Goal: Task Accomplishment & Management: Manage account settings

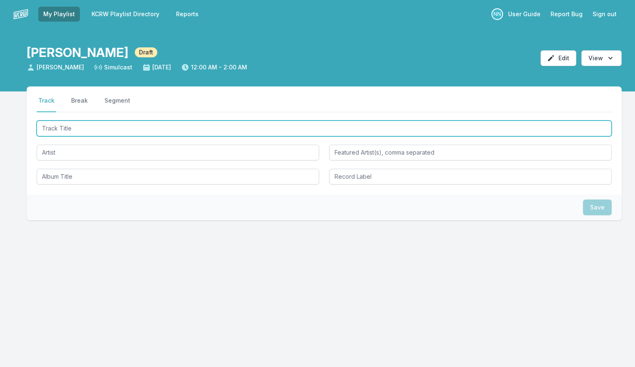
click at [95, 125] on input "Track Title" at bounding box center [324, 129] width 575 height 16
type input "Sabotage"
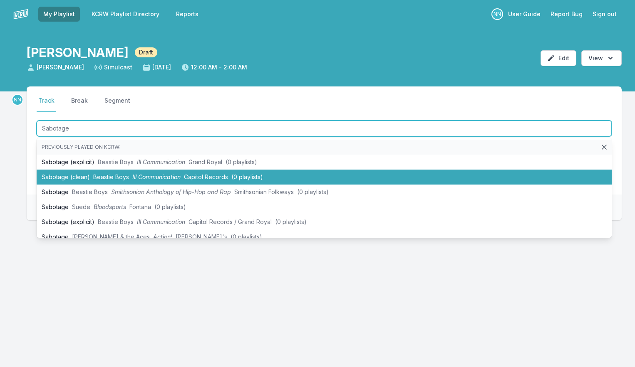
click at [104, 172] on li "Sabotage (clean) Beastie Boys Ill Communication Capitol Records (0 playlists)" at bounding box center [324, 177] width 575 height 15
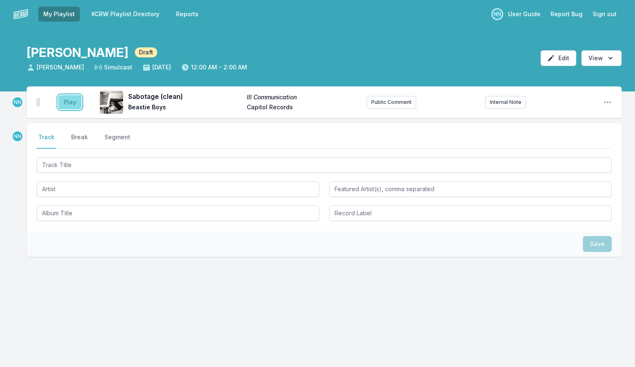
click at [69, 104] on button "Play" at bounding box center [69, 102] width 23 height 14
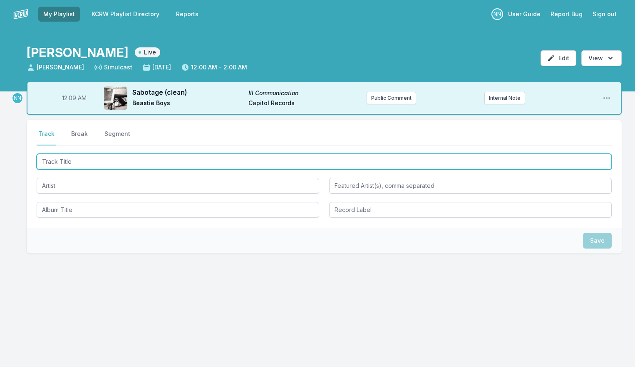
click at [78, 159] on input "Track Title" at bounding box center [324, 162] width 575 height 16
type input "Roam"
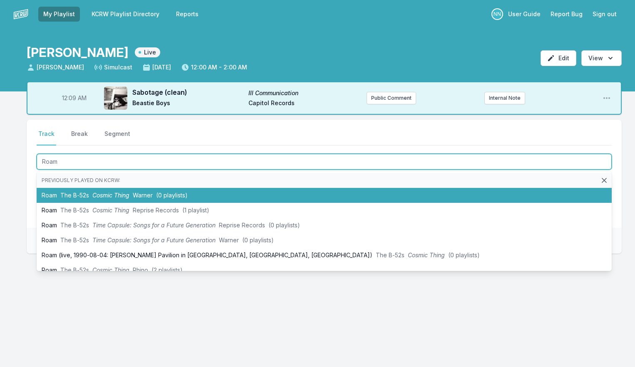
click at [81, 194] on span "The B‐52s" at bounding box center [74, 195] width 29 height 7
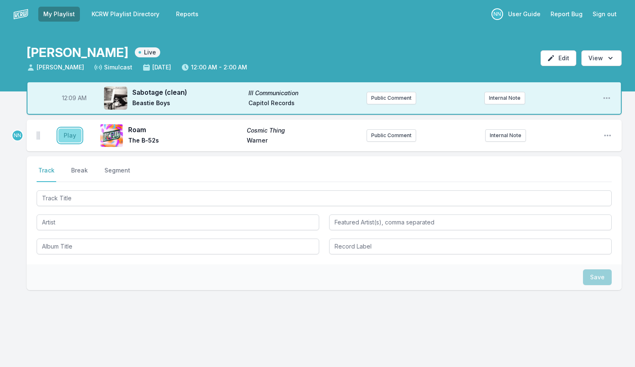
click at [73, 139] on button "Play" at bounding box center [69, 136] width 23 height 14
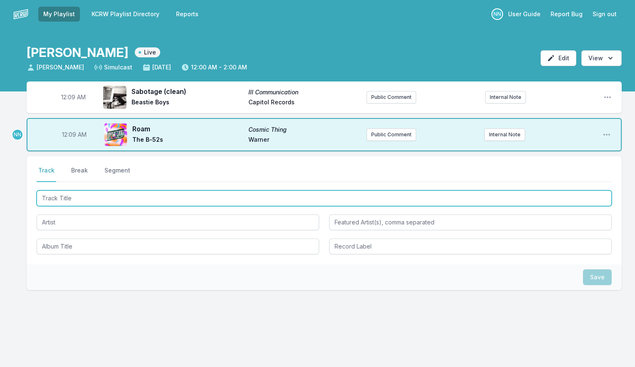
click at [74, 195] on input "Track Title" at bounding box center [324, 199] width 575 height 16
type input "A Forest"
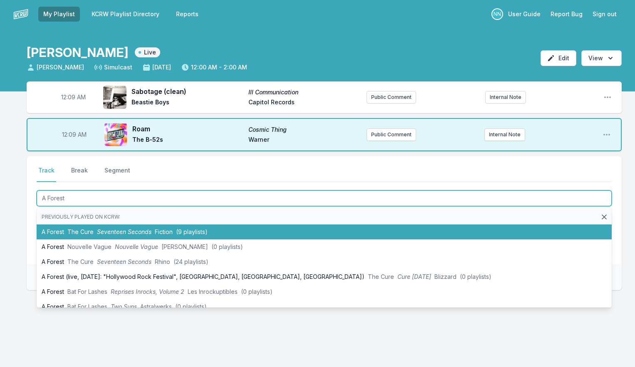
click at [76, 228] on span "The Cure" at bounding box center [80, 231] width 26 height 7
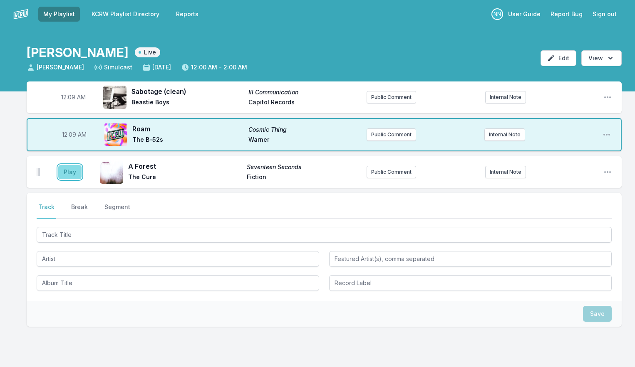
click at [70, 174] on button "Play" at bounding box center [69, 172] width 23 height 14
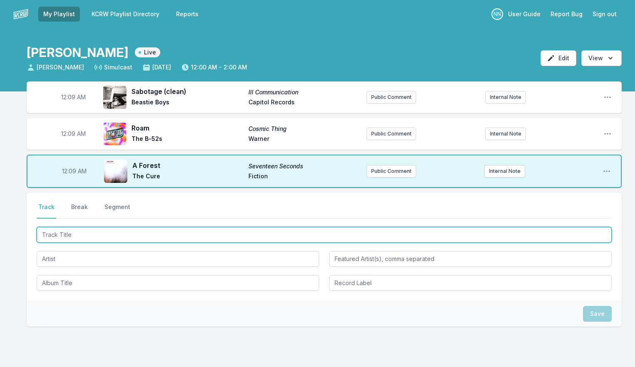
click at [65, 240] on input "Track Title" at bounding box center [324, 235] width 575 height 16
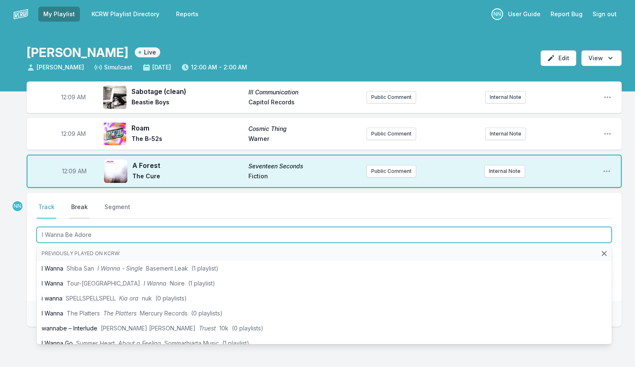
type input "I Wanna Be Adored"
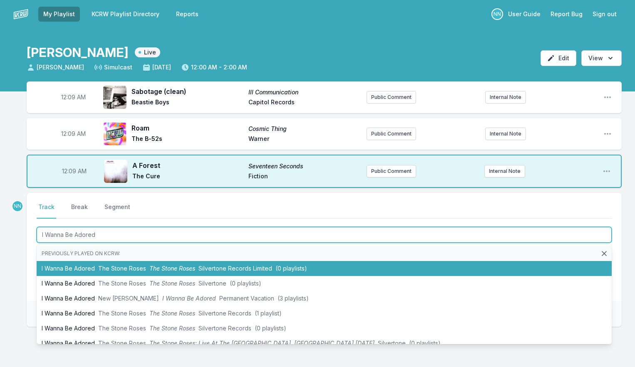
click at [84, 265] on li "I Wanna Be Adored The Stone Roses The Stone Roses Silvertone Records Limited (0…" at bounding box center [324, 268] width 575 height 15
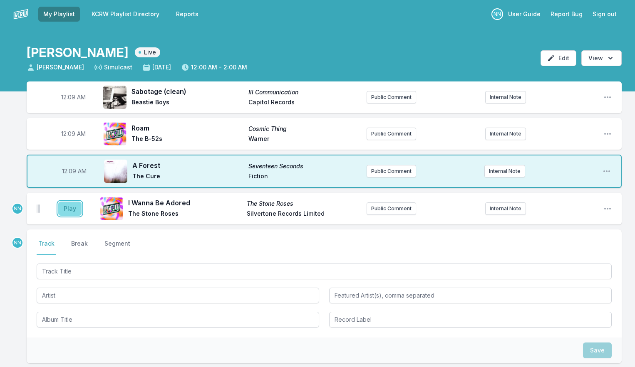
click at [74, 211] on button "Play" at bounding box center [69, 209] width 23 height 14
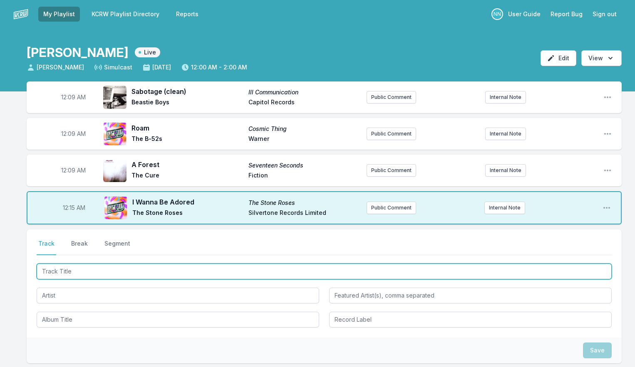
click at [79, 265] on input "Track Title" at bounding box center [324, 272] width 575 height 16
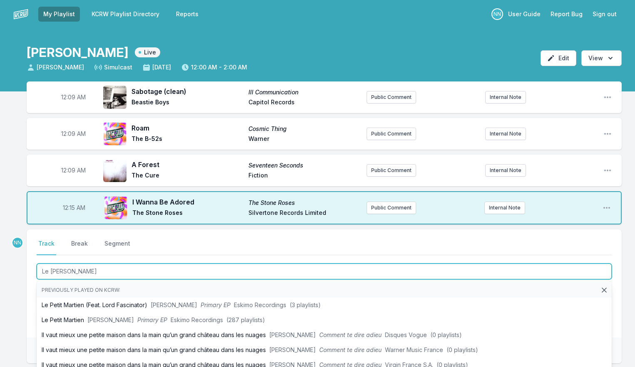
type input "Le Petit Martien"
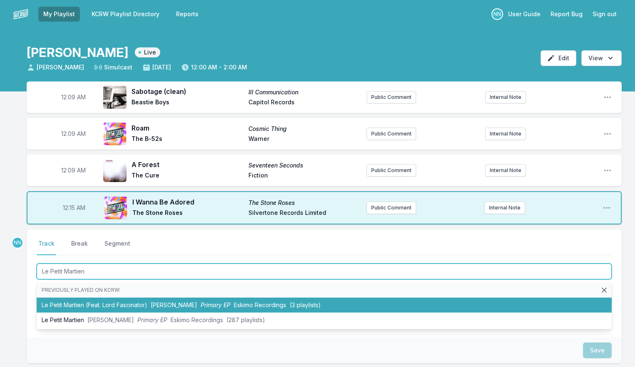
click at [82, 302] on li "Le Petit Martien (Feat. [PERSON_NAME]) [PERSON_NAME] Primary EP Eskimo Recordin…" at bounding box center [324, 305] width 575 height 15
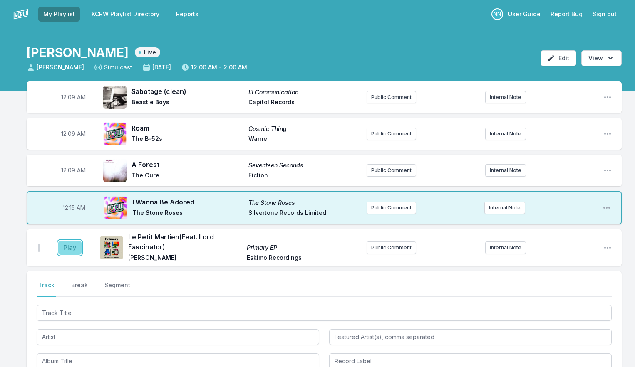
click at [64, 250] on button "Play" at bounding box center [69, 248] width 23 height 14
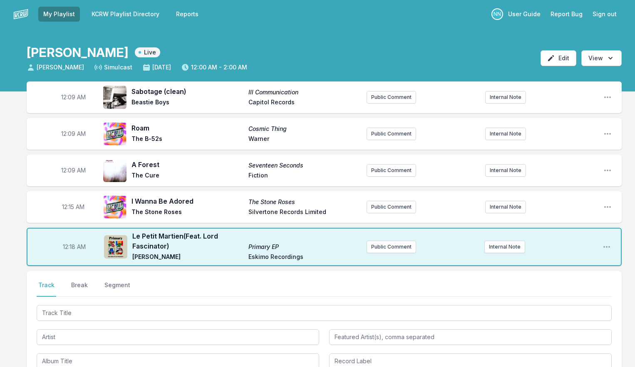
scroll to position [11, 0]
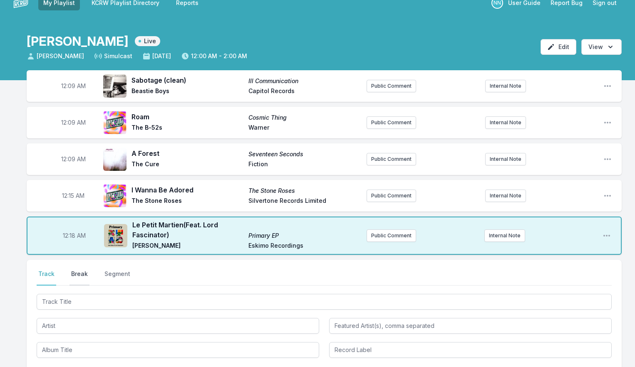
drag, startPoint x: 74, startPoint y: 276, endPoint x: 85, endPoint y: 279, distance: 11.5
click at [74, 276] on button "Break" at bounding box center [79, 278] width 20 height 16
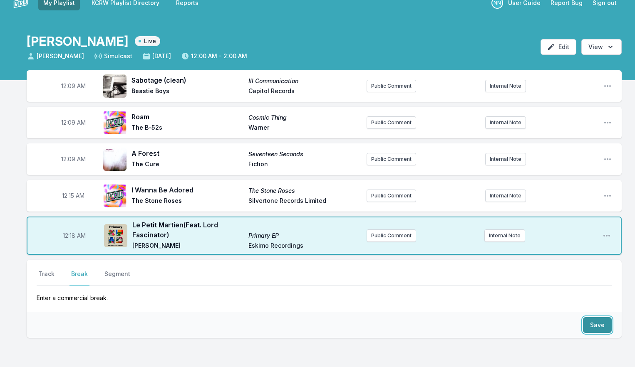
click at [584, 320] on button "Save" at bounding box center [597, 325] width 29 height 16
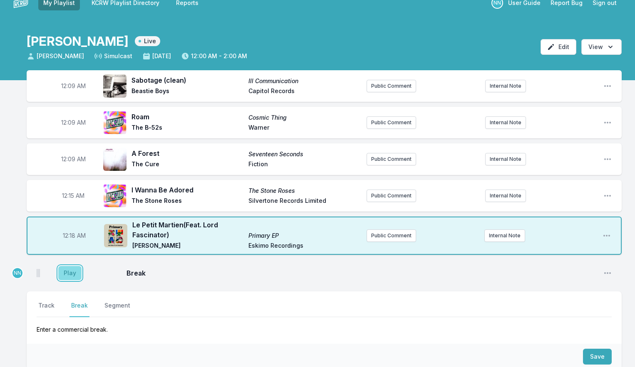
drag, startPoint x: 72, startPoint y: 275, endPoint x: 68, endPoint y: 279, distance: 5.3
click at [72, 275] on button "Play" at bounding box center [69, 273] width 23 height 14
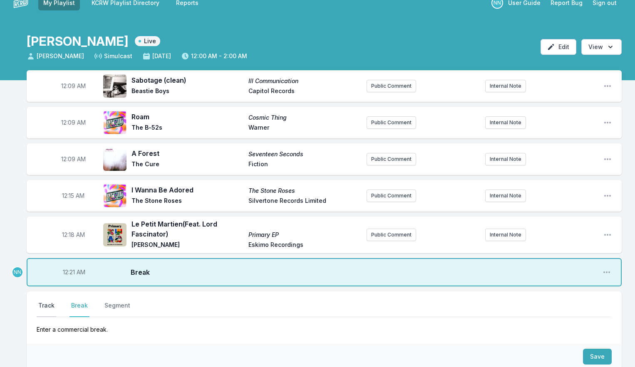
drag, startPoint x: 49, startPoint y: 304, endPoint x: 60, endPoint y: 304, distance: 11.2
click at [49, 304] on button "Track" at bounding box center [47, 310] width 20 height 16
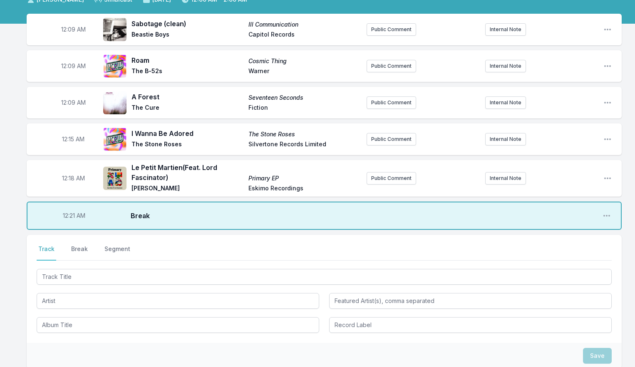
scroll to position [72, 0]
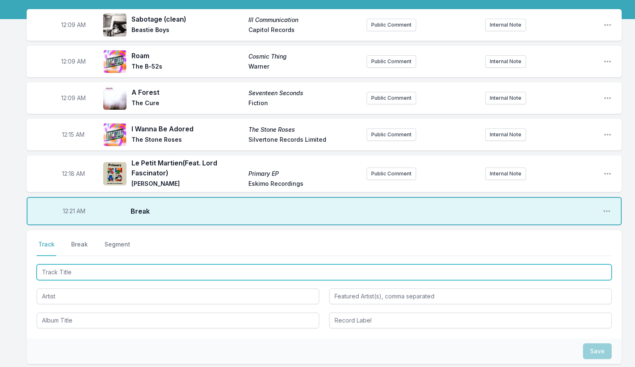
click at [81, 271] on input "Track Title" at bounding box center [324, 273] width 575 height 16
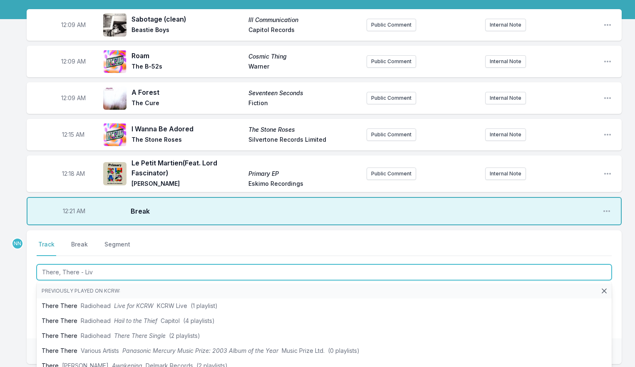
type input "There, There - Live"
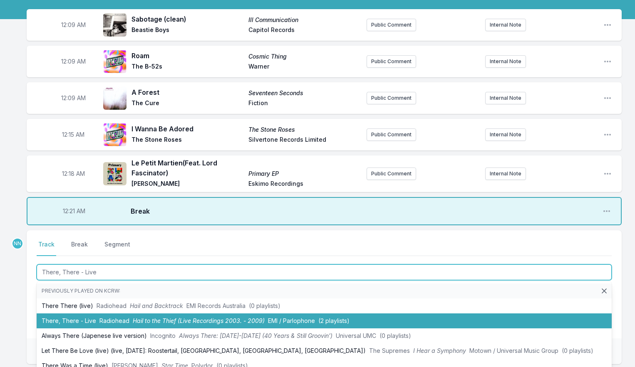
click at [93, 319] on li "There, There - Live Radiohead Hail to the Thief (Live Recordings 2003. - 2009) …" at bounding box center [324, 321] width 575 height 15
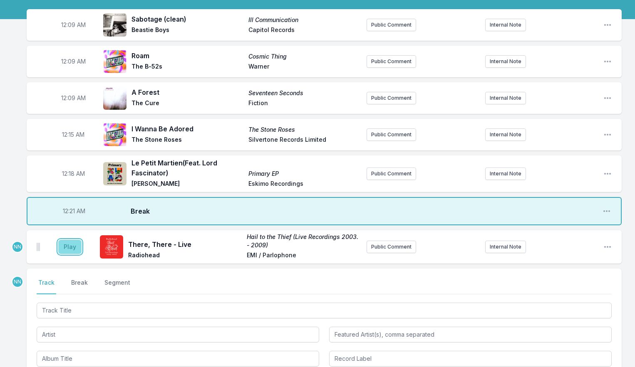
click at [69, 245] on button "Play" at bounding box center [69, 247] width 23 height 14
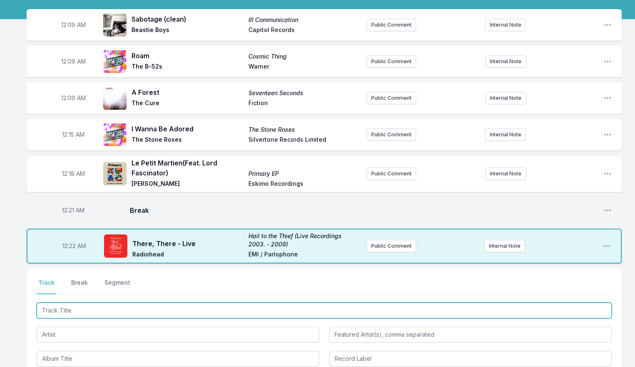
drag, startPoint x: 85, startPoint y: 307, endPoint x: 99, endPoint y: 260, distance: 49.8
click at [87, 306] on input "Track Title" at bounding box center [324, 311] width 575 height 16
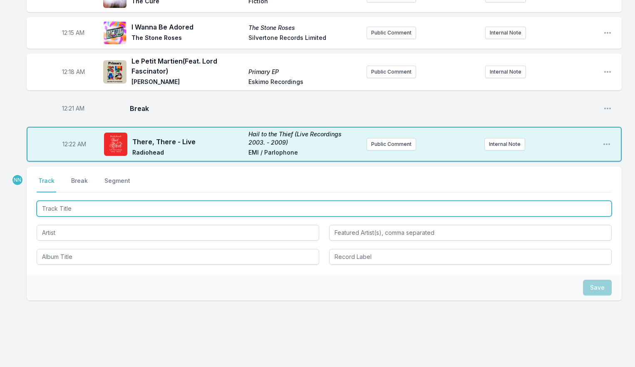
scroll to position [177, 0]
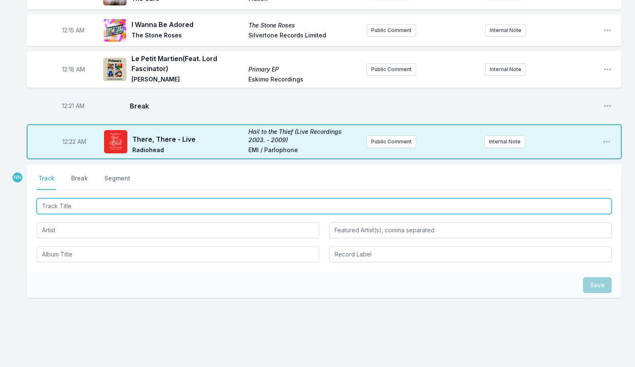
type input "A"
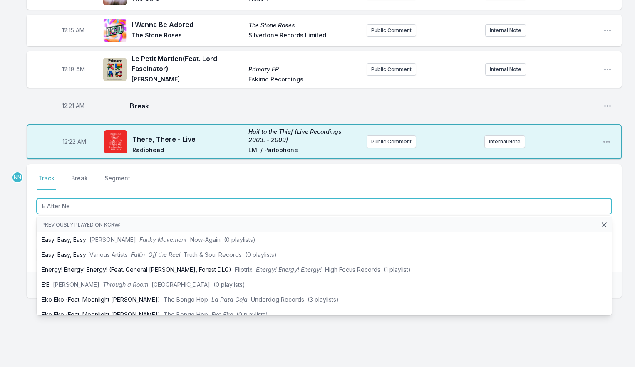
type input "E After Nex"
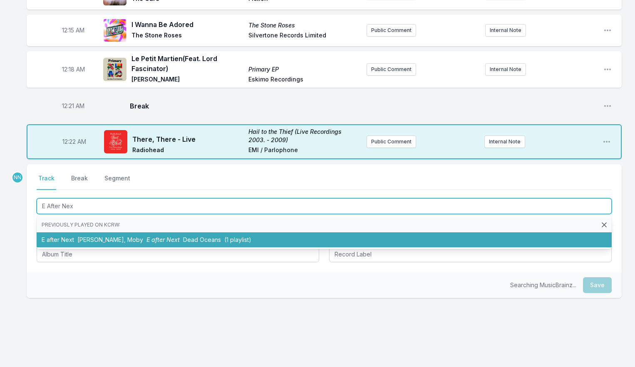
click at [89, 238] on span "[PERSON_NAME], Moby" at bounding box center [110, 239] width 66 height 7
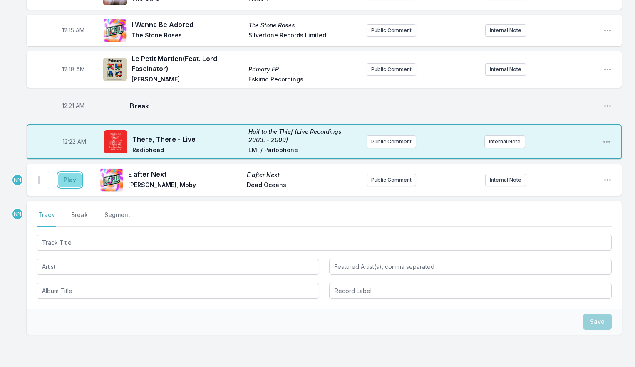
click at [69, 182] on button "Play" at bounding box center [69, 180] width 23 height 14
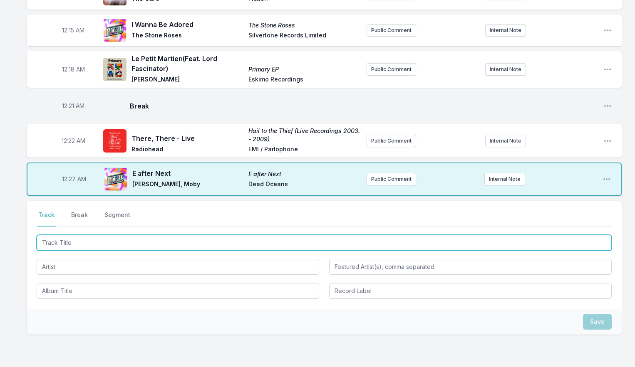
click at [74, 238] on input "Track Title" at bounding box center [324, 243] width 575 height 16
type input "FREE"
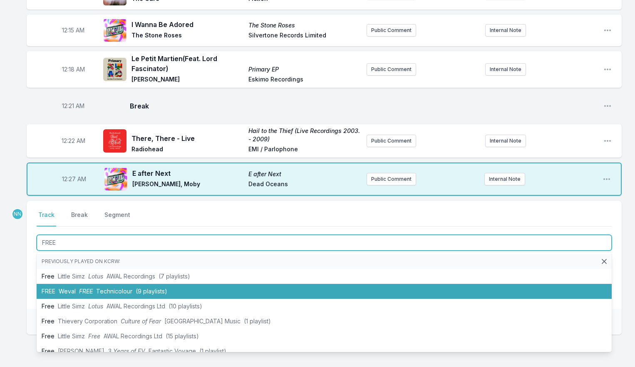
click at [77, 289] on li "FREE Weval FREE Technicolour (9 playlists)" at bounding box center [324, 291] width 575 height 15
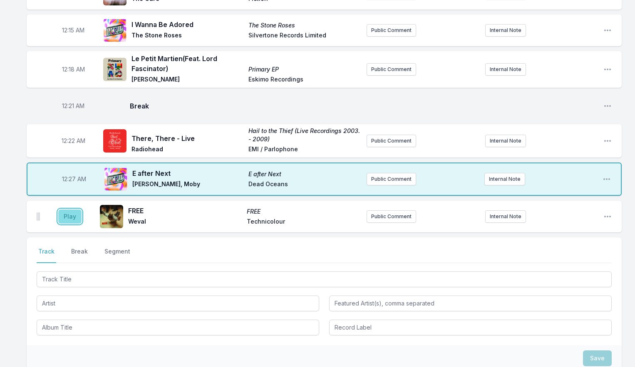
click at [74, 219] on button "Play" at bounding box center [69, 217] width 23 height 14
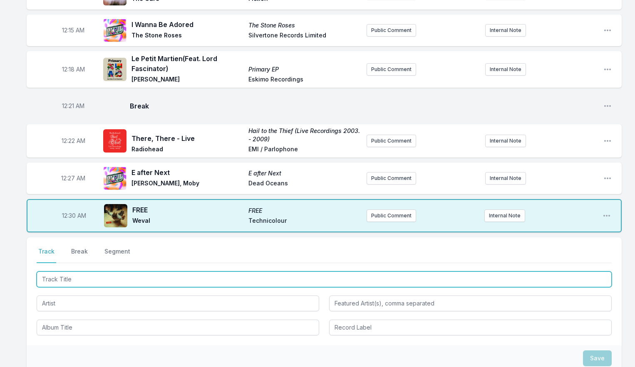
click at [74, 276] on input "Track Title" at bounding box center [324, 280] width 575 height 16
type input "Blue [DATE]"
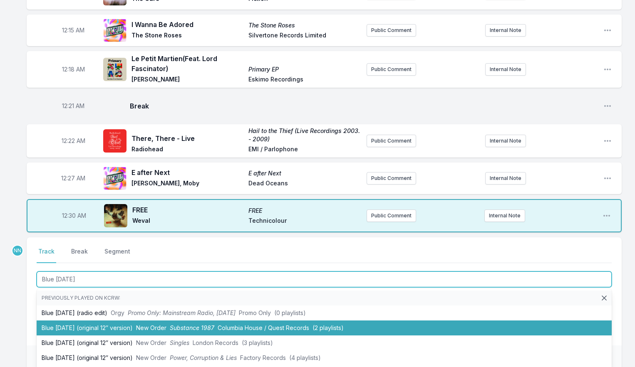
click at [89, 327] on li "Blue [DATE] (original 12″ version) New Order Substance 1987 Columbia House / Qu…" at bounding box center [324, 328] width 575 height 15
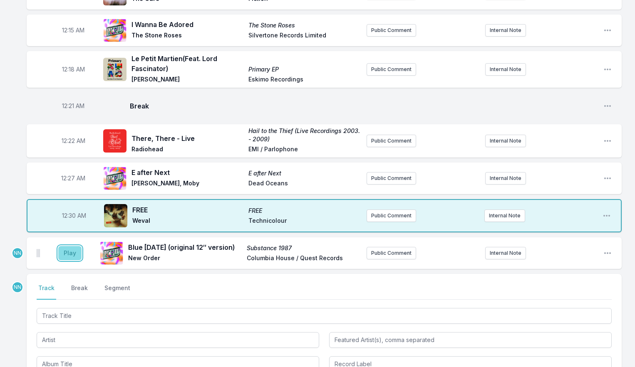
click at [70, 253] on button "Play" at bounding box center [69, 253] width 23 height 14
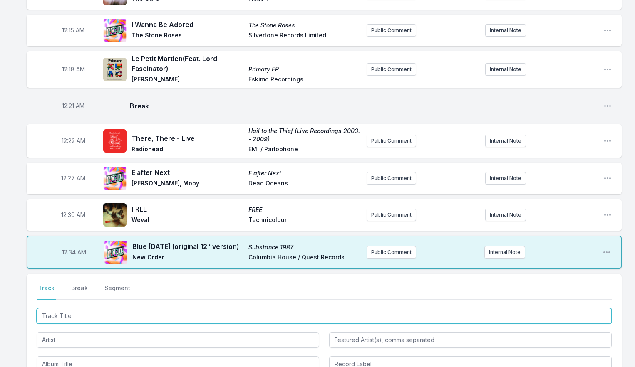
click at [92, 321] on input "Track Title" at bounding box center [324, 316] width 575 height 16
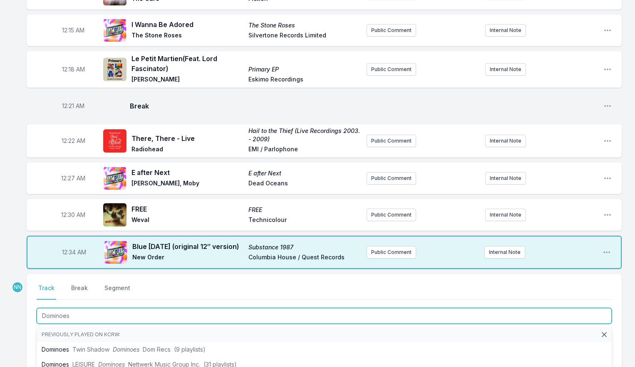
type input "Dominoes"
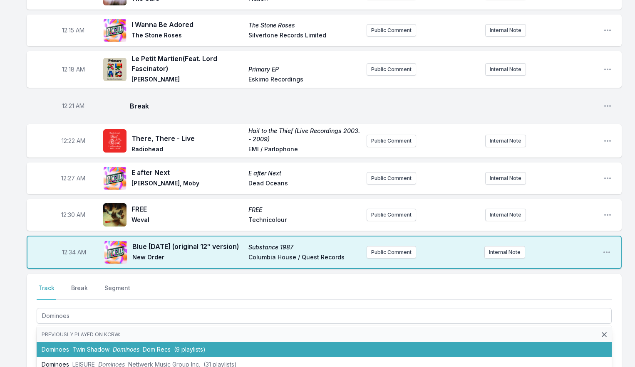
click at [103, 346] on span "Twin Shadow" at bounding box center [90, 349] width 37 height 7
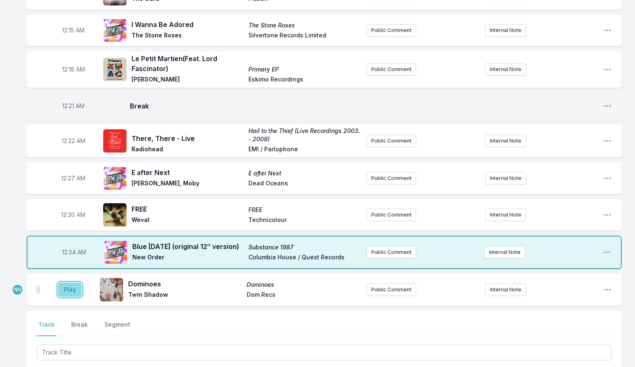
click at [67, 293] on button "Play" at bounding box center [69, 290] width 23 height 14
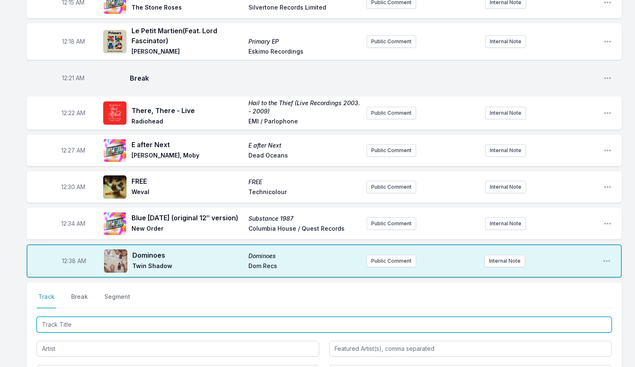
click at [74, 319] on input "Track Title" at bounding box center [324, 325] width 575 height 16
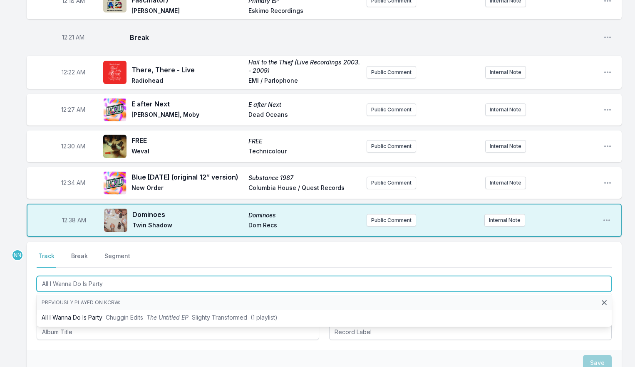
scroll to position [246, 0]
type input "All I Wanna Do Is Party"
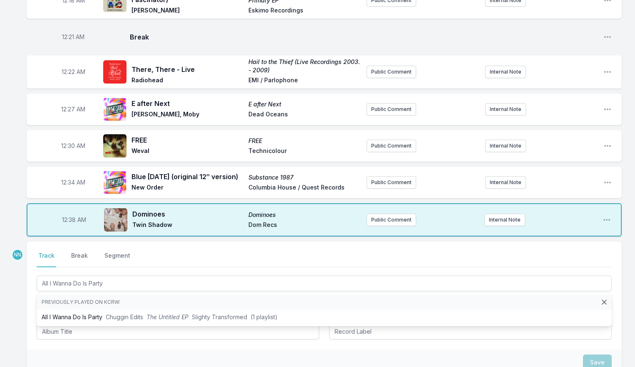
click at [26, 299] on div "12:09 AM Sabotage (clean) Ill Communication Beastie Boys Capitol Records Public…" at bounding box center [317, 146] width 635 height 620
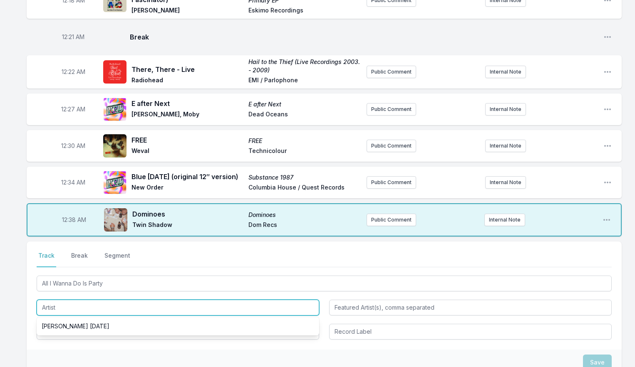
click at [63, 309] on input "Artist" at bounding box center [178, 308] width 282 height 16
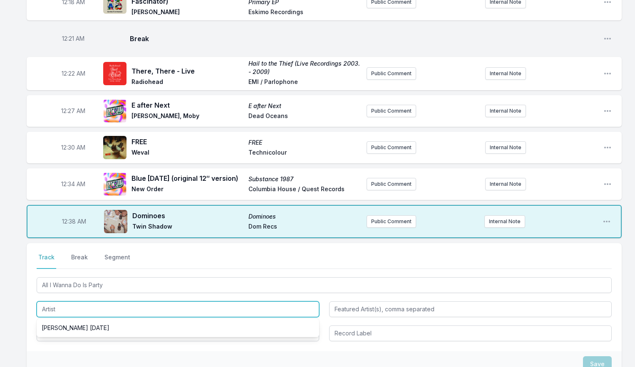
scroll to position [244, 0]
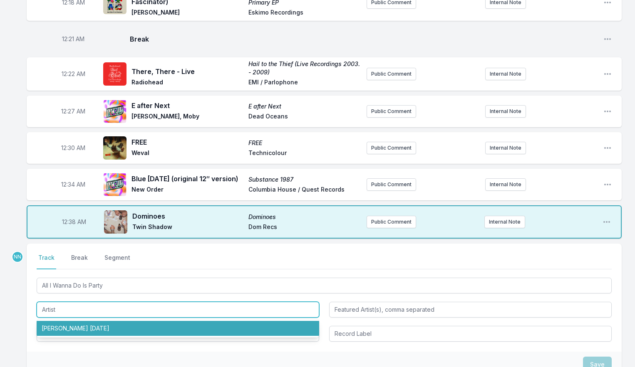
click at [67, 323] on li "[PERSON_NAME] [DATE]" at bounding box center [178, 328] width 282 height 15
type input "[PERSON_NAME] [DATE]"
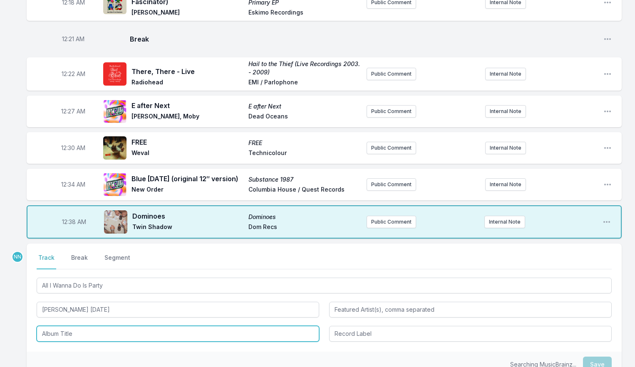
click at [69, 335] on input "Album Title" at bounding box center [178, 334] width 282 height 16
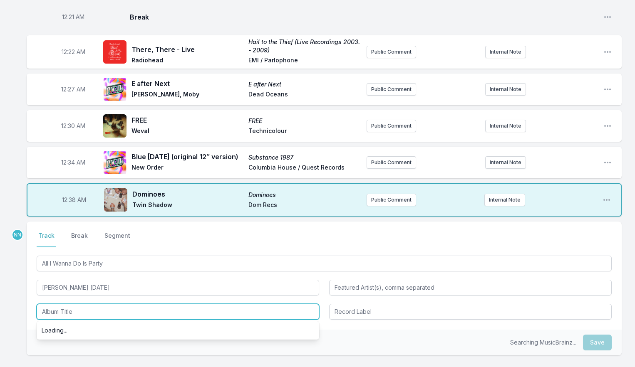
scroll to position [270, 0]
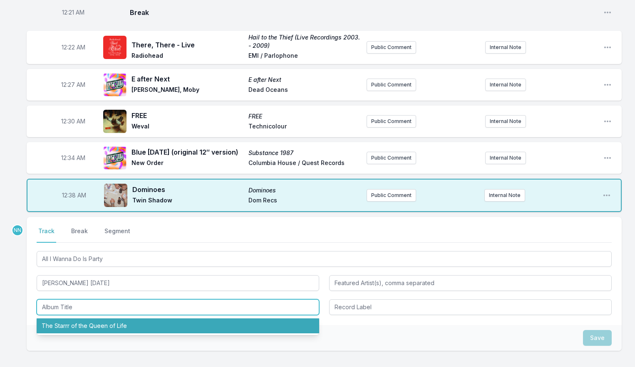
click at [79, 327] on li "The Starrr of the Queen of Life" at bounding box center [178, 326] width 282 height 15
type input "The Starrr of the Queen of Life"
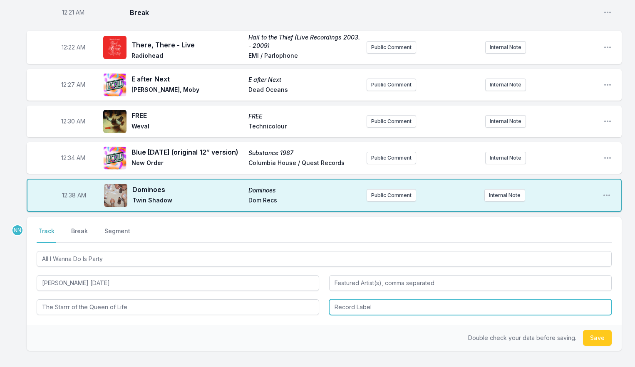
click at [344, 308] on input "Record Label" at bounding box center [470, 307] width 282 height 16
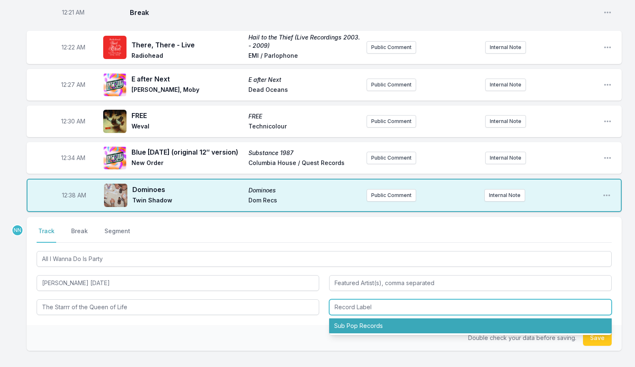
drag, startPoint x: 344, startPoint y: 322, endPoint x: 439, endPoint y: 322, distance: 94.8
click at [344, 322] on li "Sub Pop Records" at bounding box center [470, 326] width 282 height 15
type input "Sub Pop Records"
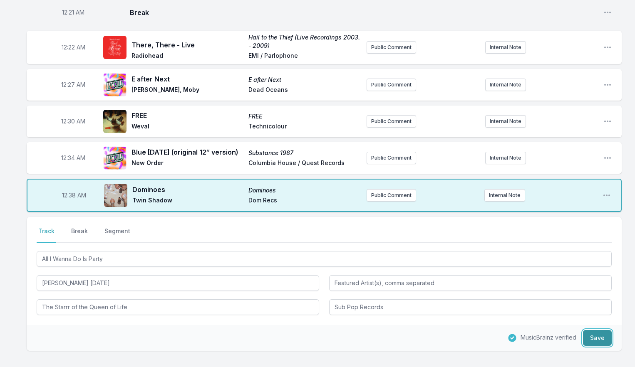
click at [589, 336] on button "Save" at bounding box center [597, 338] width 29 height 16
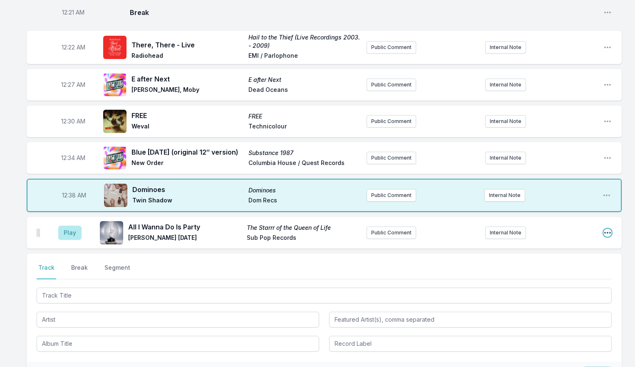
click at [607, 233] on icon "Open playlist item options" at bounding box center [607, 233] width 7 height 2
click at [564, 276] on button "Delete Entry" at bounding box center [564, 279] width 93 height 15
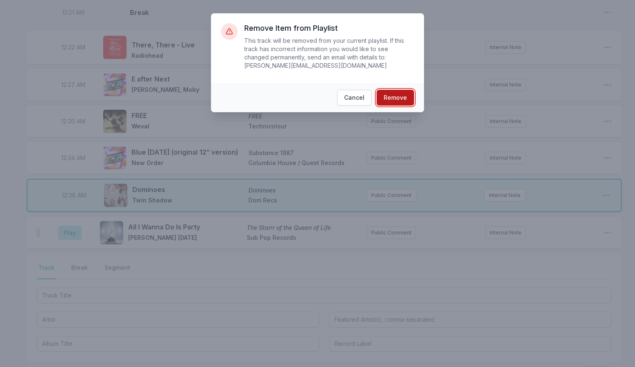
click at [396, 101] on button "Remove" at bounding box center [394, 98] width 37 height 16
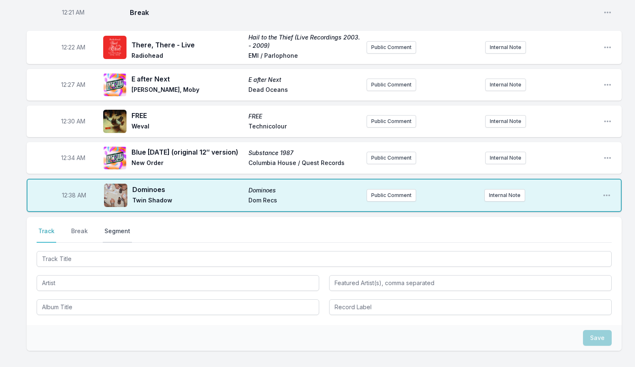
scroll to position [267, 0]
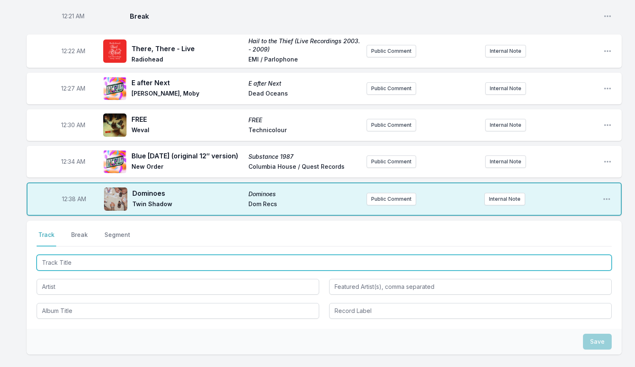
click at [95, 264] on input "Track Title" at bounding box center [324, 263] width 575 height 16
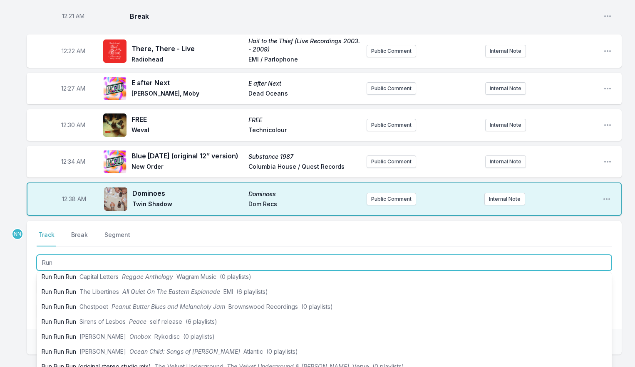
scroll to position [96, 0]
type input "Run"
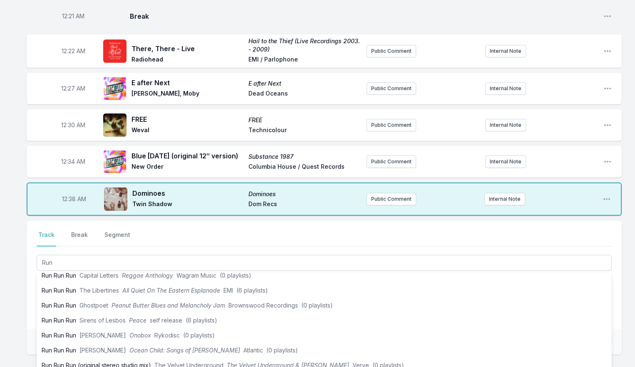
click at [11, 271] on div "12:09 AM Sabotage (clean) Ill Communication Beastie Boys Capitol Records Public…" at bounding box center [317, 125] width 635 height 620
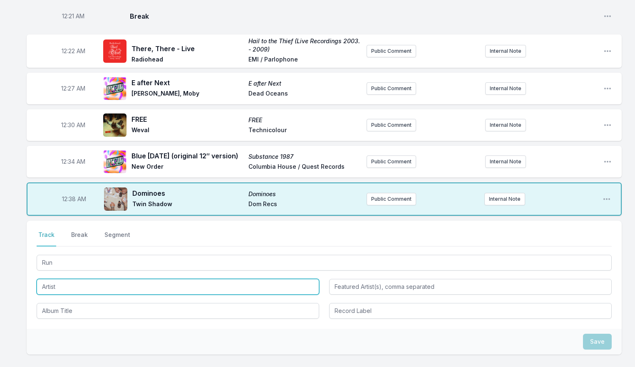
click at [45, 282] on input "Artist" at bounding box center [178, 287] width 282 height 16
drag, startPoint x: 88, startPoint y: 289, endPoint x: -30, endPoint y: 276, distance: 118.9
click at [0, 276] on html "My Playlist KCRW Playlist Directory Reports NN User Guide Report Bug Sign out […" at bounding box center [317, 83] width 635 height 701
type input "Flight Facilities"
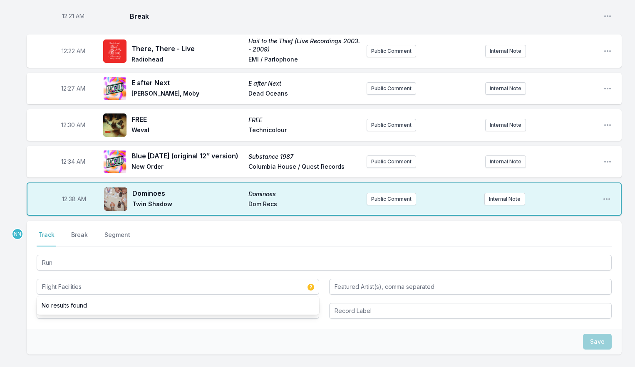
click at [105, 327] on div "Select a tab Track Break Segment Track Break Segment Run Flight Facilities No r…" at bounding box center [324, 275] width 595 height 108
click at [88, 311] on input "Album Title" at bounding box center [178, 311] width 282 height 16
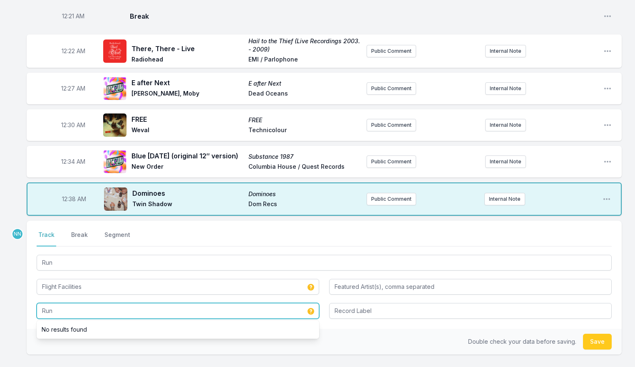
type input "Run"
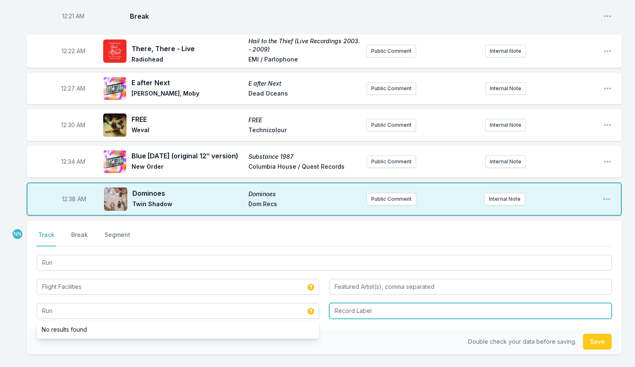
click at [353, 316] on input "Record Label" at bounding box center [470, 311] width 282 height 16
type input "Future Classic"
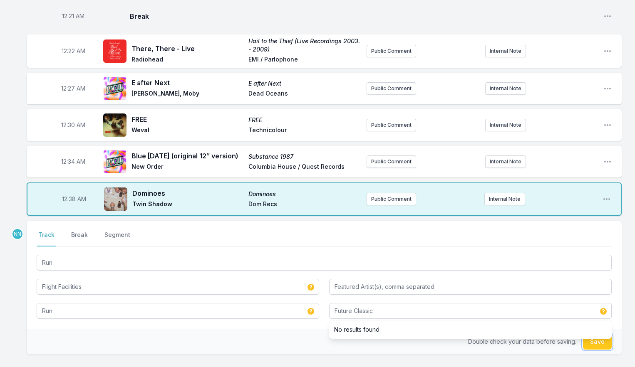
click at [598, 346] on button "Save" at bounding box center [597, 342] width 29 height 16
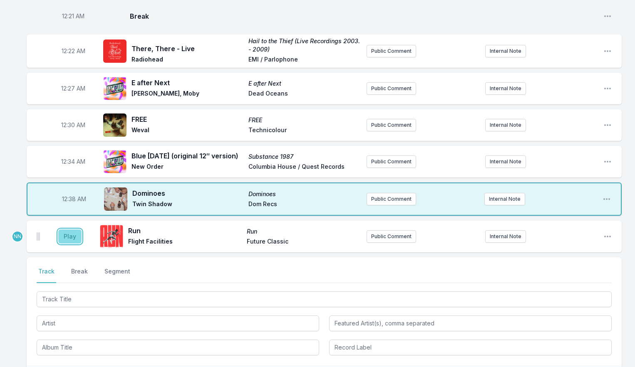
click at [74, 238] on button "Play" at bounding box center [69, 237] width 23 height 14
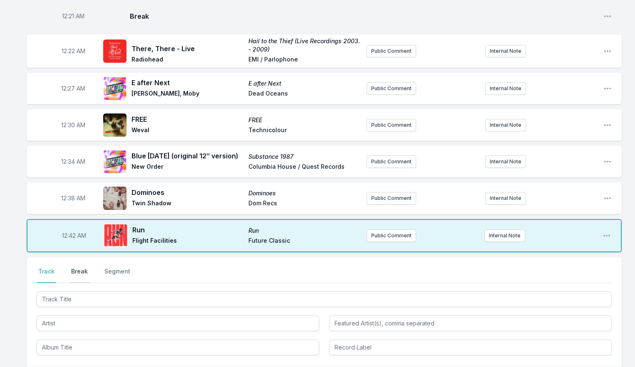
click at [78, 269] on button "Break" at bounding box center [79, 275] width 20 height 16
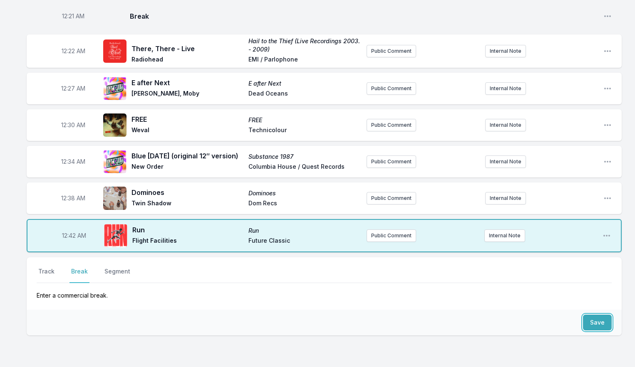
drag, startPoint x: 591, startPoint y: 319, endPoint x: 516, endPoint y: 314, distance: 75.5
click at [591, 320] on button "Save" at bounding box center [597, 323] width 29 height 16
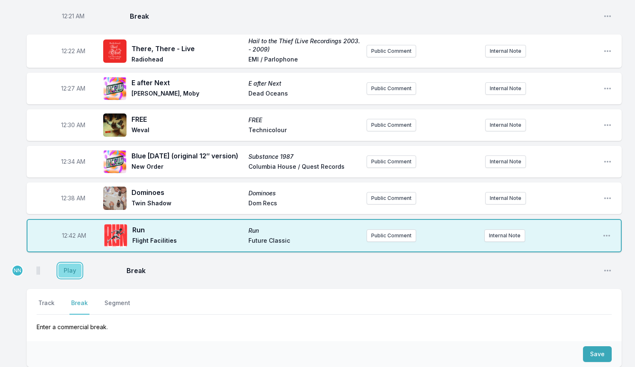
click at [74, 269] on button "Play" at bounding box center [69, 271] width 23 height 14
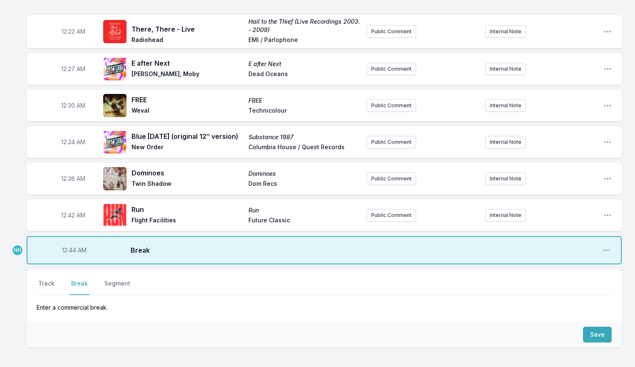
scroll to position [289, 0]
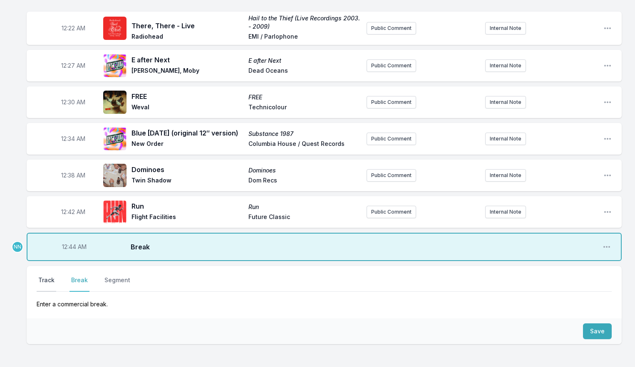
click at [38, 278] on button "Track" at bounding box center [47, 284] width 20 height 16
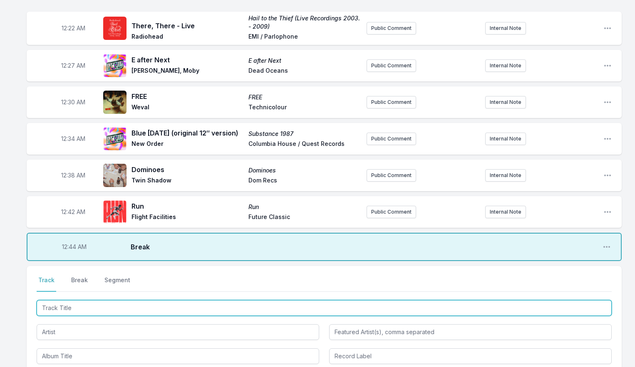
click at [56, 307] on input "Track Title" at bounding box center [324, 308] width 575 height 16
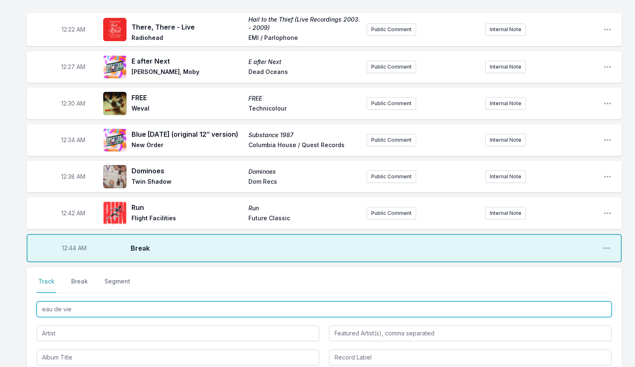
drag, startPoint x: 44, startPoint y: 310, endPoint x: 32, endPoint y: 309, distance: 11.7
click at [33, 309] on div "Select a tab Track Break Segment Track Break Segment eau de vie" at bounding box center [324, 321] width 595 height 108
type input "eau de vie"
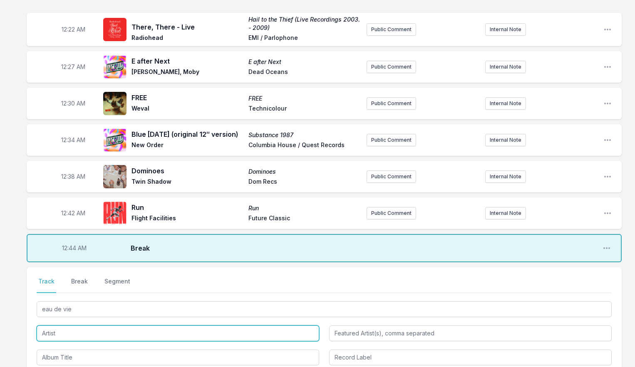
click at [55, 333] on input "Artist" at bounding box center [178, 334] width 282 height 16
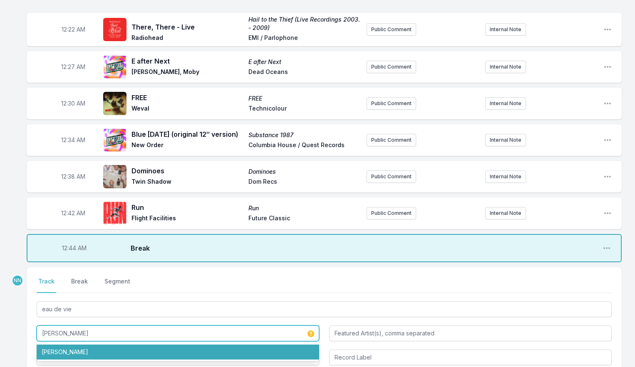
click at [57, 350] on li "[PERSON_NAME]" at bounding box center [178, 352] width 282 height 15
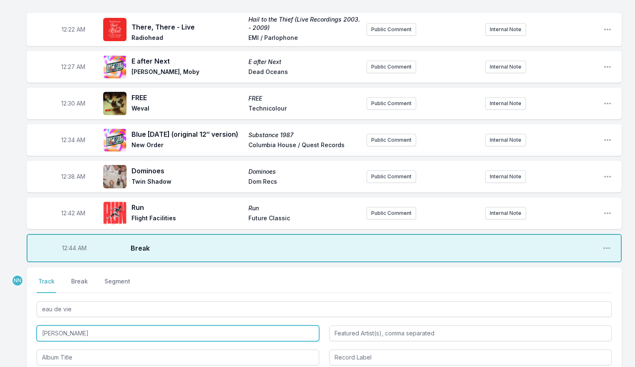
scroll to position [308, 0]
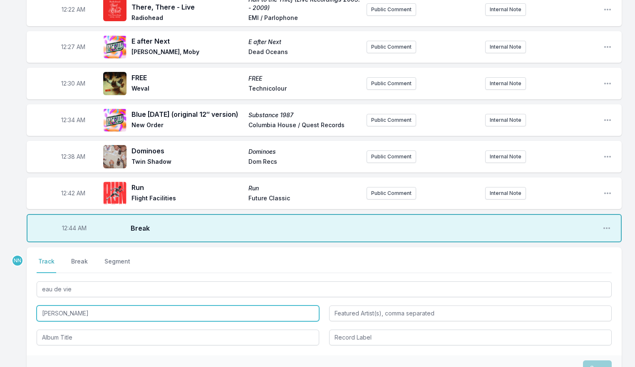
type input "[PERSON_NAME]"
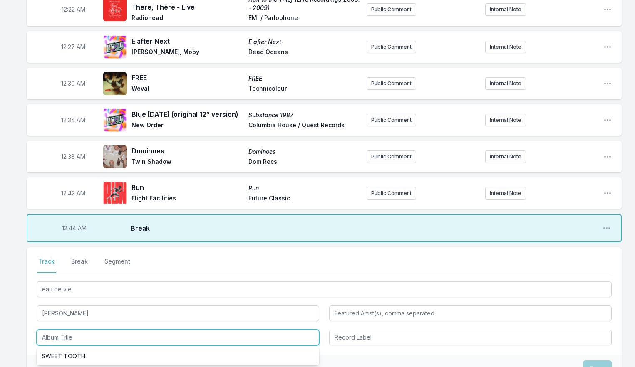
click at [69, 341] on input "Album Title" at bounding box center [178, 338] width 282 height 16
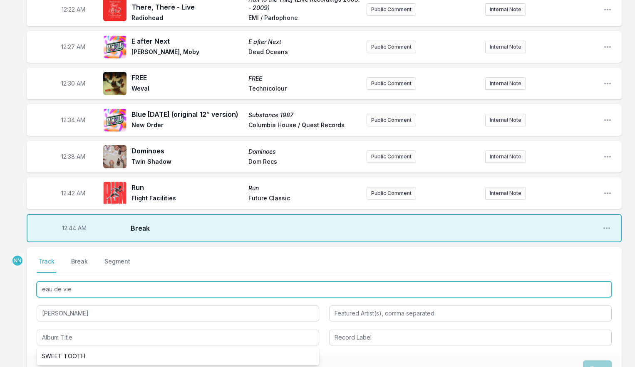
click at [66, 282] on input "eau de vie" at bounding box center [324, 290] width 575 height 16
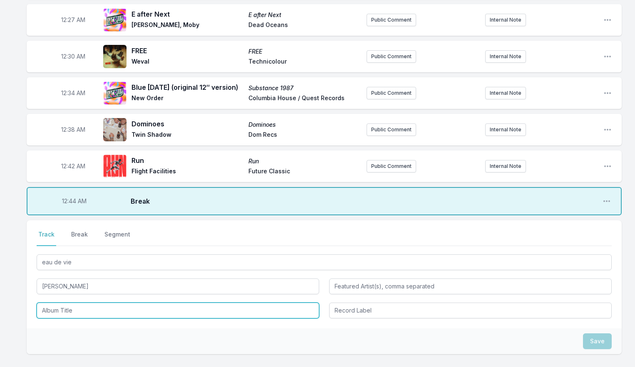
click at [72, 314] on input "Album Title" at bounding box center [178, 311] width 282 height 16
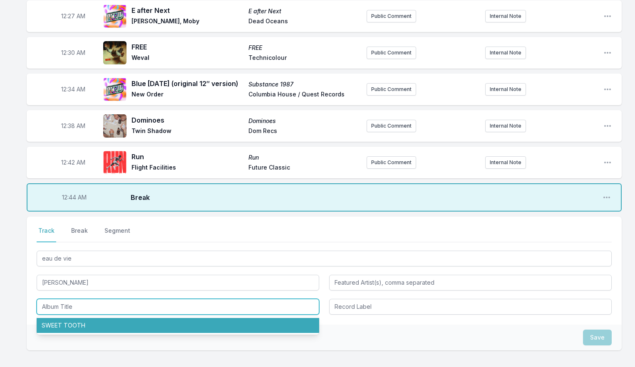
click at [85, 324] on li "SWEET TOOTH" at bounding box center [178, 325] width 282 height 15
type input "SWEET TOOTH"
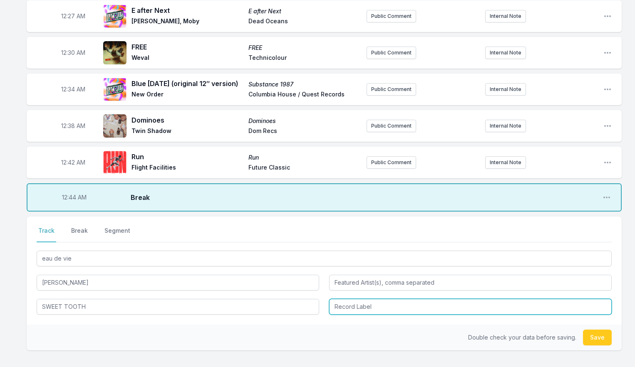
click at [364, 308] on input "Record Label" at bounding box center [470, 307] width 282 height 16
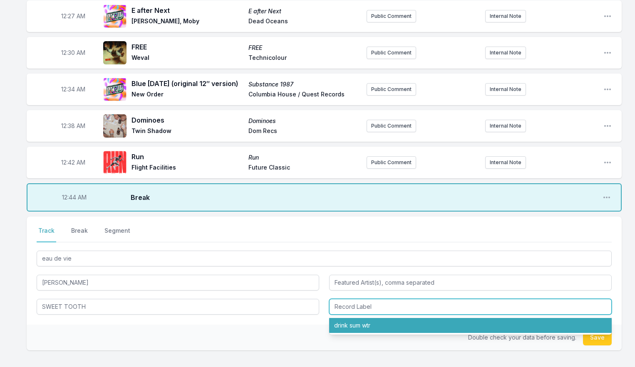
click at [360, 322] on li "drink sum wtr" at bounding box center [470, 325] width 282 height 15
type input "drink sum wtr"
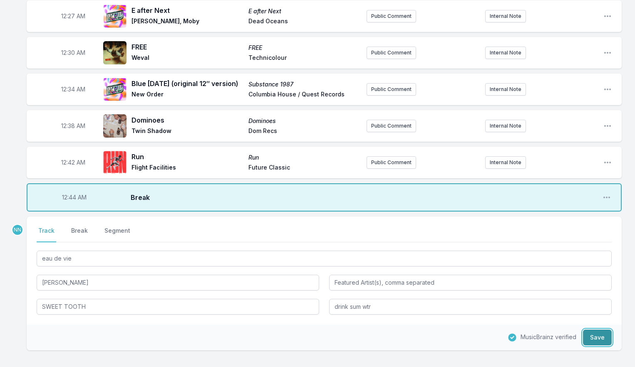
click at [590, 334] on button "Save" at bounding box center [597, 338] width 29 height 16
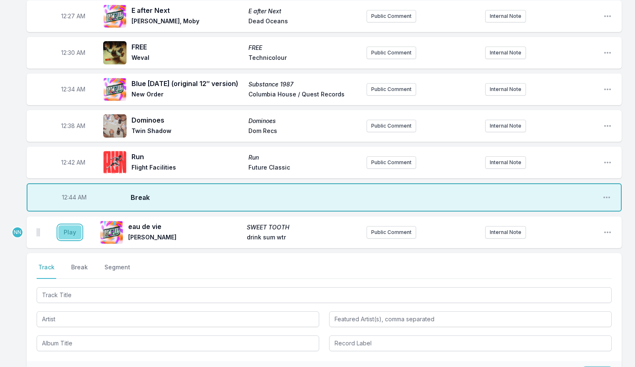
click at [68, 231] on button "Play" at bounding box center [69, 232] width 23 height 14
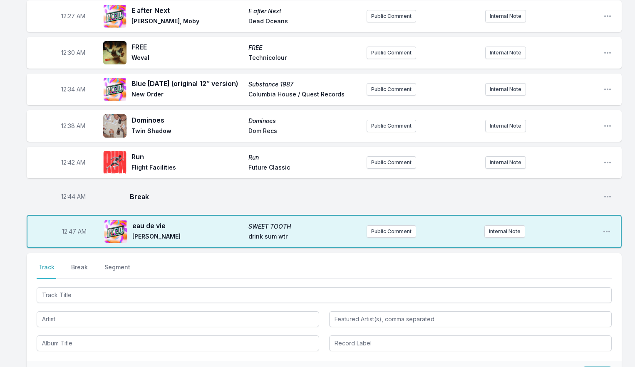
scroll to position [339, 0]
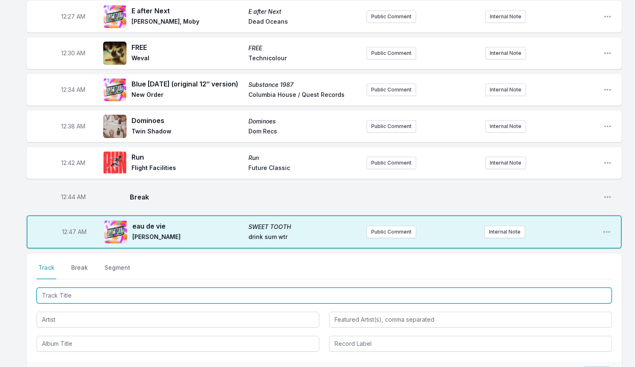
drag, startPoint x: 68, startPoint y: 293, endPoint x: 72, endPoint y: 283, distance: 10.3
click at [68, 293] on input "Track Title" at bounding box center [324, 296] width 575 height 16
type input "C"
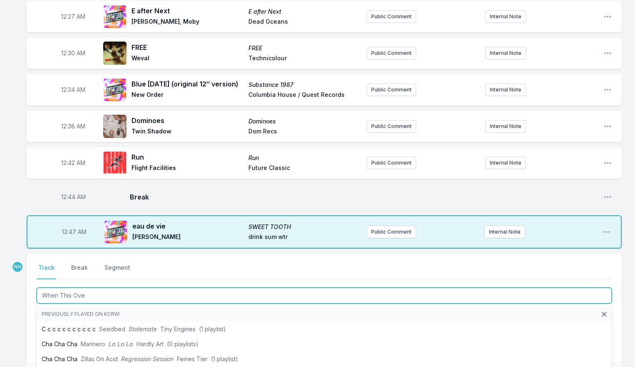
type input "When This Over"
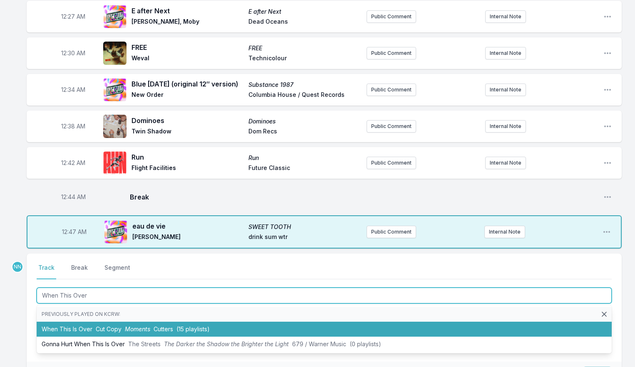
click at [74, 324] on li "When This Is Over Cut Copy Moments Cutters (15 playlists)" at bounding box center [324, 329] width 575 height 15
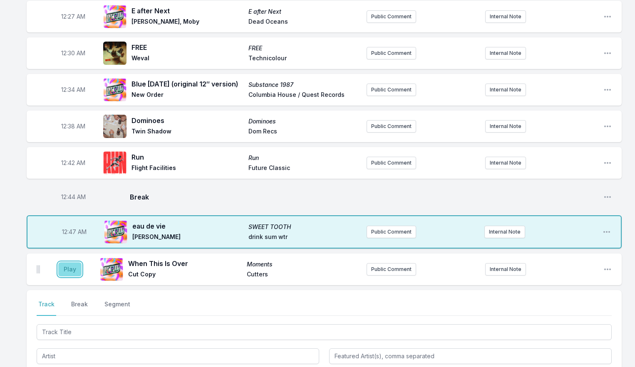
click at [68, 268] on button "Play" at bounding box center [69, 269] width 23 height 14
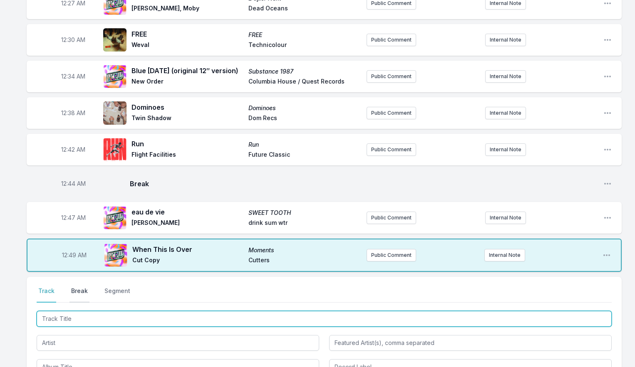
scroll to position [353, 0]
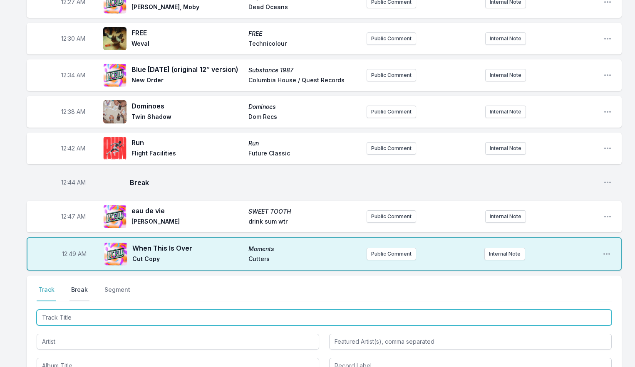
drag, startPoint x: 67, startPoint y: 317, endPoint x: 69, endPoint y: 298, distance: 18.4
click at [67, 316] on input "Track Title" at bounding box center [324, 318] width 575 height 16
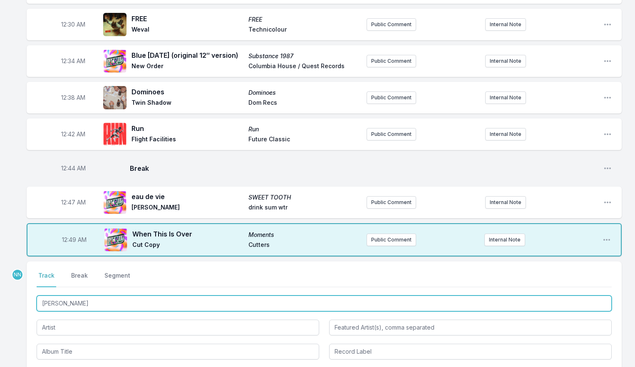
type input "[PERSON_NAME]"
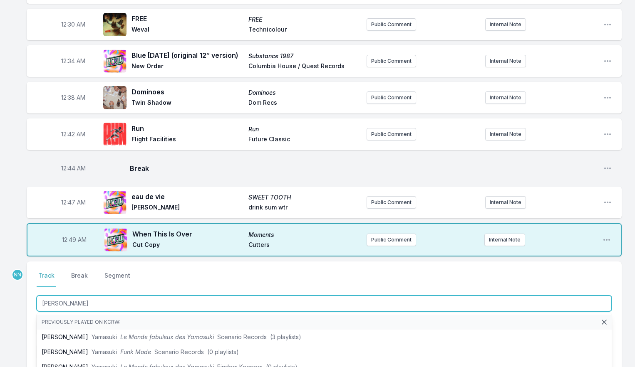
scroll to position [375, 0]
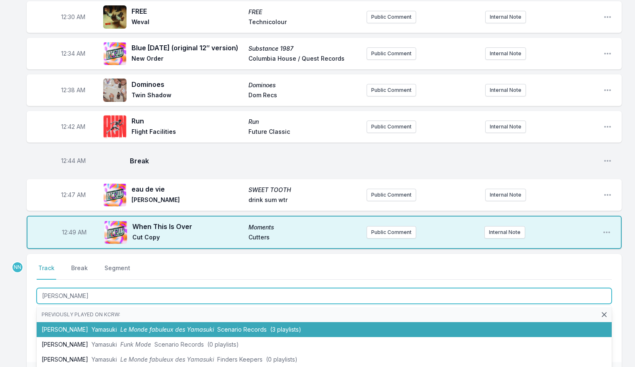
click at [104, 330] on li "[PERSON_NAME] Le Monde fabuleux des Yamasuki Scenario Records (3 playlists)" at bounding box center [324, 329] width 575 height 15
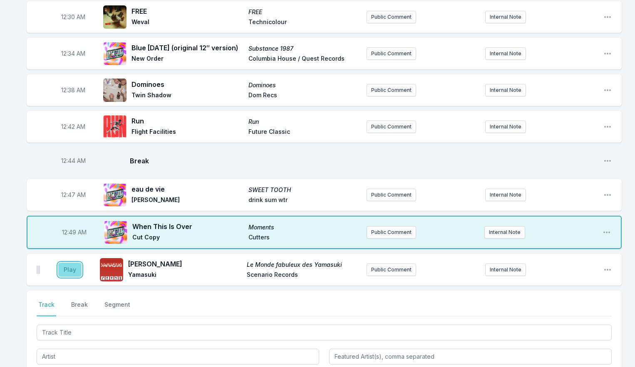
click at [66, 269] on button "Play" at bounding box center [69, 270] width 23 height 14
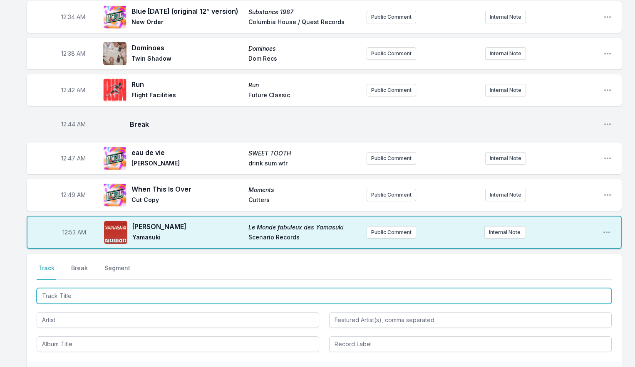
scroll to position [412, 0]
click at [72, 293] on input "Track Title" at bounding box center [324, 296] width 575 height 16
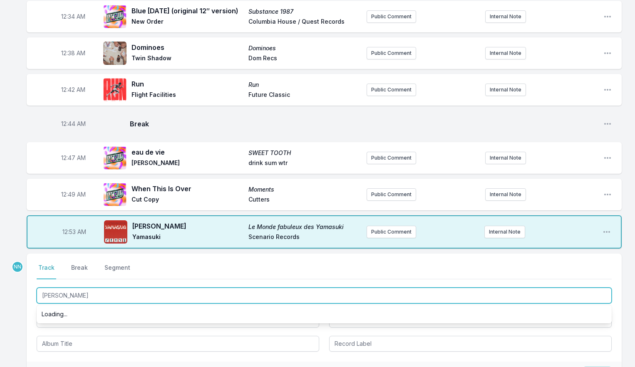
scroll to position [0, 0]
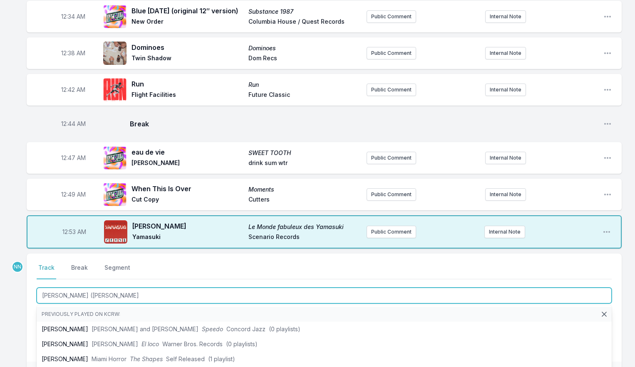
type input "[PERSON_NAME] ([PERSON_NAME]"
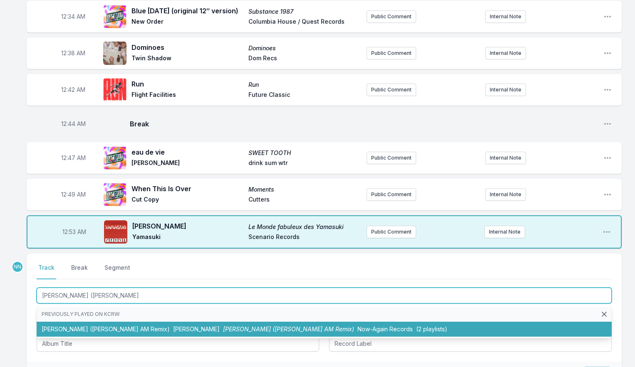
scroll to position [406, 0]
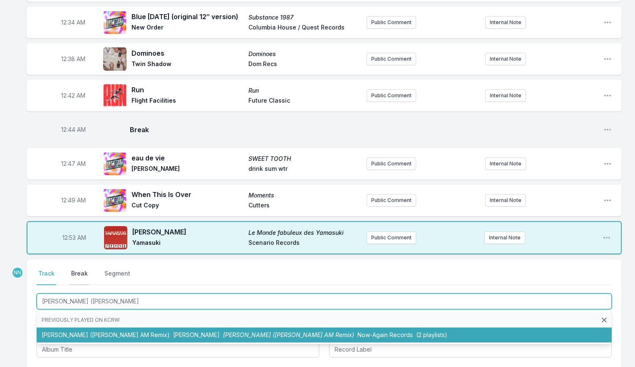
drag, startPoint x: 91, startPoint y: 339, endPoint x: 72, endPoint y: 318, distance: 29.2
click at [91, 339] on li "[PERSON_NAME] ([PERSON_NAME] Remix) [PERSON_NAME] [PERSON_NAME] ([PERSON_NAME] …" at bounding box center [324, 335] width 575 height 15
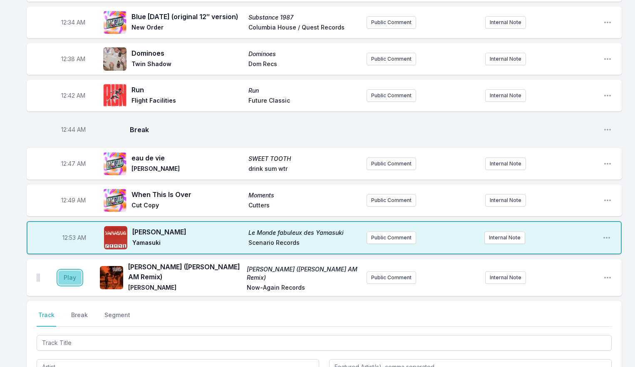
click at [68, 277] on button "Play" at bounding box center [69, 278] width 23 height 14
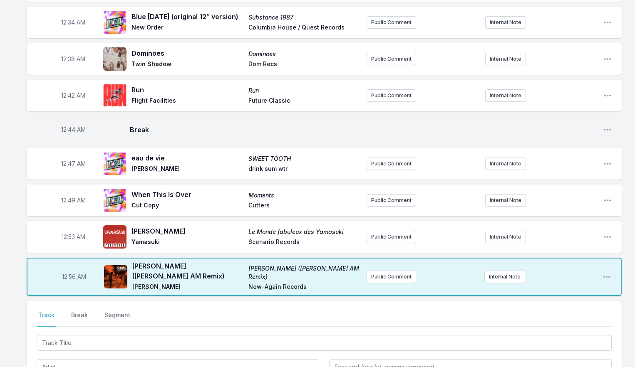
click at [48, 37] on div "12:34 AM Blue [DATE] (original 12″ version) Substance 1987 New Order Columbia H…" at bounding box center [324, 23] width 595 height 32
click at [389, 205] on button "Public Comment" at bounding box center [390, 200] width 49 height 12
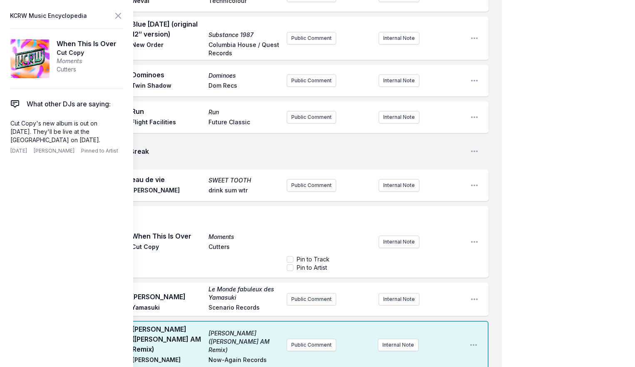
scroll to position [406, 0]
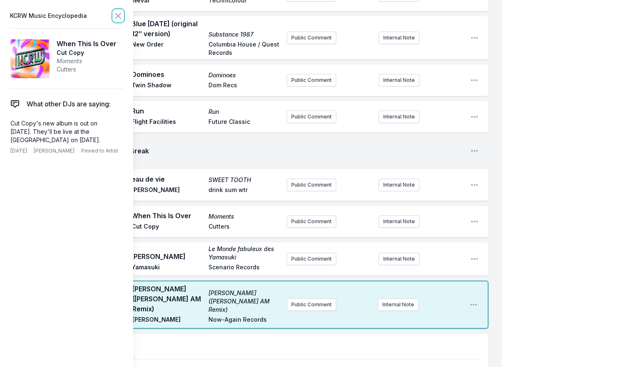
click at [116, 14] on icon at bounding box center [118, 15] width 5 height 5
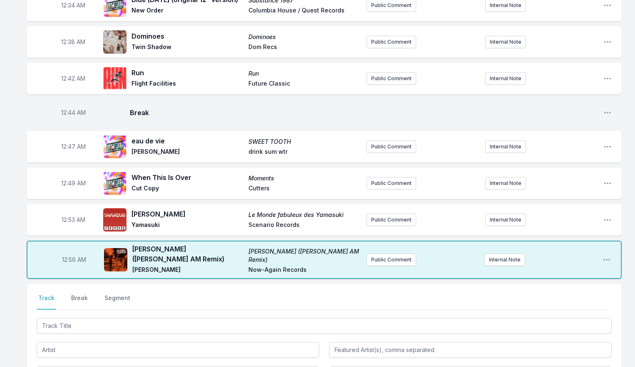
scroll to position [427, 0]
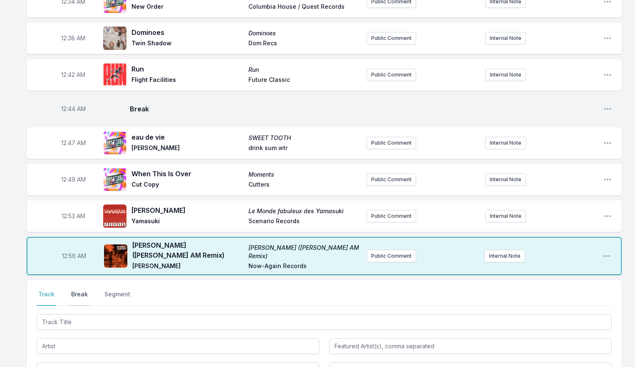
click at [78, 290] on button "Break" at bounding box center [79, 298] width 20 height 16
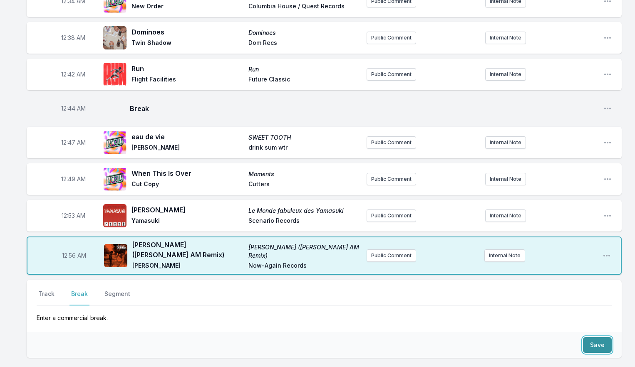
drag, startPoint x: 591, startPoint y: 339, endPoint x: 585, endPoint y: 340, distance: 6.9
click at [591, 339] on button "Save" at bounding box center [597, 345] width 29 height 16
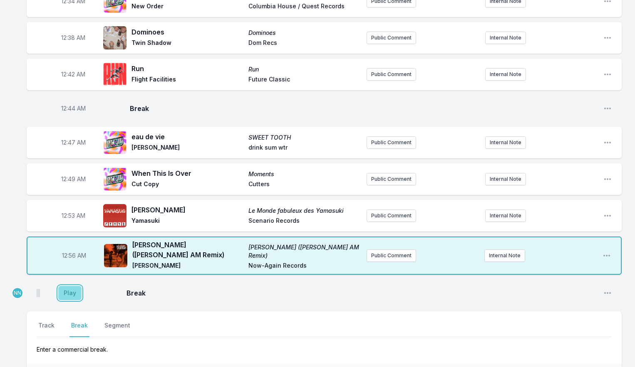
click at [73, 288] on button "Play" at bounding box center [69, 293] width 23 height 14
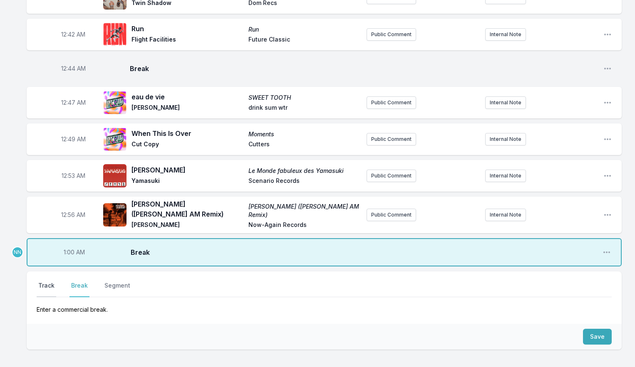
click at [45, 282] on button "Track" at bounding box center [47, 290] width 20 height 16
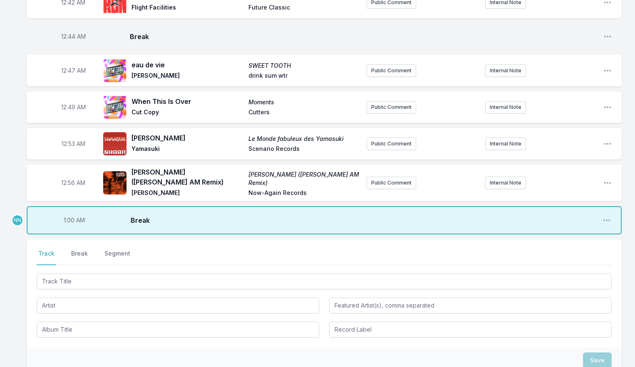
scroll to position [506, 0]
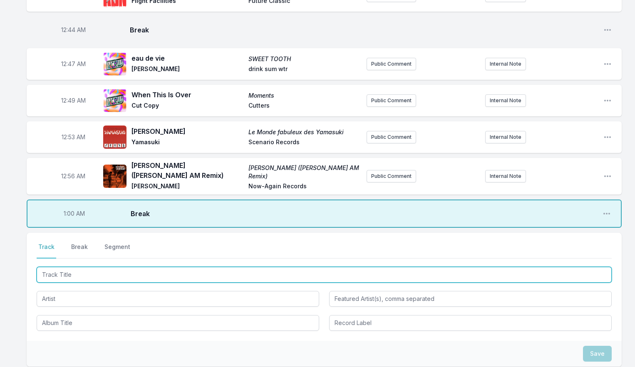
click at [87, 269] on input "Track Title" at bounding box center [324, 275] width 575 height 16
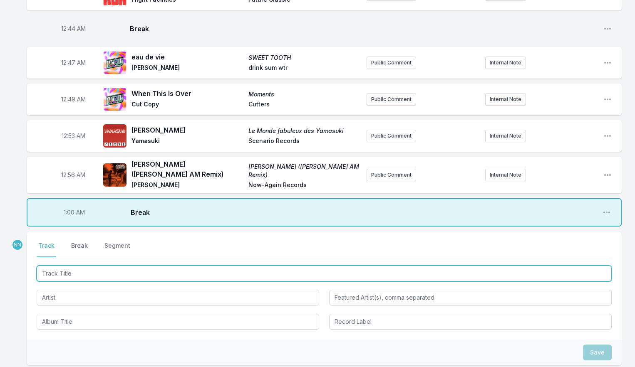
scroll to position [511, 0]
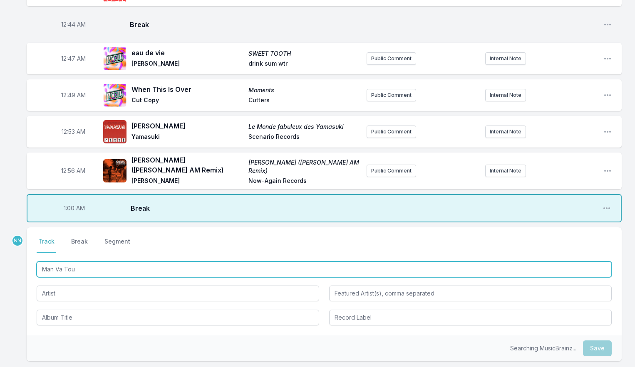
type input "Man Va Tou"
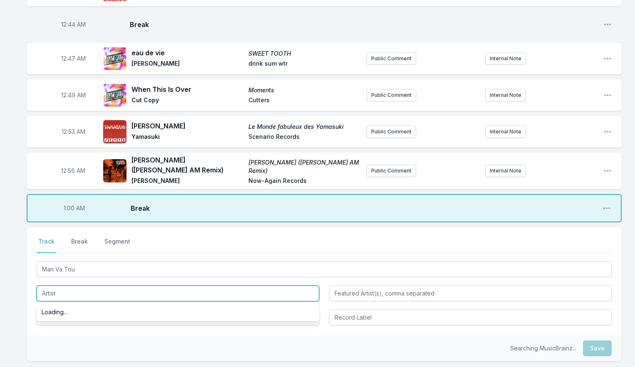
click at [77, 289] on input "Artist" at bounding box center [178, 294] width 282 height 16
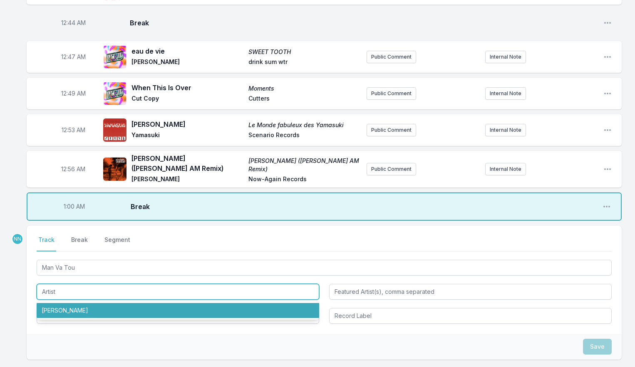
click at [76, 308] on li "[PERSON_NAME]" at bounding box center [178, 310] width 282 height 15
type input "[PERSON_NAME]"
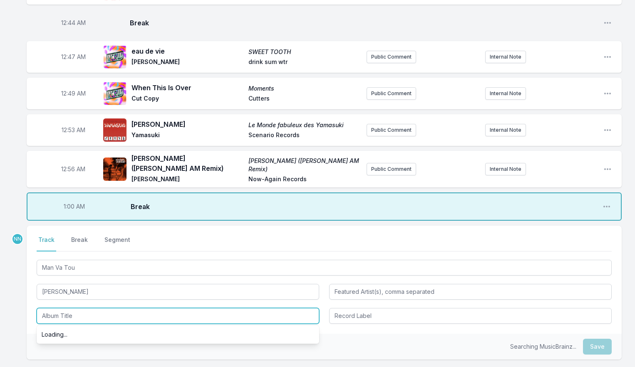
scroll to position [514, 0]
click at [75, 308] on input "Album Title" at bounding box center [178, 315] width 282 height 16
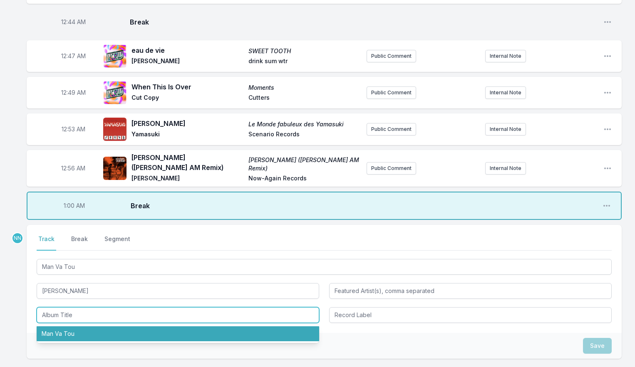
click at [72, 327] on li "Man Va Tou" at bounding box center [178, 334] width 282 height 15
type input "Man Va Tou"
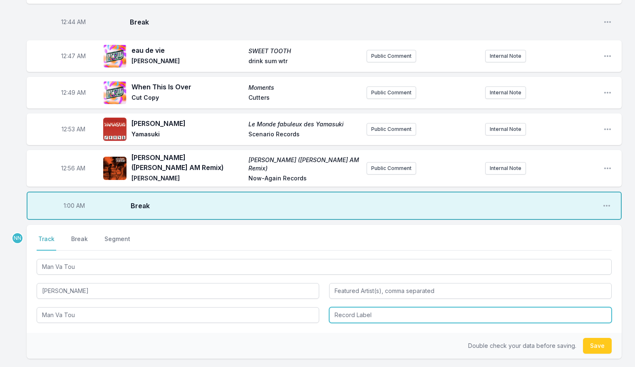
click at [338, 314] on input "Record Label" at bounding box center [470, 315] width 282 height 16
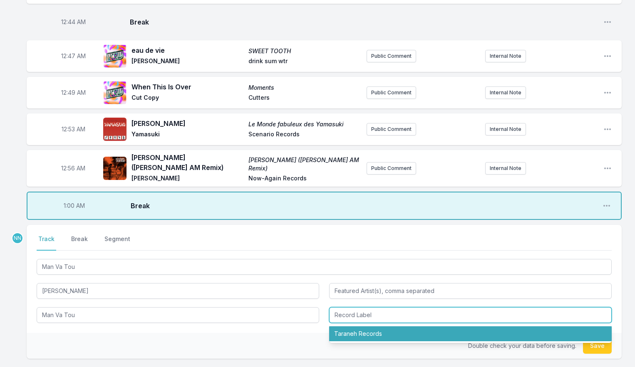
click at [341, 327] on li "Taraneh Records" at bounding box center [470, 334] width 282 height 15
type input "Taraneh Records"
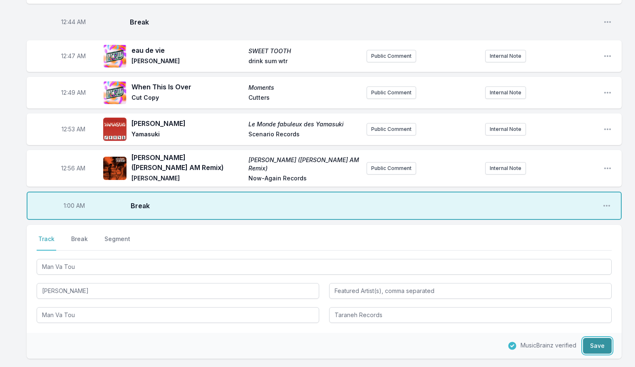
click at [596, 343] on button "Save" at bounding box center [597, 346] width 29 height 16
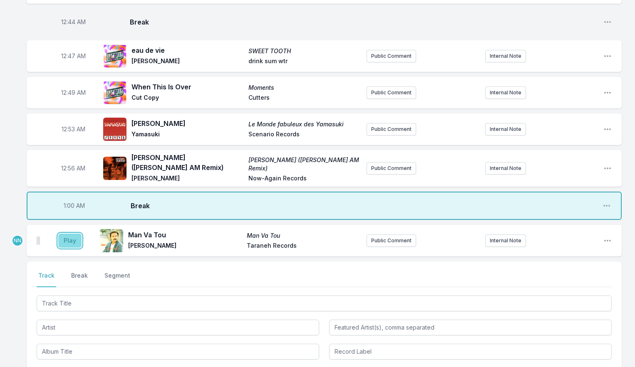
click at [69, 237] on button "Play" at bounding box center [69, 241] width 23 height 14
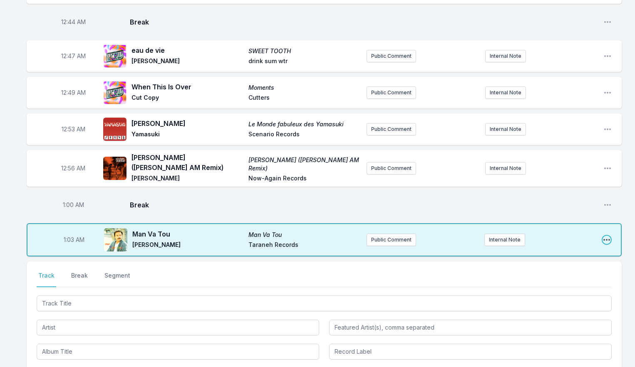
click at [604, 236] on icon "Open playlist item options" at bounding box center [606, 240] width 8 height 8
click at [540, 266] on button "Edit Track Details" at bounding box center [563, 271] width 93 height 15
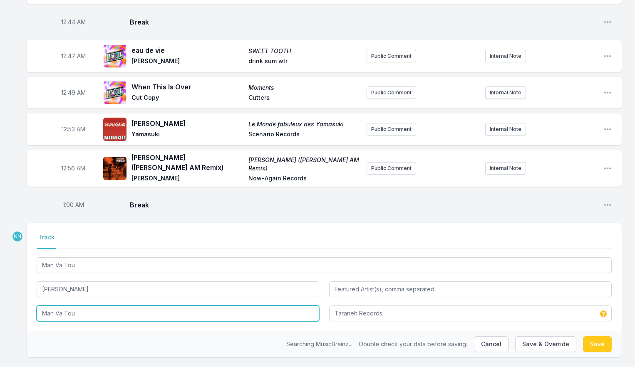
click at [202, 306] on input "Man Va Tou" at bounding box center [178, 314] width 282 height 16
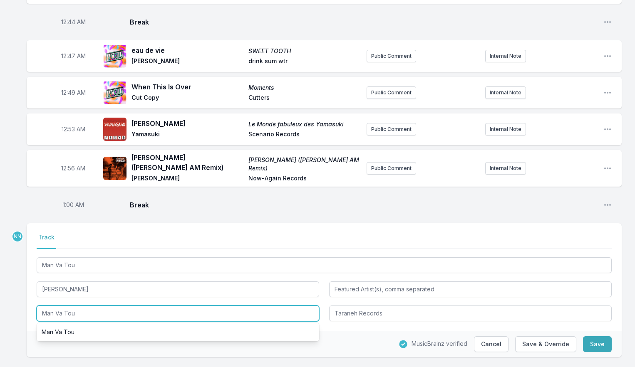
click at [202, 306] on input "Man Va Tou" at bounding box center [178, 314] width 282 height 16
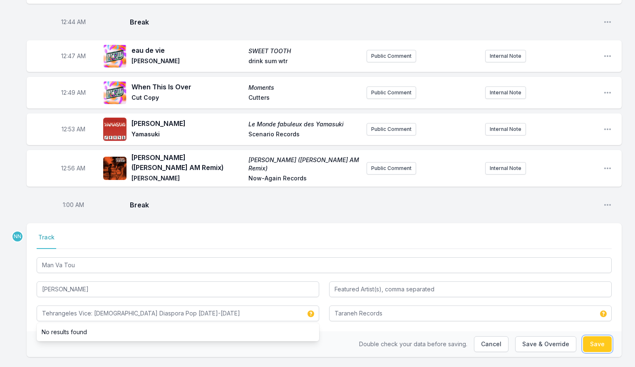
click at [592, 338] on button "Save" at bounding box center [597, 344] width 29 height 16
type input "Man Va Tou"
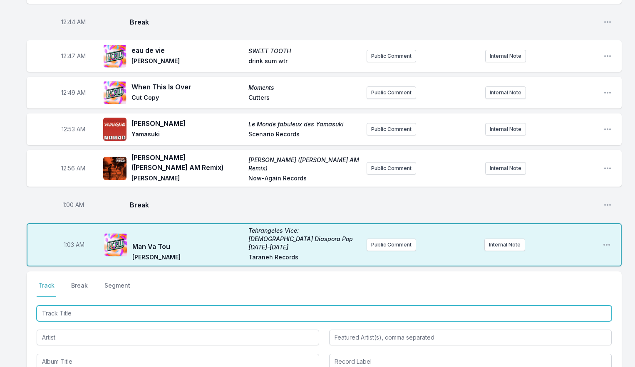
click at [73, 306] on input "Track Title" at bounding box center [324, 314] width 575 height 16
type input "Pillow Face"
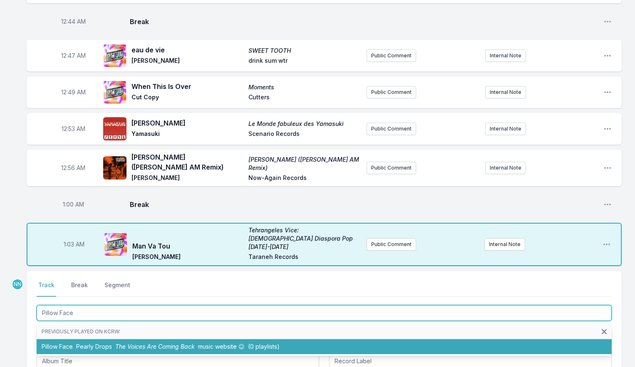
click at [94, 343] on span "Pearly Drops" at bounding box center [94, 346] width 36 height 7
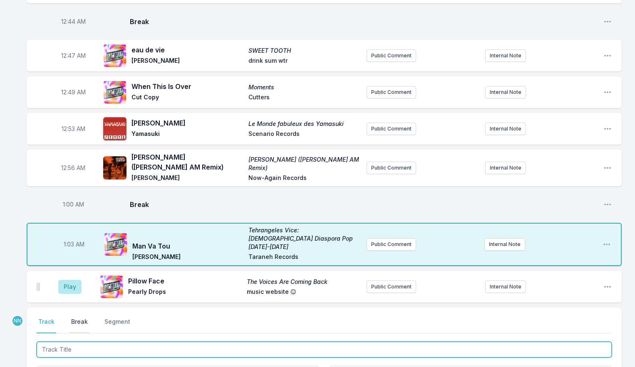
scroll to position [512, 0]
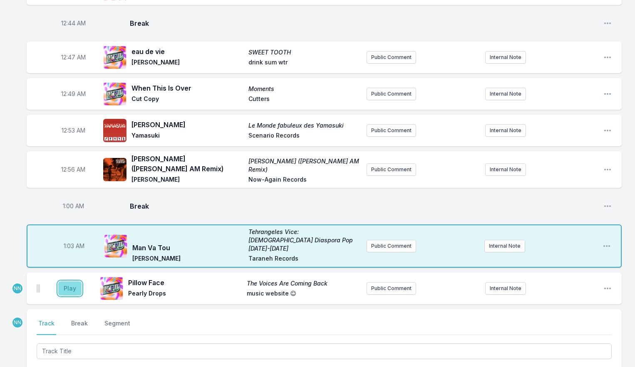
click at [72, 282] on button "Play" at bounding box center [69, 289] width 23 height 14
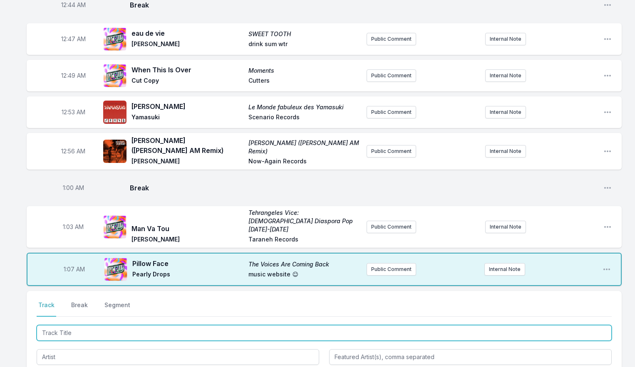
drag, startPoint x: 77, startPoint y: 322, endPoint x: 81, endPoint y: 309, distance: 13.7
click at [77, 325] on input "Track Title" at bounding box center [324, 333] width 575 height 16
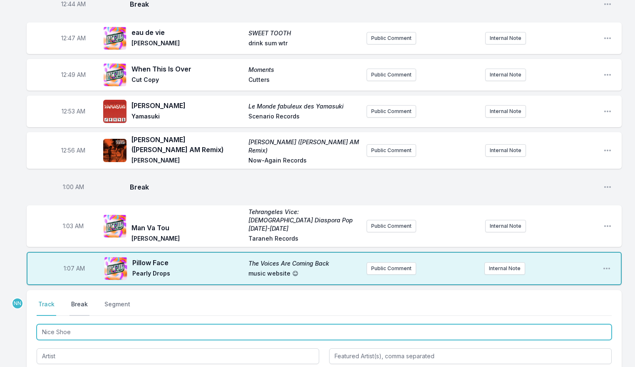
type input "Nice Shoes"
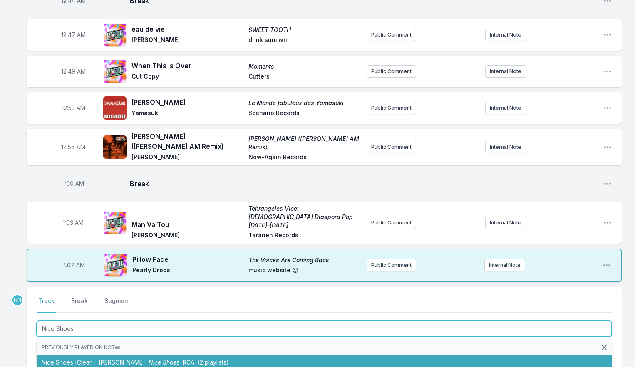
click at [90, 355] on li "Nice Shoes [Clean] [PERSON_NAME] Nice Shoes RCA (2 playlists)" at bounding box center [324, 362] width 575 height 15
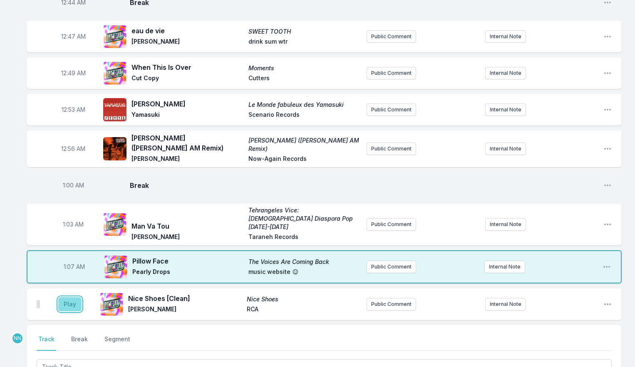
click at [73, 297] on button "Play" at bounding box center [69, 304] width 23 height 14
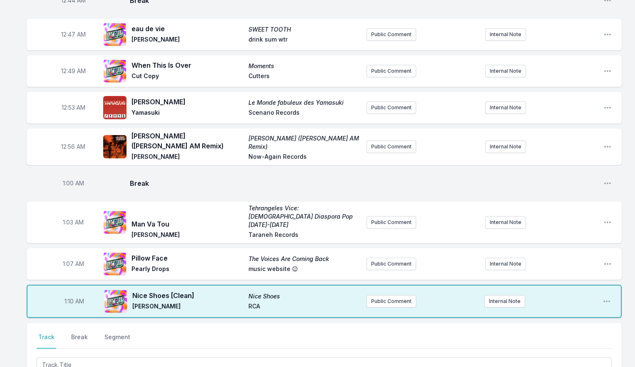
scroll to position [557, 0]
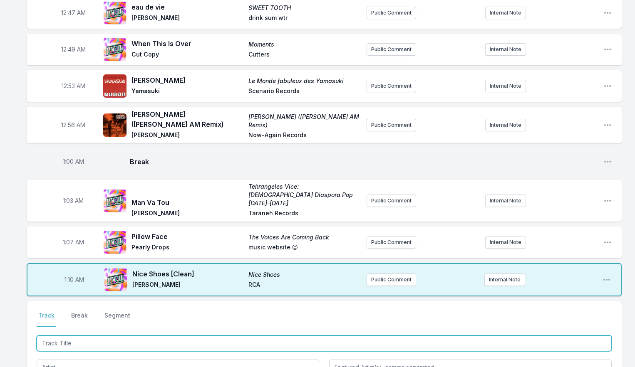
click at [89, 336] on input "Track Title" at bounding box center [324, 344] width 575 height 16
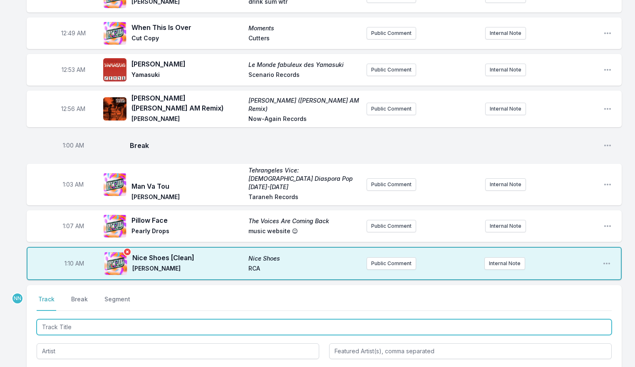
scroll to position [574, 0]
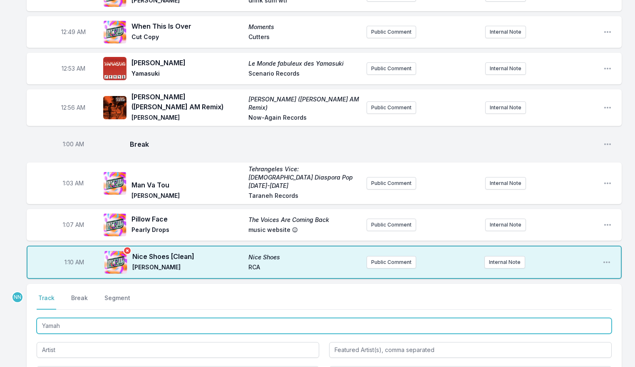
type input "Yamaha"
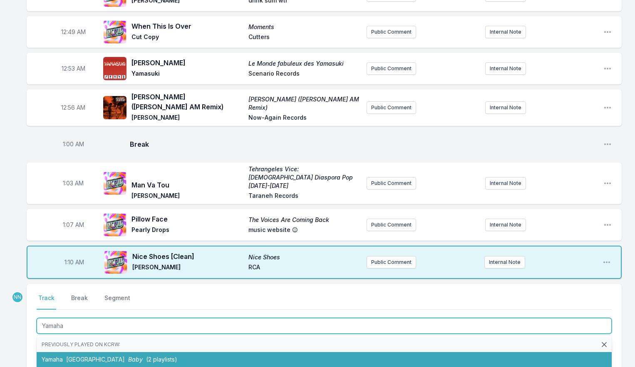
click at [105, 352] on li "Yamaha Dijon Baby (2 playlists)" at bounding box center [324, 359] width 575 height 15
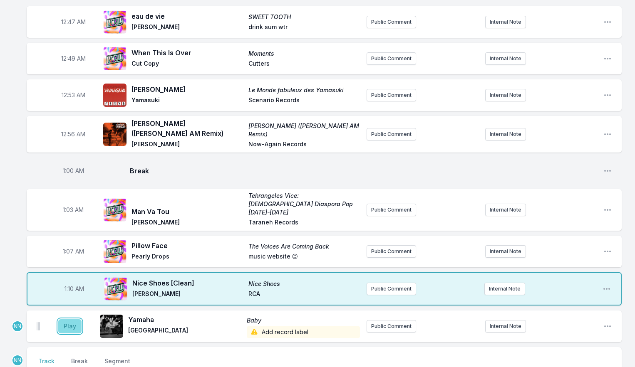
click at [76, 319] on button "Play" at bounding box center [69, 326] width 23 height 14
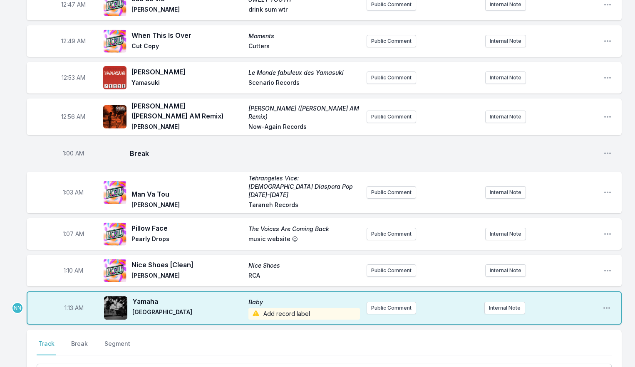
click at [281, 308] on span "Add record label" at bounding box center [303, 314] width 111 height 12
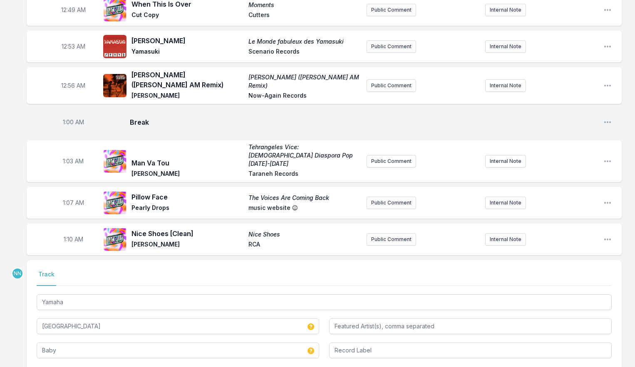
scroll to position [631, 0]
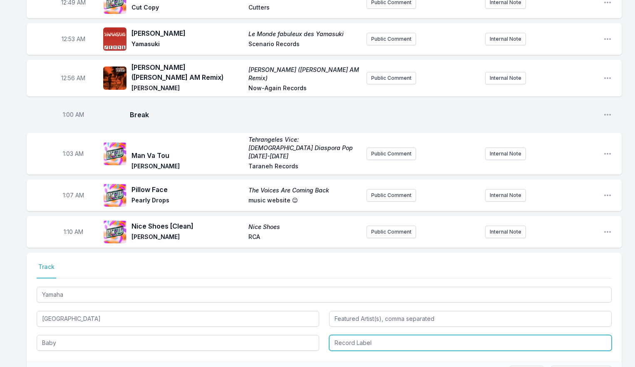
click at [340, 335] on input "Record Label" at bounding box center [470, 343] width 282 height 16
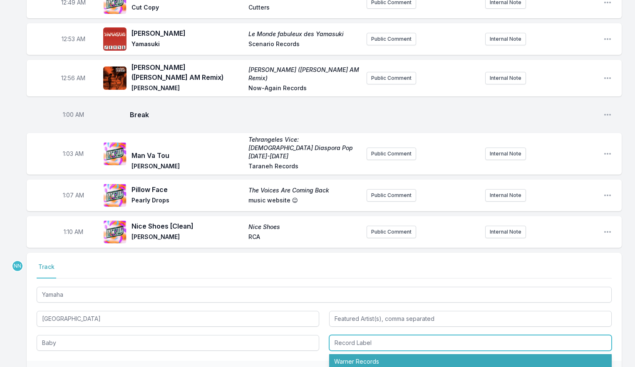
click at [353, 354] on li "Warner Records" at bounding box center [470, 361] width 282 height 15
type input "Warner Records"
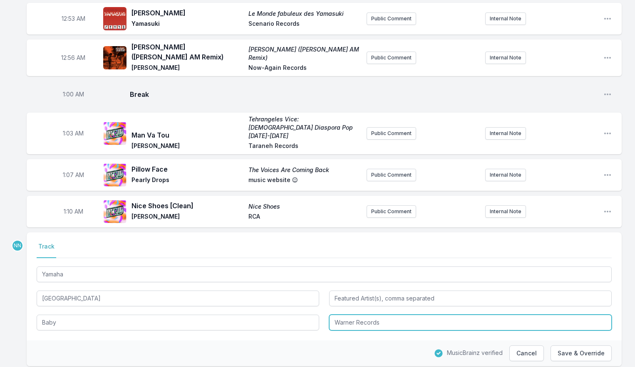
scroll to position [668, 0]
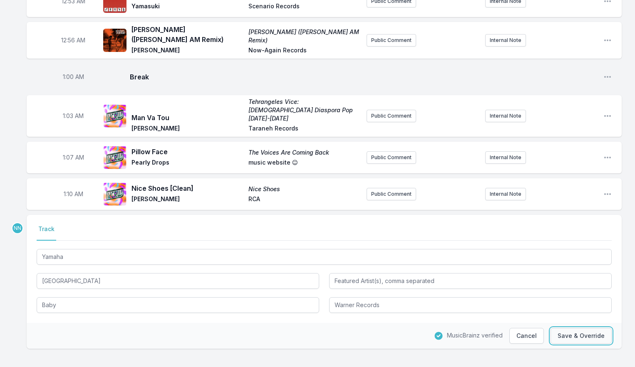
click at [579, 328] on button "Save & Override" at bounding box center [580, 336] width 61 height 16
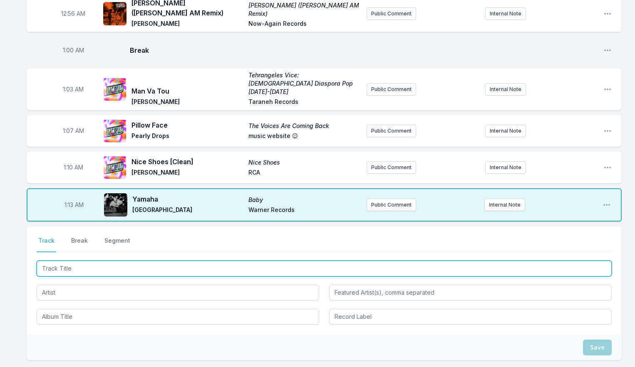
click at [94, 261] on input "Track Title" at bounding box center [324, 269] width 575 height 16
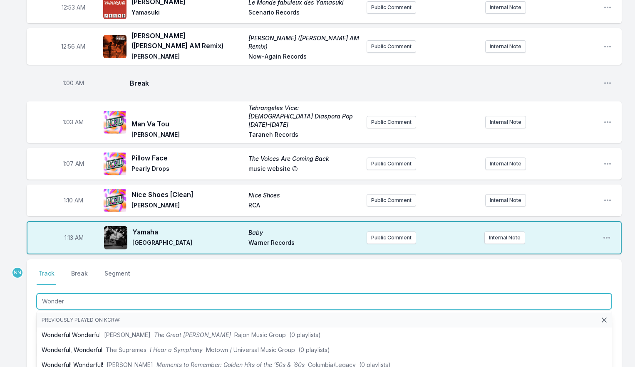
scroll to position [630, 0]
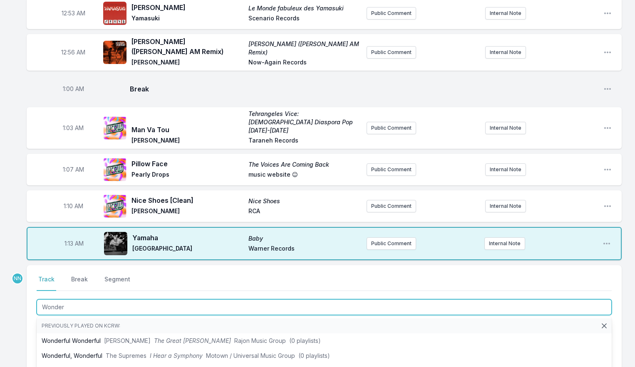
type input "Wonder"
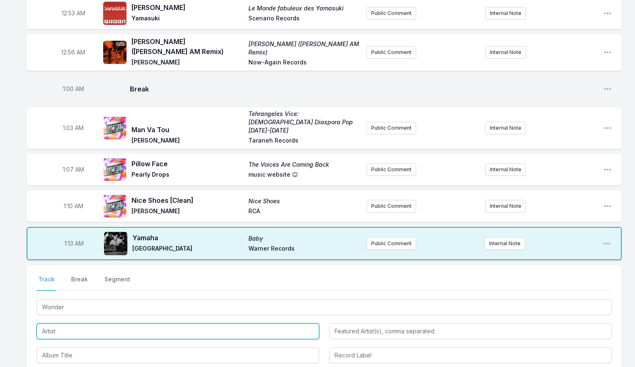
click at [82, 324] on input "Artist" at bounding box center [178, 332] width 282 height 16
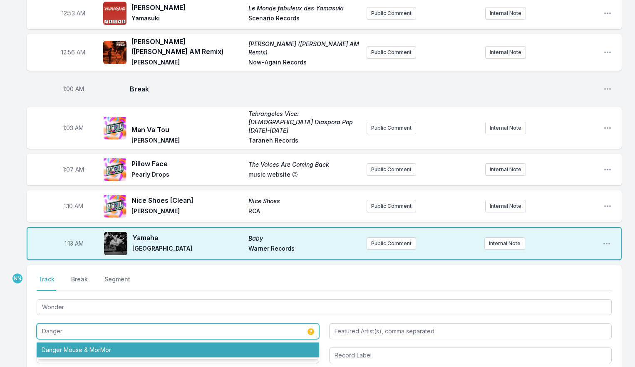
click at [82, 343] on li "Danger Mouse & MorMor" at bounding box center [178, 350] width 282 height 15
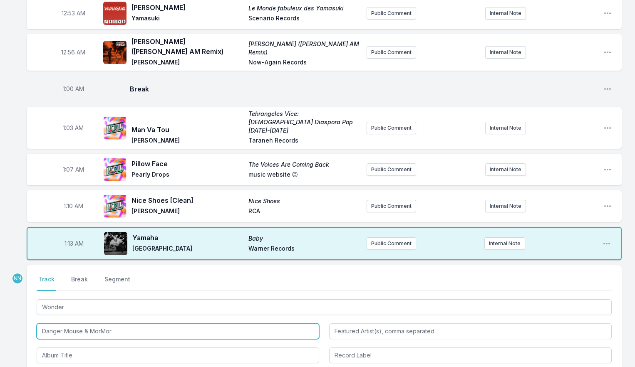
type input "Danger Mouse & MorMor"
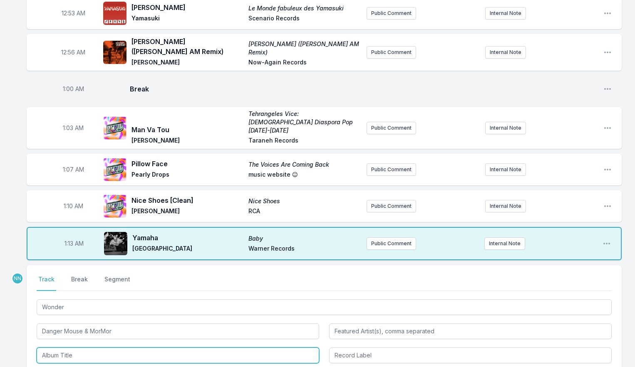
click at [74, 348] on input "Album Title" at bounding box center [178, 356] width 282 height 16
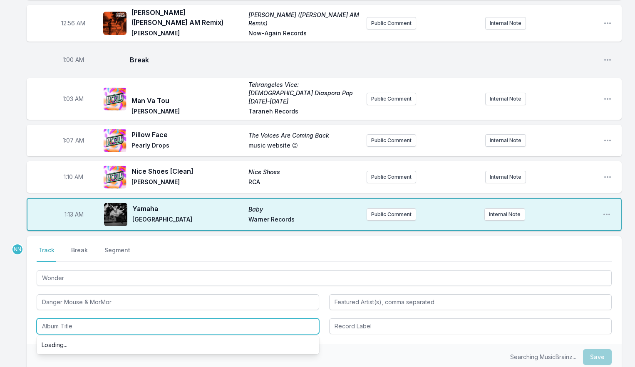
scroll to position [664, 0]
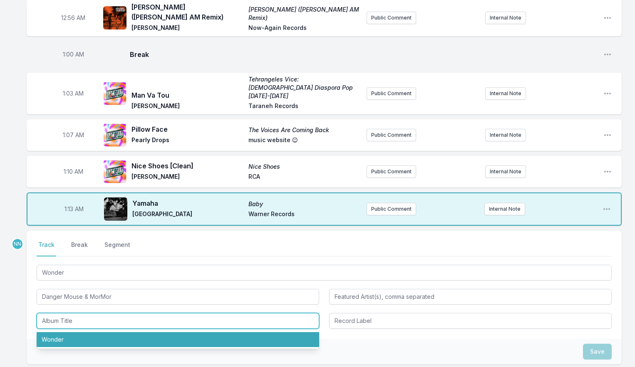
click at [77, 332] on li "Wonder" at bounding box center [178, 339] width 282 height 15
type input "Wonder"
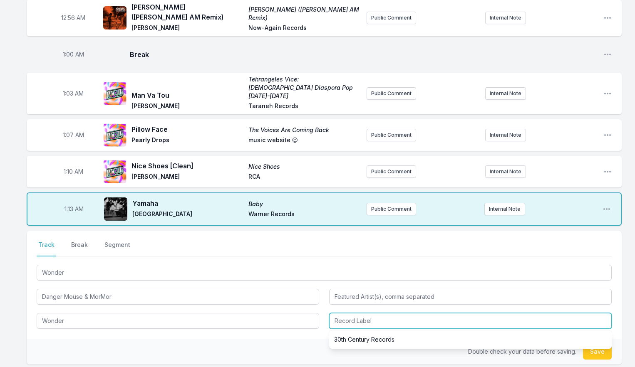
drag, startPoint x: 337, startPoint y: 311, endPoint x: 346, endPoint y: 317, distance: 10.5
click at [337, 313] on input "Record Label" at bounding box center [470, 321] width 282 height 16
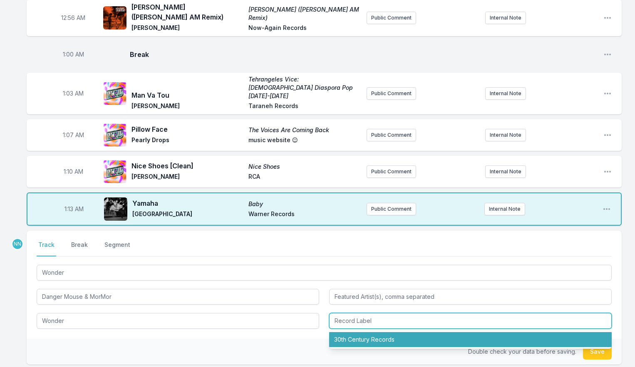
drag, startPoint x: 351, startPoint y: 324, endPoint x: 423, endPoint y: 325, distance: 72.4
click at [351, 332] on li "30th Century Records" at bounding box center [470, 339] width 282 height 15
type input "30th Century Records"
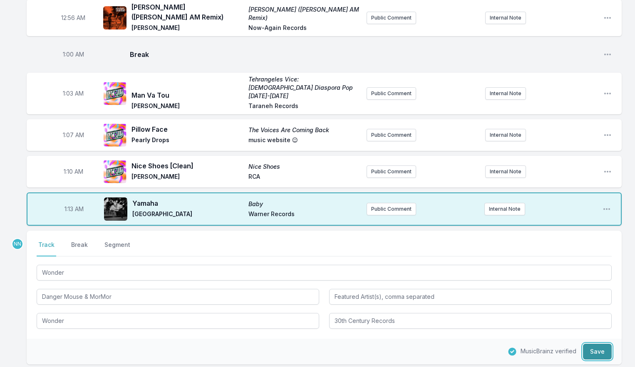
click at [600, 344] on button "Save" at bounding box center [597, 352] width 29 height 16
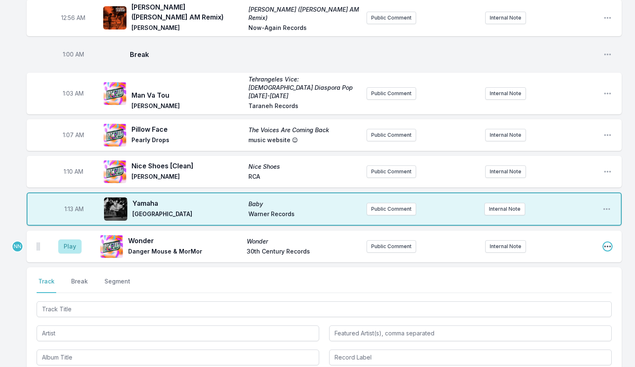
click at [605, 246] on icon "Open playlist item options" at bounding box center [607, 247] width 7 height 2
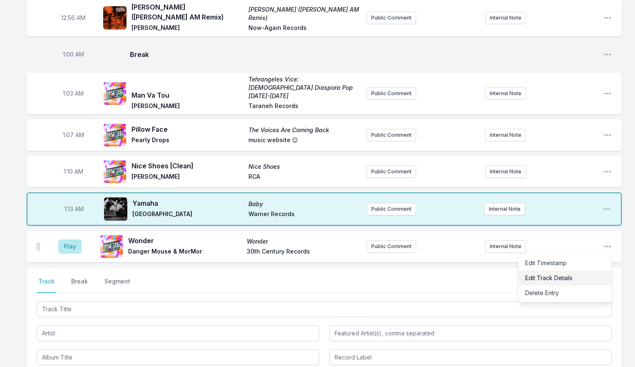
click at [559, 271] on button "Edit Track Details" at bounding box center [564, 278] width 93 height 15
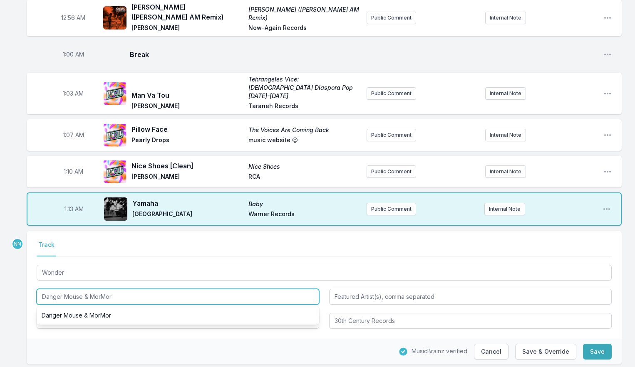
click at [84, 289] on input "Danger Mouse & MorMor" at bounding box center [178, 297] width 282 height 16
drag, startPoint x: 85, startPoint y: 283, endPoint x: 138, endPoint y: 284, distance: 52.8
click at [137, 289] on input "Danger Mouse & MorMor" at bounding box center [178, 297] width 282 height 16
type input "Danger Mouse"
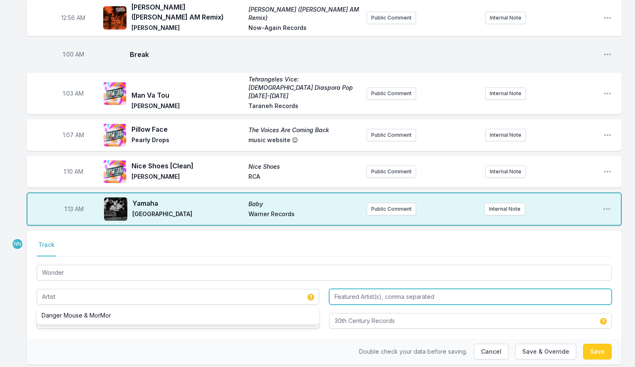
type input "Danger Mouse"
paste input "& MorMor"
type input "MorMor"
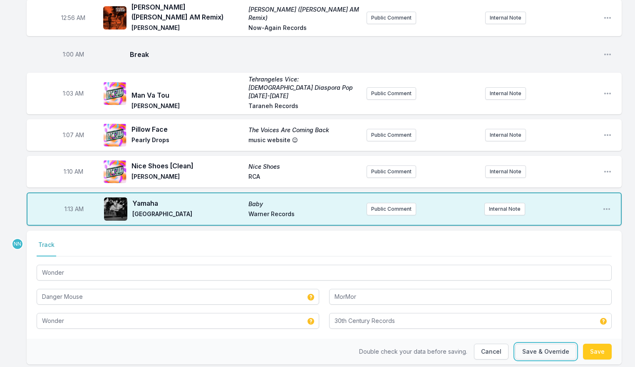
click at [532, 344] on button "Save & Override" at bounding box center [545, 352] width 61 height 16
type input "Danger Mouse & MorMor"
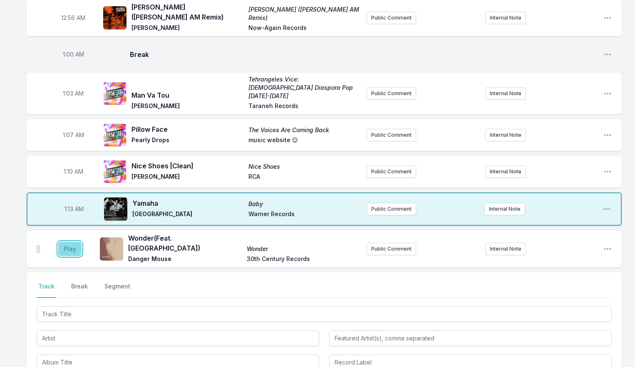
click at [74, 242] on button "Play" at bounding box center [69, 249] width 23 height 14
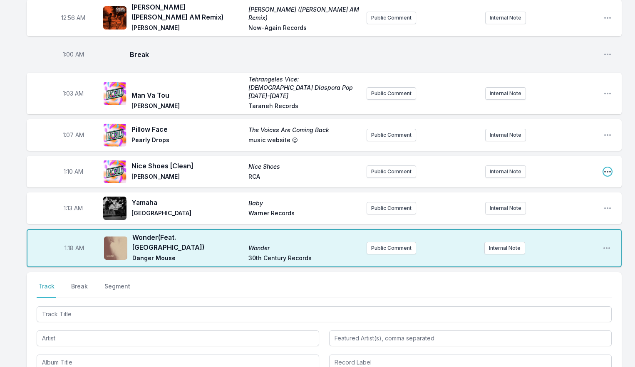
click at [606, 168] on icon "Open playlist item options" at bounding box center [607, 172] width 8 height 8
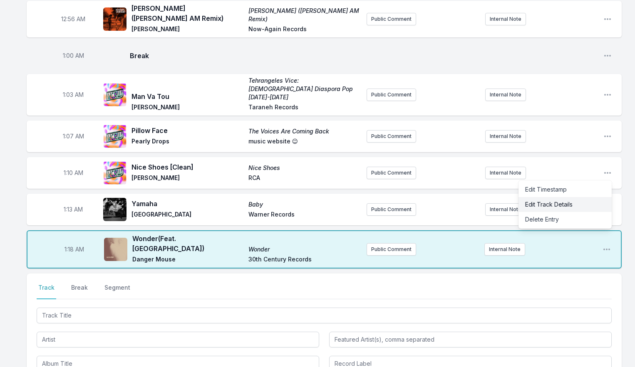
click at [581, 197] on button "Edit Track Details" at bounding box center [564, 204] width 93 height 15
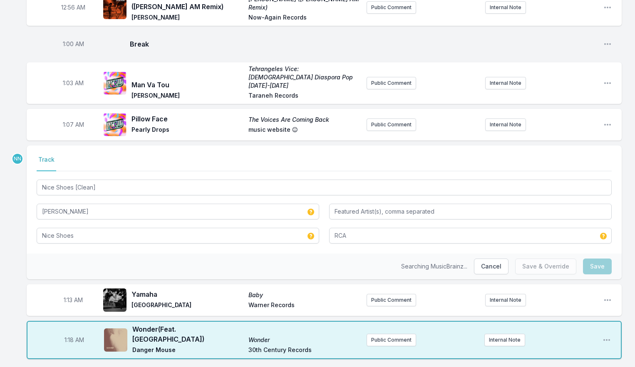
scroll to position [680, 0]
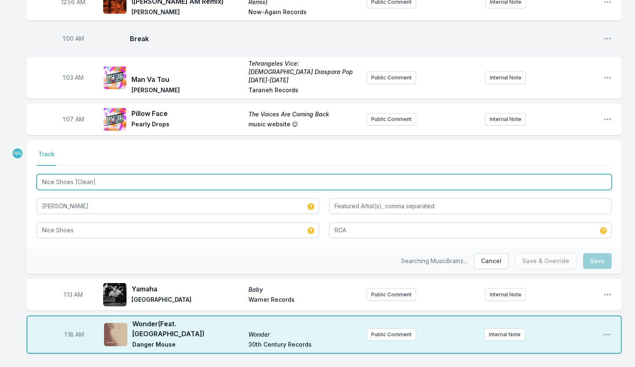
drag, startPoint x: 75, startPoint y: 170, endPoint x: 128, endPoint y: 171, distance: 52.8
click at [128, 174] on input "Nice Shoes [Clean]" at bounding box center [324, 182] width 575 height 16
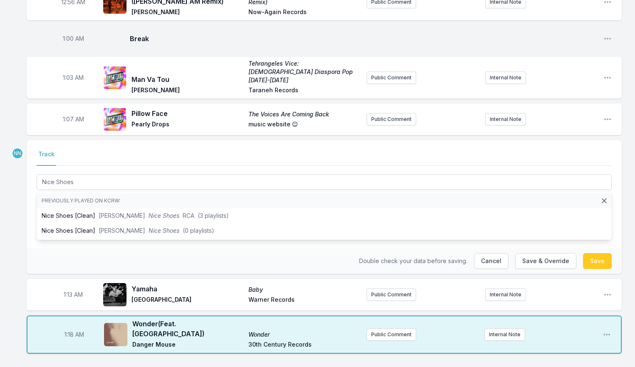
click at [265, 249] on div "Double check your data before saving. Cancel Save & Override Save" at bounding box center [324, 261] width 595 height 26
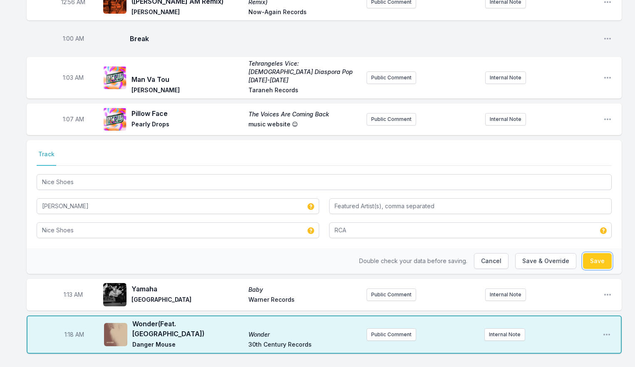
click at [591, 253] on button "Save" at bounding box center [597, 261] width 29 height 16
type input "Nice Shoes [Clean]"
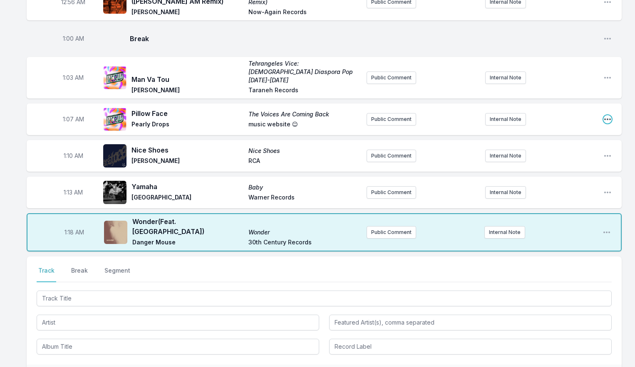
click at [606, 115] on icon "Open playlist item options" at bounding box center [607, 119] width 8 height 8
click at [571, 143] on button "Edit Track Details" at bounding box center [564, 150] width 93 height 15
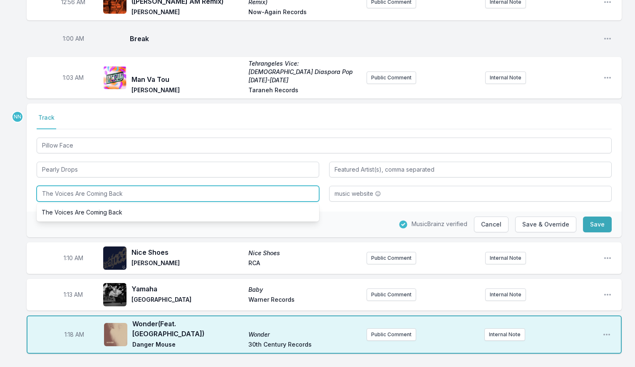
click at [213, 186] on input "The Voices Are Coming Back" at bounding box center [178, 194] width 282 height 16
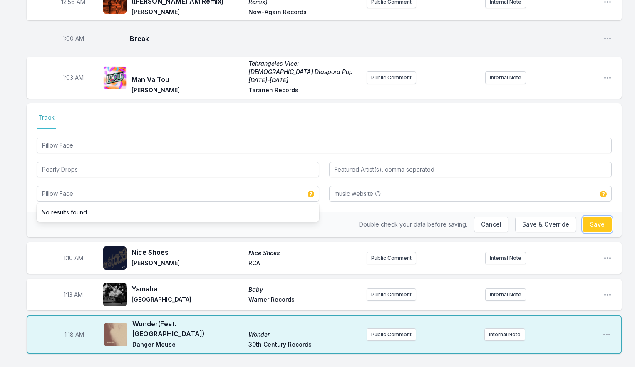
click at [602, 217] on button "Save" at bounding box center [597, 225] width 29 height 16
type input "The Voices Are Coming Back"
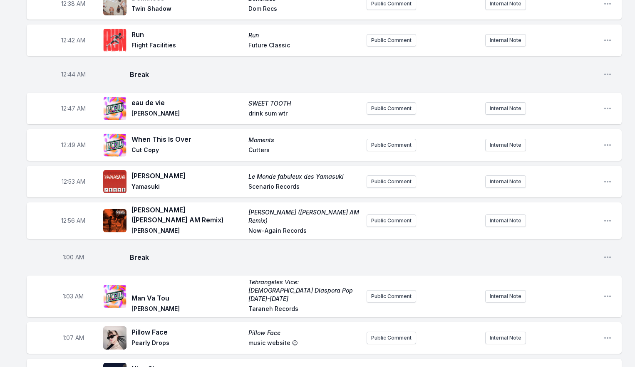
scroll to position [460, 0]
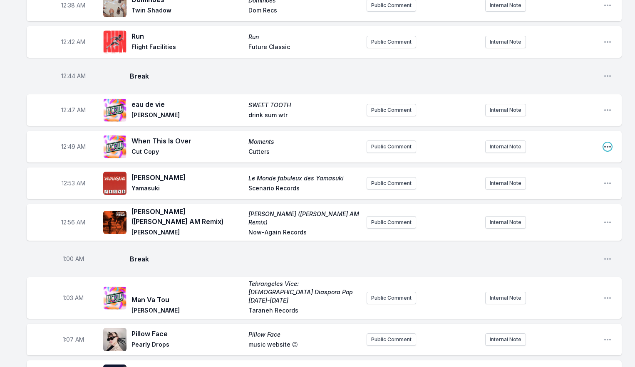
click at [605, 146] on icon "Open playlist item options" at bounding box center [607, 147] width 8 height 8
click at [573, 173] on button "Edit Track Details" at bounding box center [564, 178] width 93 height 15
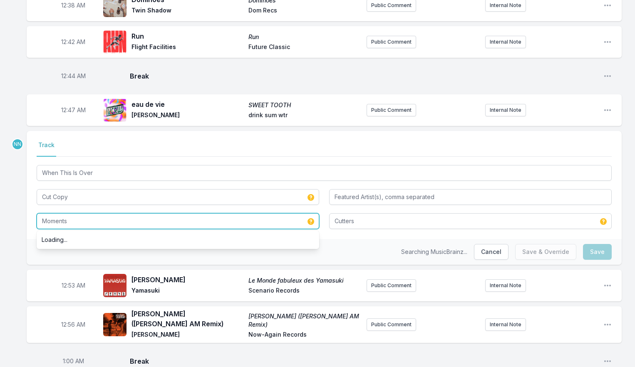
click at [200, 219] on input "Moments" at bounding box center [178, 221] width 282 height 16
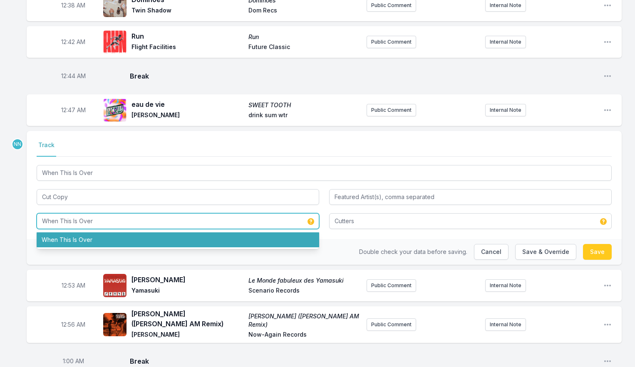
click at [191, 239] on li "When This Is Over" at bounding box center [178, 240] width 282 height 15
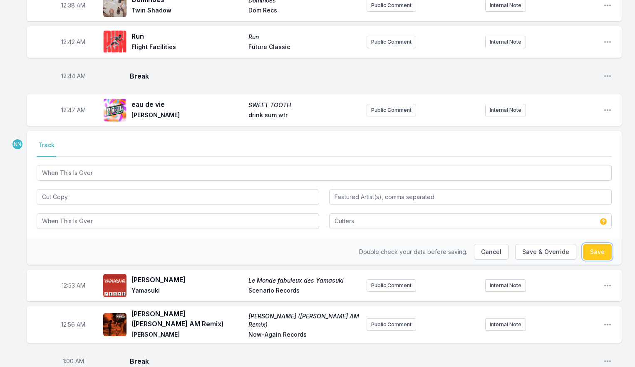
click at [600, 251] on button "Save" at bounding box center [597, 252] width 29 height 16
type input "Moments"
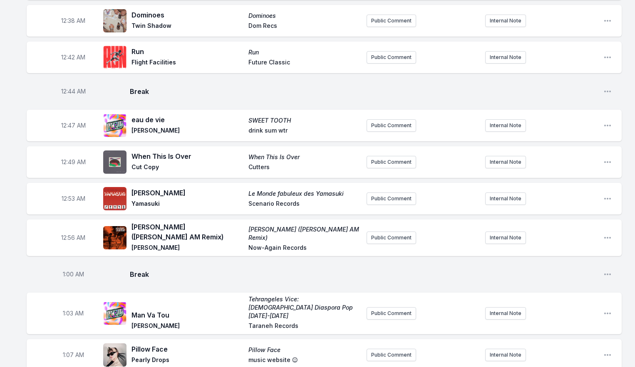
scroll to position [439, 0]
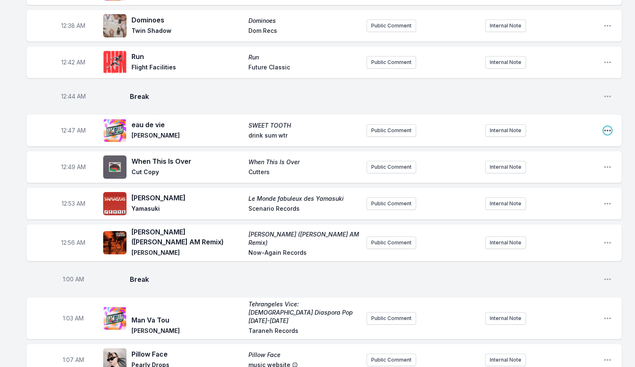
click at [607, 133] on icon "Open playlist item options" at bounding box center [607, 130] width 8 height 8
click at [572, 160] on button "Edit Track Details" at bounding box center [564, 162] width 93 height 15
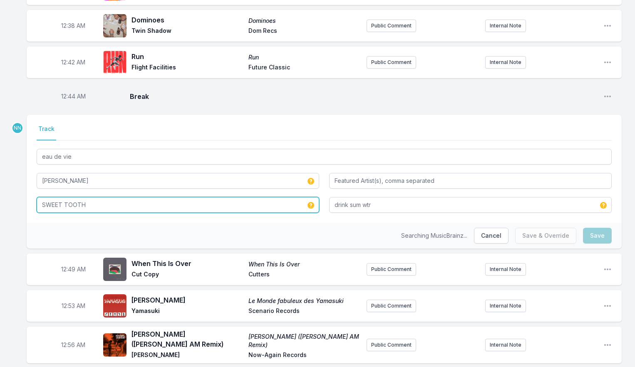
click at [94, 206] on input "SWEET TOOTH" at bounding box center [178, 205] width 282 height 16
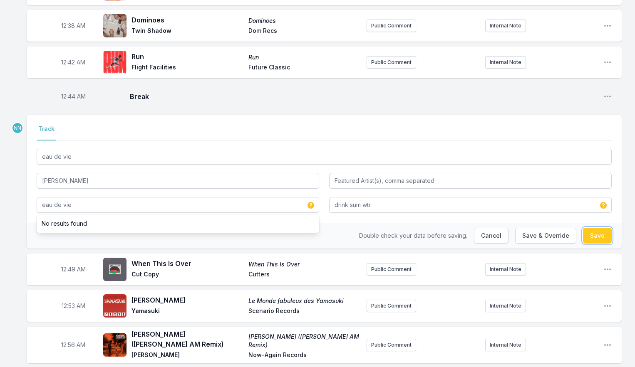
click at [591, 233] on button "Save" at bounding box center [597, 236] width 29 height 16
type input "SWEET TOOTH"
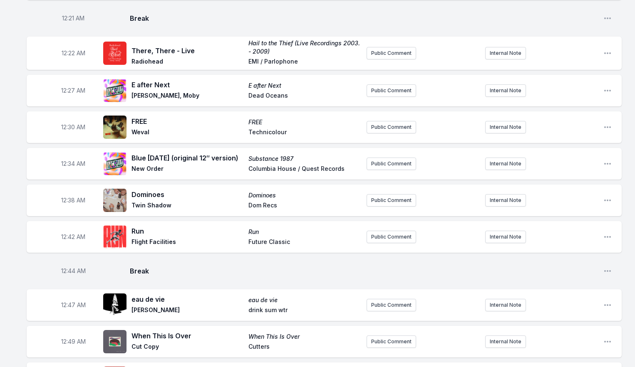
scroll to position [256, 0]
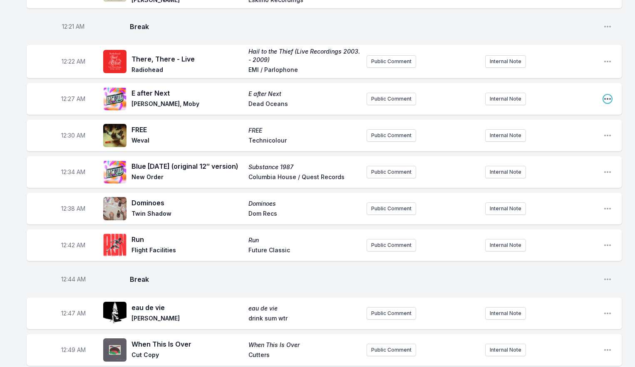
click at [611, 101] on icon "Open playlist item options" at bounding box center [607, 99] width 8 height 8
click at [581, 125] on button "Edit Track Details" at bounding box center [564, 130] width 93 height 15
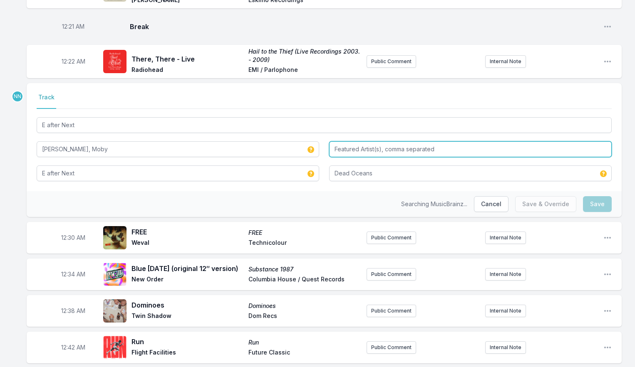
click at [350, 153] on input "Featured Artist(s), comma separated" at bounding box center [470, 149] width 282 height 16
type input "Moby"
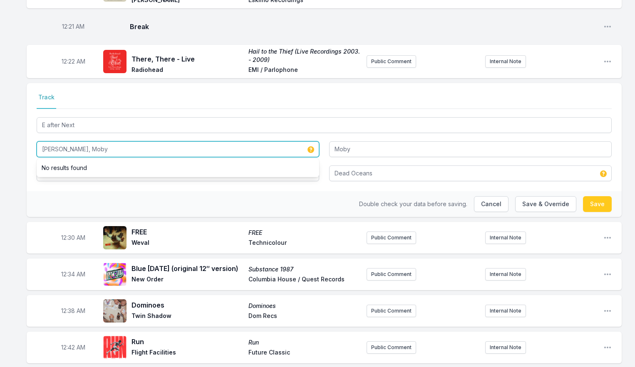
drag, startPoint x: 88, startPoint y: 150, endPoint x: 143, endPoint y: 151, distance: 54.5
click at [143, 151] on input "[PERSON_NAME], Moby" at bounding box center [178, 149] width 282 height 16
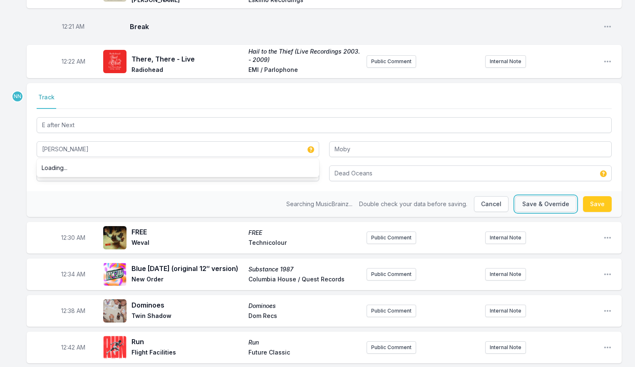
click at [564, 205] on button "Save & Override" at bounding box center [545, 204] width 61 height 16
type input "[PERSON_NAME], Moby"
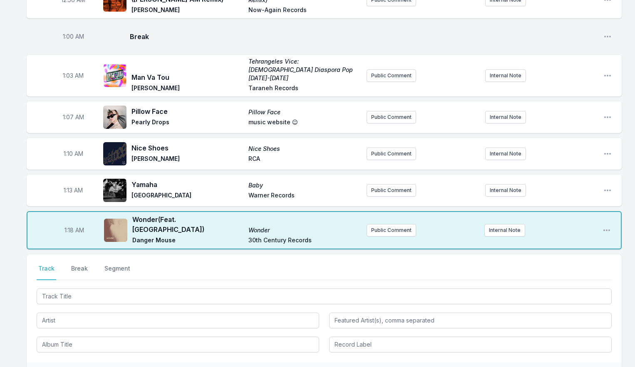
scroll to position [689, 0]
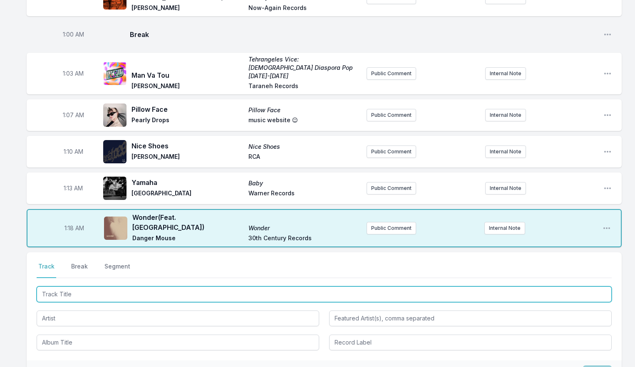
click at [60, 287] on input "Track Title" at bounding box center [324, 295] width 575 height 16
type input "Target Joint"
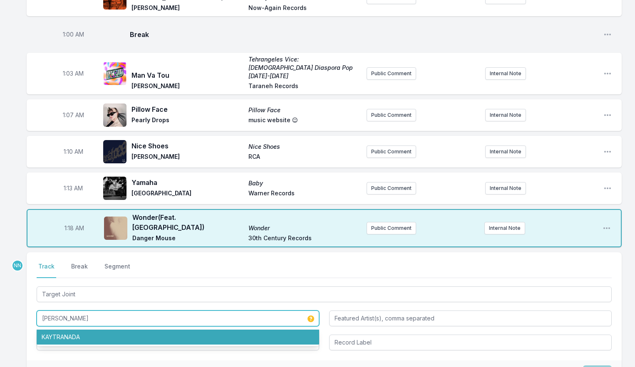
click at [61, 330] on li "KAYTRANADA" at bounding box center [178, 337] width 282 height 15
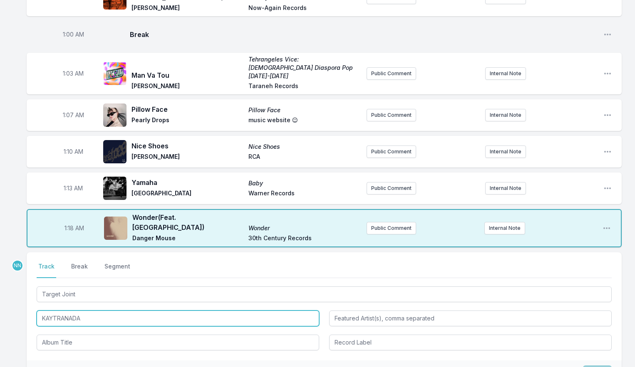
type input "KAYTRANADA"
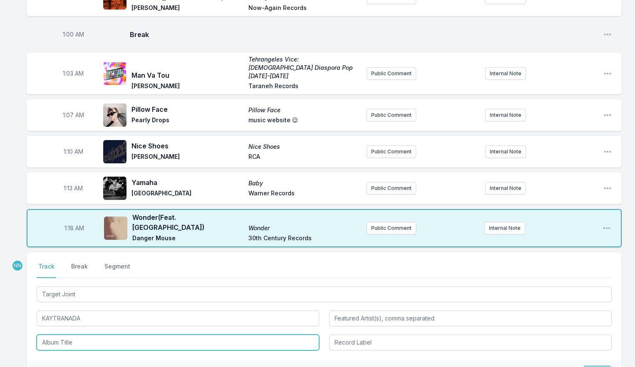
click at [65, 335] on input "Album Title" at bounding box center [178, 343] width 282 height 16
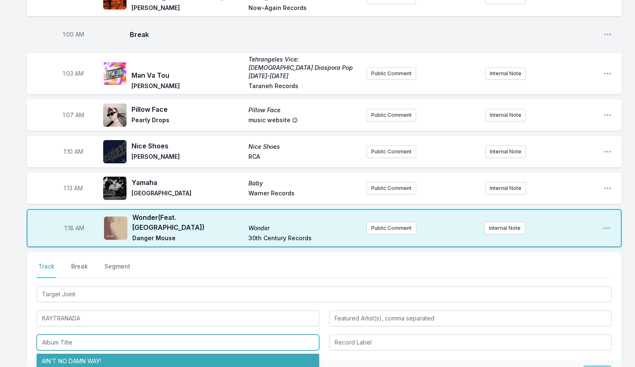
click at [68, 354] on li "AIN’T NO DAMN WAY!" at bounding box center [178, 361] width 282 height 15
type input "AIN’T NO DAMN WAY!"
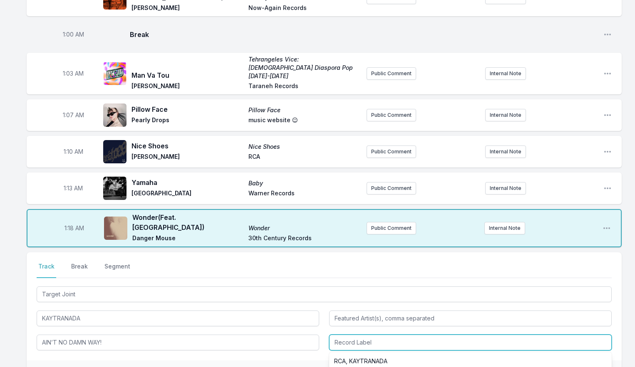
drag, startPoint x: 346, startPoint y: 321, endPoint x: 346, endPoint y: 326, distance: 5.0
click at [346, 335] on input "Record Label" at bounding box center [470, 343] width 282 height 16
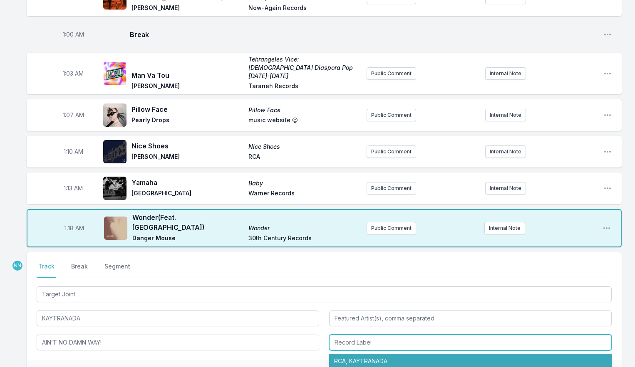
drag, startPoint x: 346, startPoint y: 334, endPoint x: 374, endPoint y: 337, distance: 27.2
click at [346, 354] on li "RCA, KAYTRANADA" at bounding box center [470, 361] width 282 height 15
type input "RCA, KAYTRANADA"
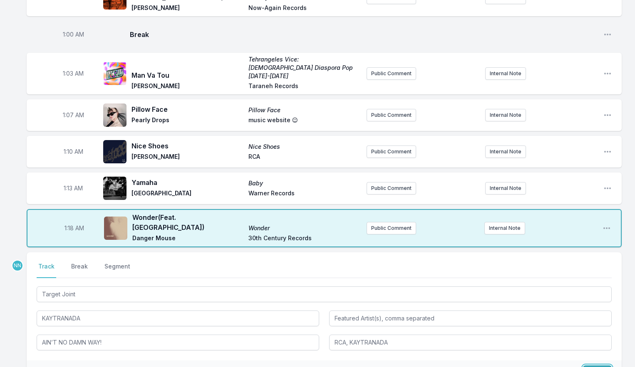
drag, startPoint x: 590, startPoint y: 353, endPoint x: 562, endPoint y: 349, distance: 27.7
click at [590, 366] on button "Save" at bounding box center [597, 374] width 29 height 16
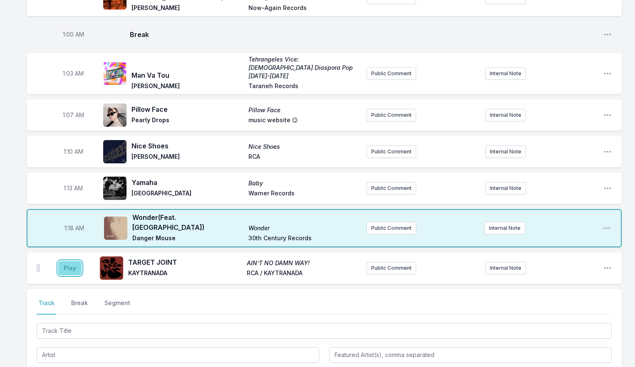
click at [70, 261] on button "Play" at bounding box center [69, 268] width 23 height 14
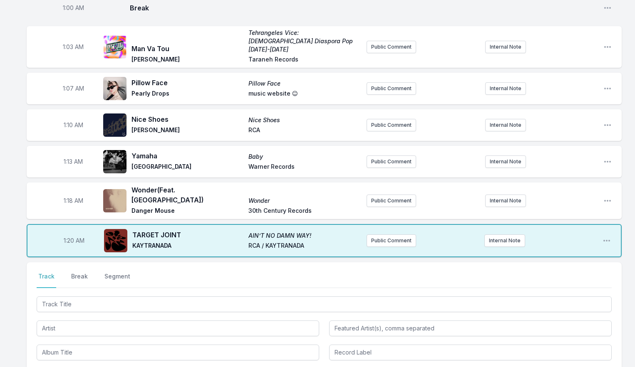
scroll to position [722, 0]
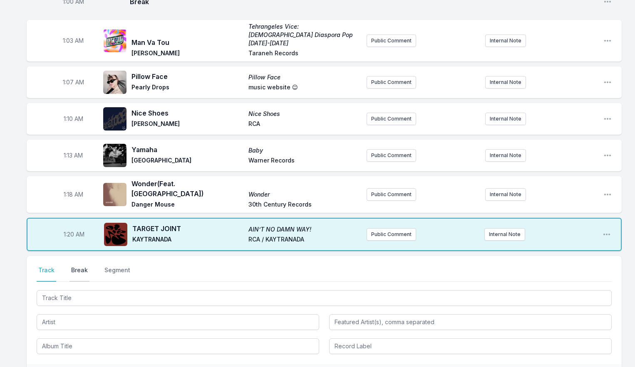
click at [85, 266] on button "Break" at bounding box center [79, 274] width 20 height 16
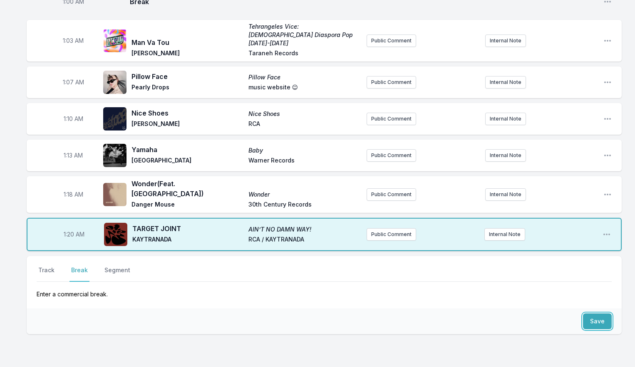
drag, startPoint x: 595, startPoint y: 299, endPoint x: 330, endPoint y: 297, distance: 265.4
click at [595, 314] on button "Save" at bounding box center [597, 322] width 29 height 16
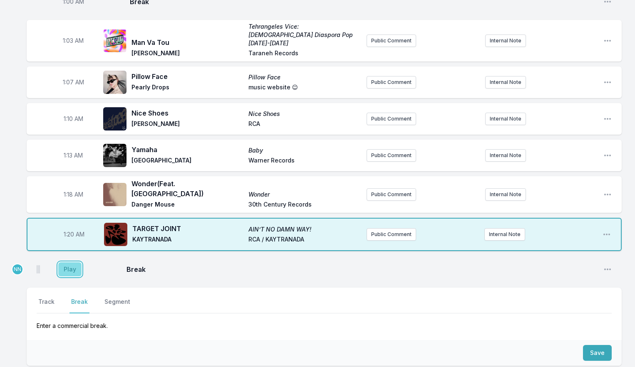
click at [70, 262] on button "Play" at bounding box center [69, 269] width 23 height 14
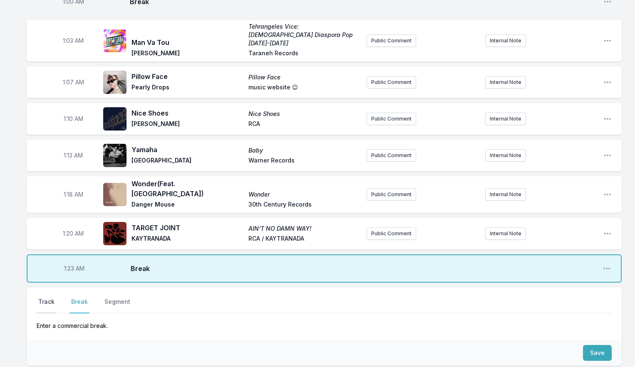
click at [44, 298] on button "Track" at bounding box center [47, 306] width 20 height 16
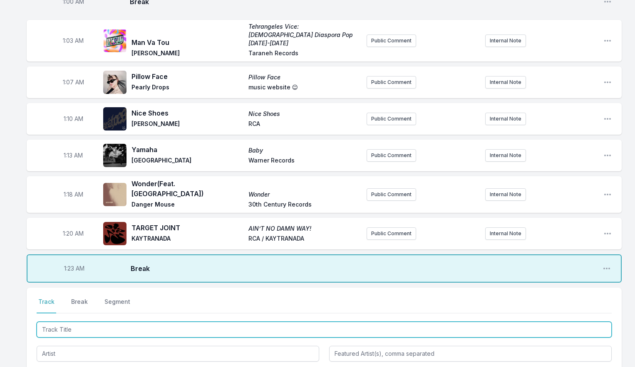
click at [77, 322] on input "Track Title" at bounding box center [324, 330] width 575 height 16
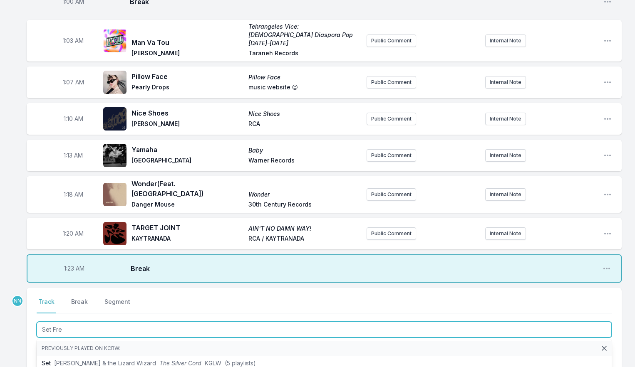
type input "Set Free"
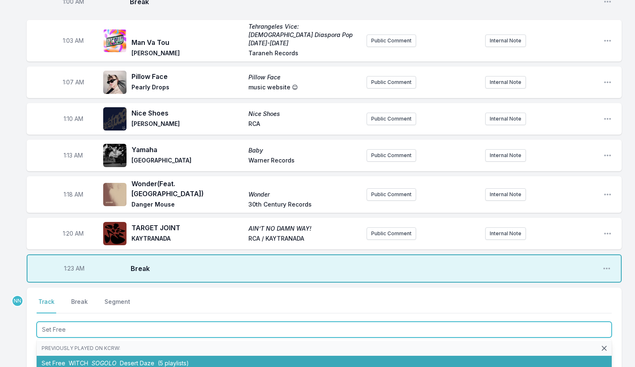
click at [84, 360] on span "WITCH" at bounding box center [79, 363] width 20 height 7
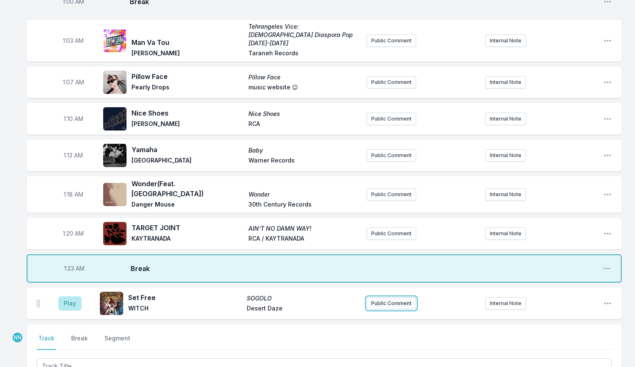
click at [402, 297] on button "Public Comment" at bounding box center [390, 303] width 49 height 12
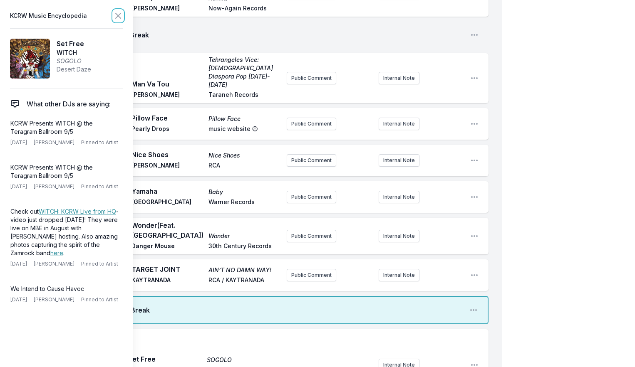
click at [116, 18] on icon at bounding box center [118, 16] width 10 height 10
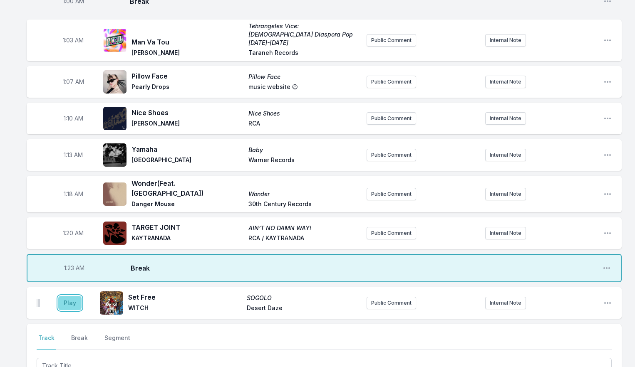
click at [70, 296] on button "Play" at bounding box center [69, 303] width 23 height 14
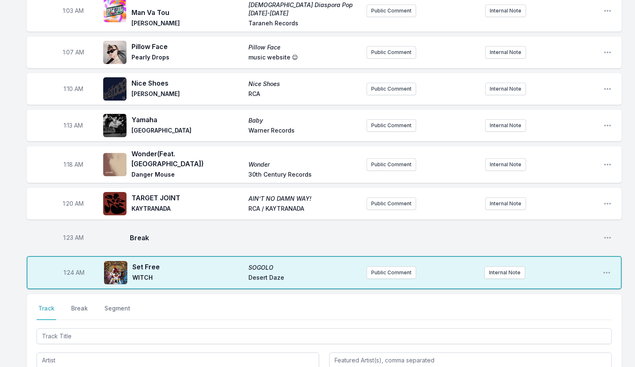
scroll to position [761, 0]
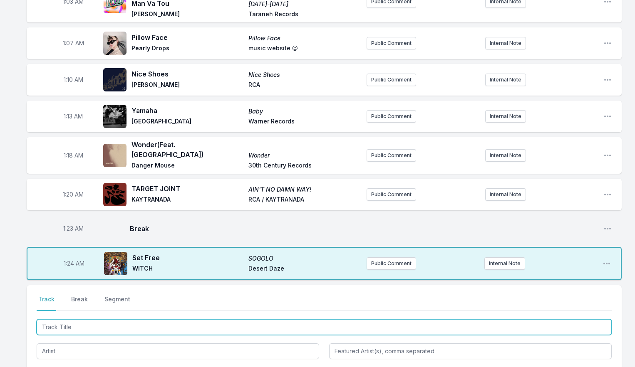
click at [60, 319] on input "Track Title" at bounding box center [324, 327] width 575 height 16
type input "Phone"
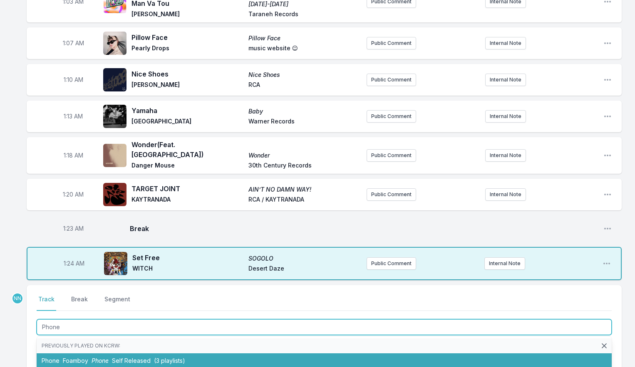
click at [82, 354] on li "Phone Foamboy Phone Self Released (3 playlists)" at bounding box center [324, 361] width 575 height 15
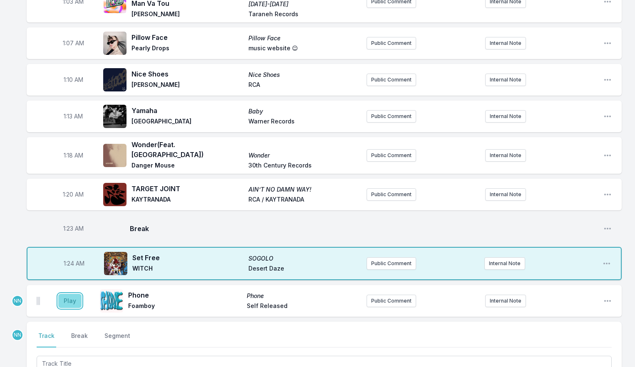
click at [72, 294] on button "Play" at bounding box center [69, 301] width 23 height 14
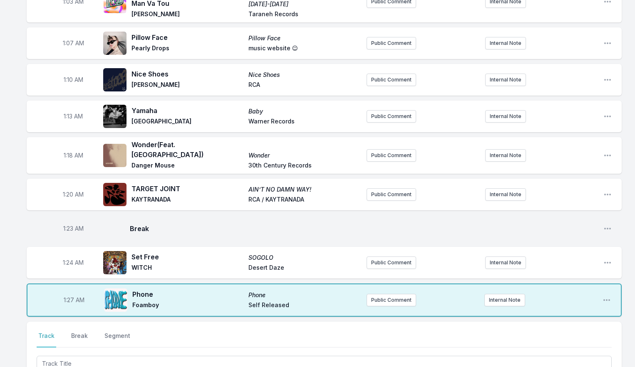
click at [92, 354] on div at bounding box center [324, 362] width 575 height 17
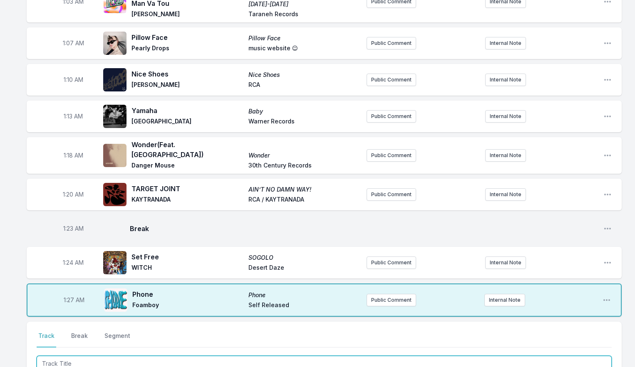
drag, startPoint x: 98, startPoint y: 340, endPoint x: 101, endPoint y: 308, distance: 32.2
click at [98, 356] on input "Track Title" at bounding box center [324, 364] width 575 height 16
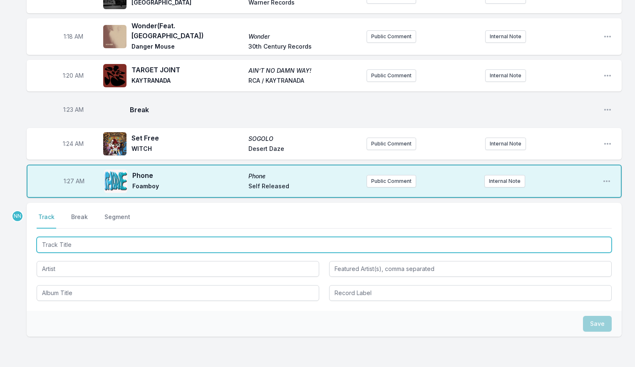
scroll to position [881, 0]
type input "Desire"
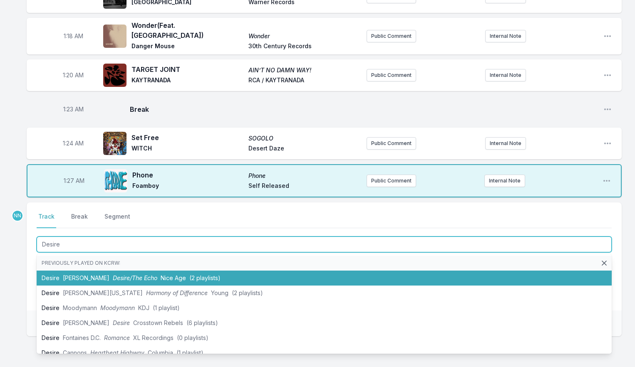
click at [113, 275] on span "Desire/The Echo" at bounding box center [135, 278] width 45 height 7
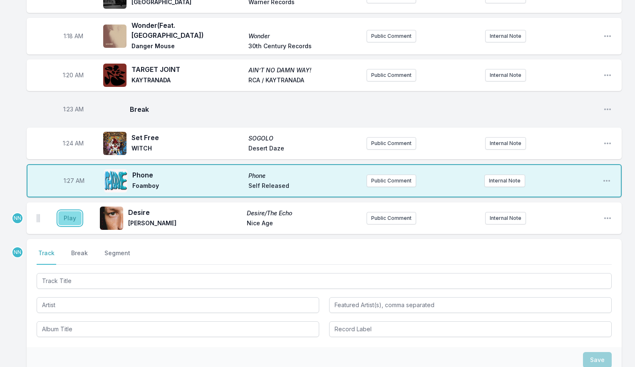
click at [65, 211] on button "Play" at bounding box center [69, 218] width 23 height 14
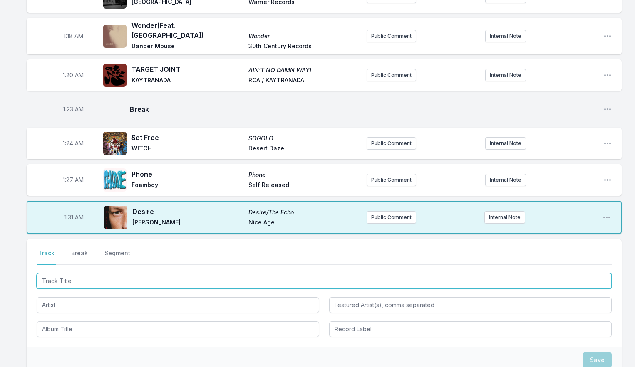
click at [83, 273] on input "Track Title" at bounding box center [324, 281] width 575 height 16
type input "[PERSON_NAME]"
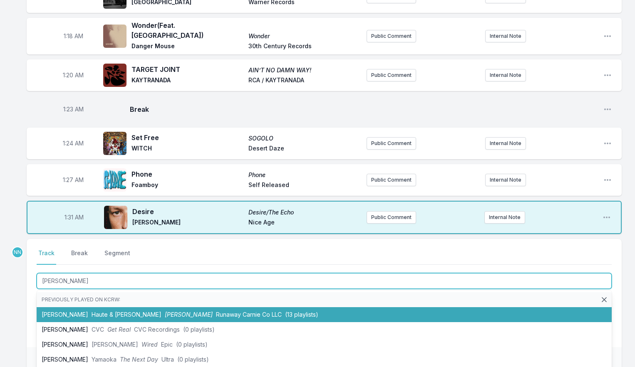
click at [72, 307] on li "[PERSON_NAME] & [PERSON_NAME] [PERSON_NAME] Co LLC (13 playlists)" at bounding box center [324, 314] width 575 height 15
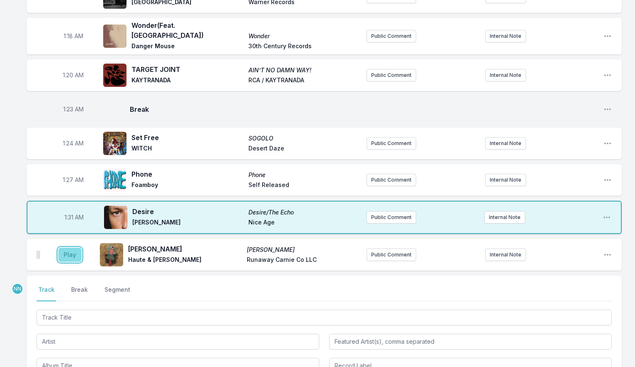
click at [69, 248] on button "Play" at bounding box center [69, 255] width 23 height 14
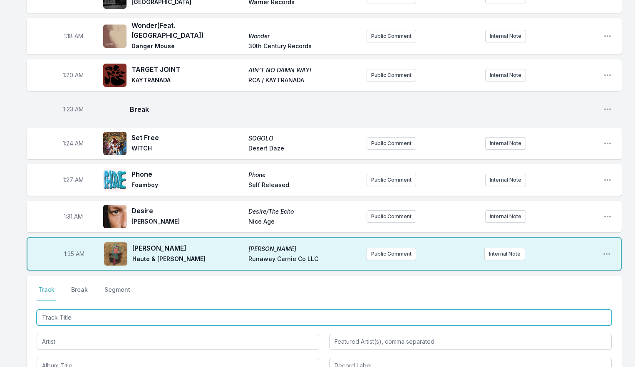
click at [106, 310] on input "Track Title" at bounding box center [324, 318] width 575 height 16
type input "Scab Song"
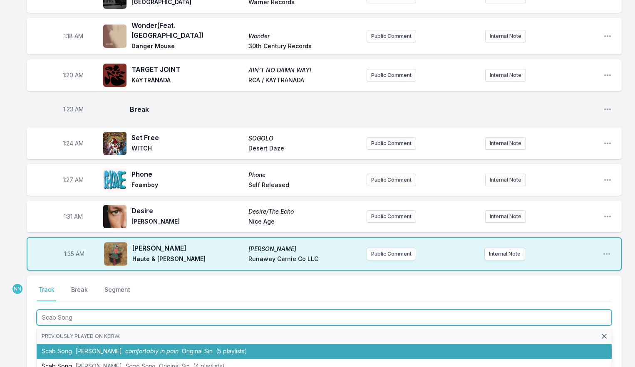
click at [125, 348] on span "comfortably in pain" at bounding box center [151, 351] width 53 height 7
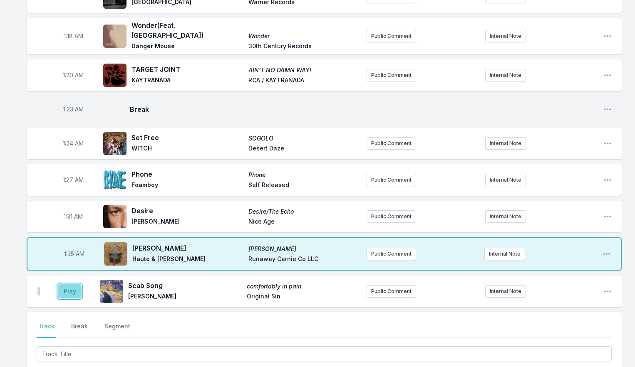
click at [67, 285] on button "Play" at bounding box center [69, 292] width 23 height 14
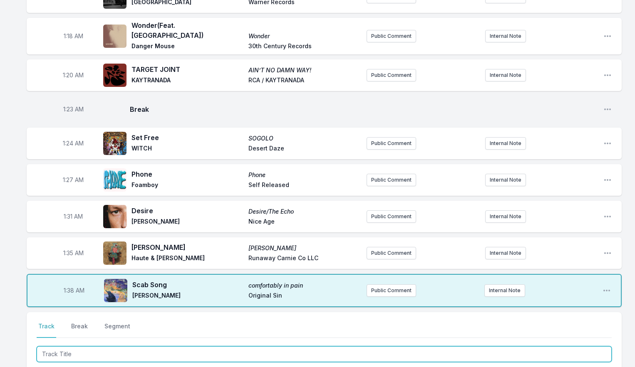
click at [73, 346] on input "Track Title" at bounding box center [324, 354] width 575 height 16
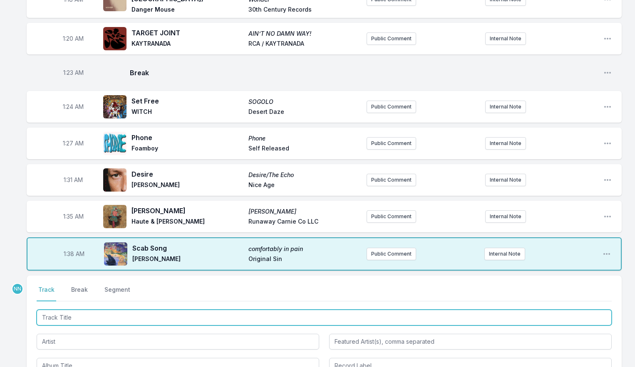
scroll to position [918, 0]
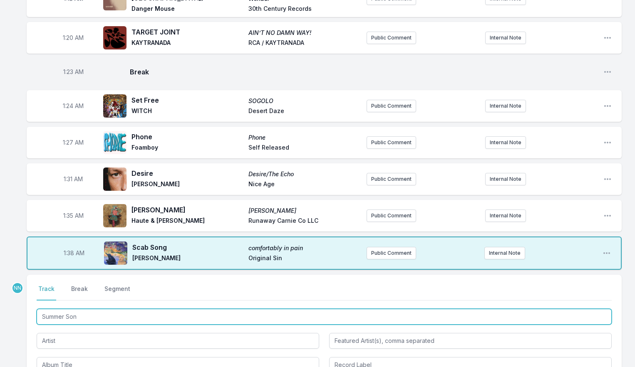
type input "Summer Song"
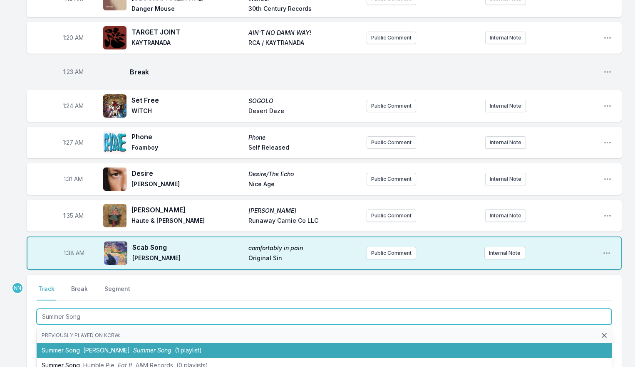
click at [94, 347] on span "[PERSON_NAME]" at bounding box center [106, 350] width 47 height 7
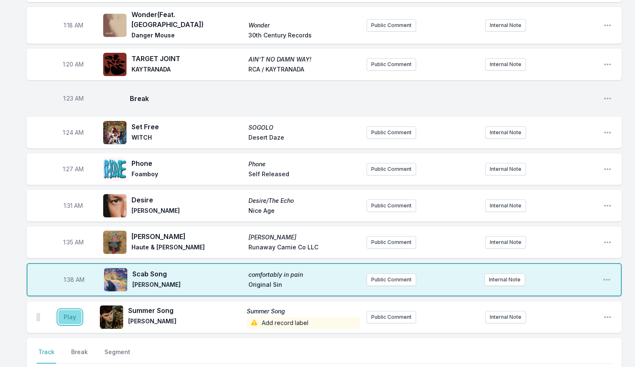
click at [73, 310] on button "Play" at bounding box center [69, 317] width 23 height 14
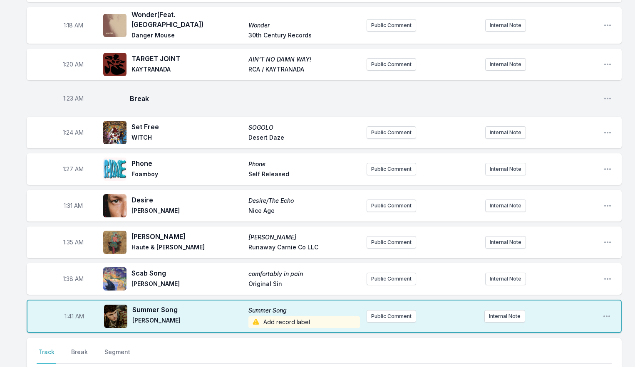
click at [275, 317] on span "Add record label" at bounding box center [303, 323] width 111 height 12
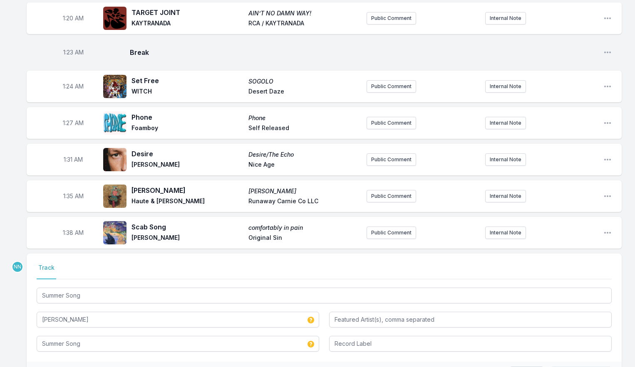
scroll to position [976, 0]
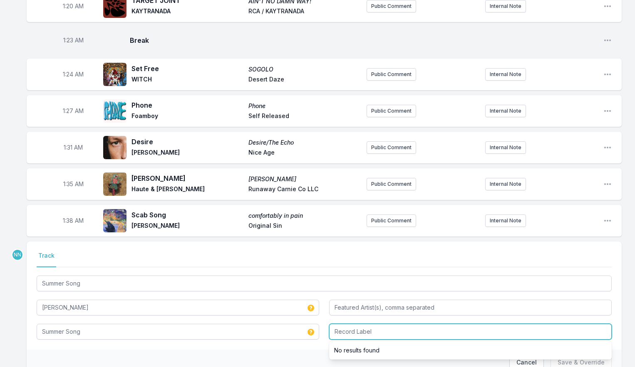
click at [351, 324] on input "Record Label" at bounding box center [470, 332] width 282 height 16
type input "Domino"
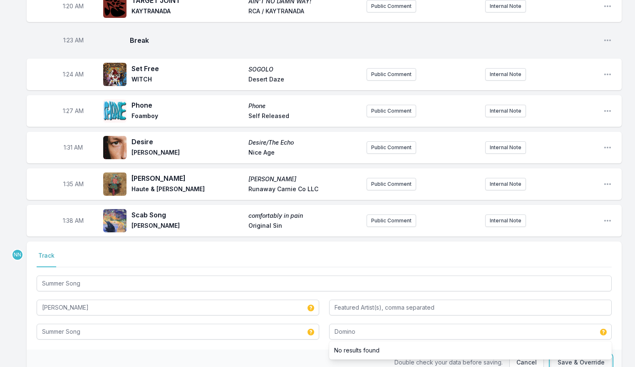
click at [559, 355] on button "Save & Override" at bounding box center [580, 363] width 61 height 16
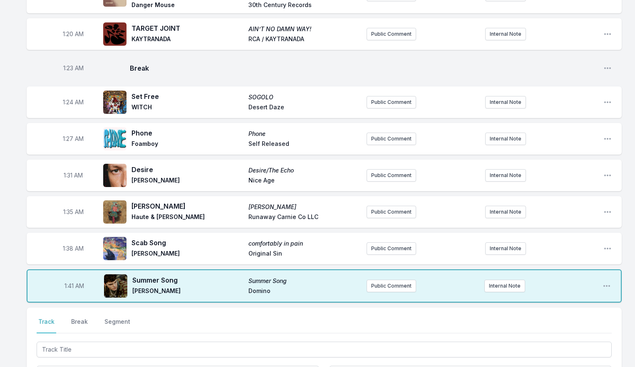
scroll to position [910, 0]
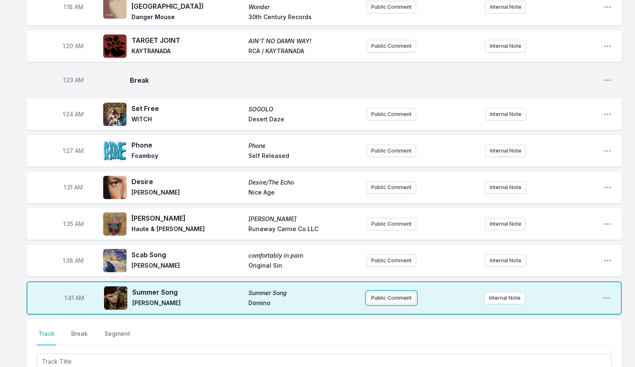
click at [398, 292] on button "Public Comment" at bounding box center [390, 298] width 49 height 12
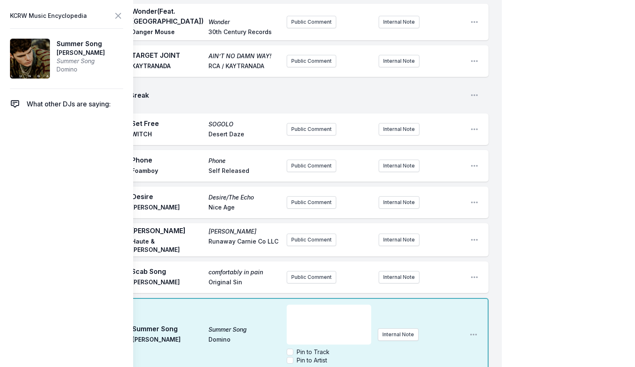
scroll to position [937, 0]
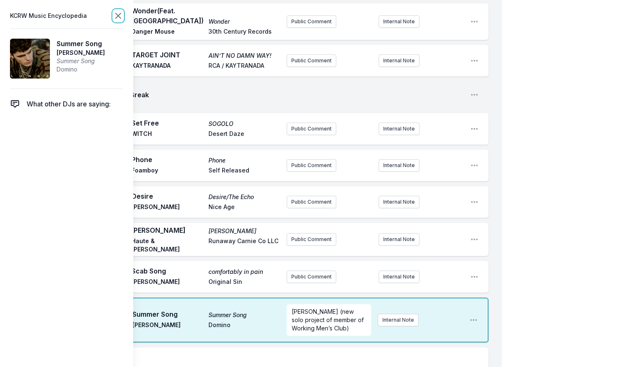
click at [117, 16] on icon at bounding box center [118, 15] width 5 height 5
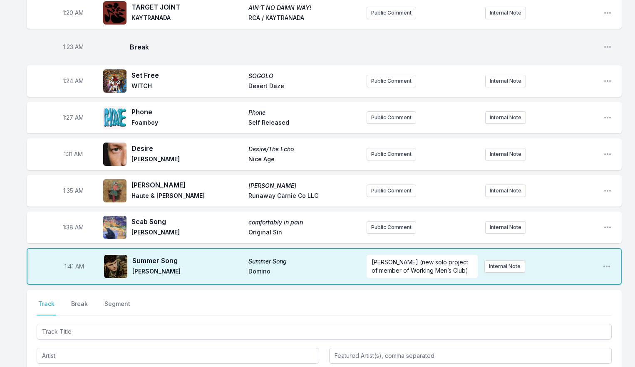
scroll to position [951, 0]
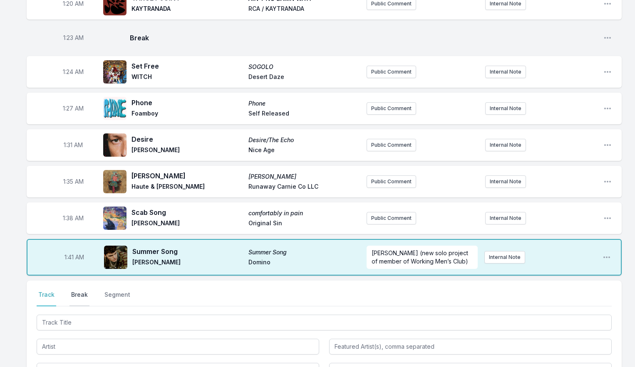
click at [77, 291] on button "Break" at bounding box center [79, 299] width 20 height 16
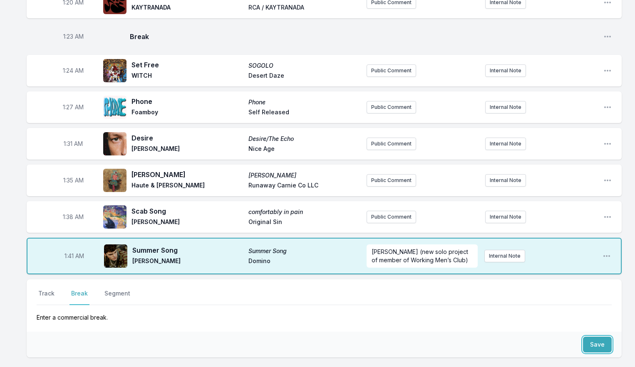
drag, startPoint x: 600, startPoint y: 328, endPoint x: 575, endPoint y: 325, distance: 25.5
click at [600, 337] on button "Save" at bounding box center [597, 345] width 29 height 16
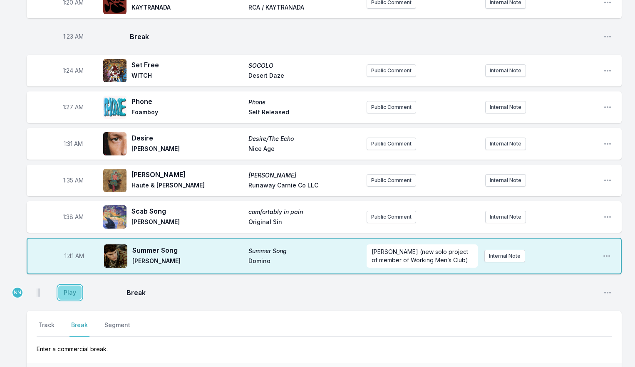
click at [78, 286] on button "Play" at bounding box center [69, 293] width 23 height 14
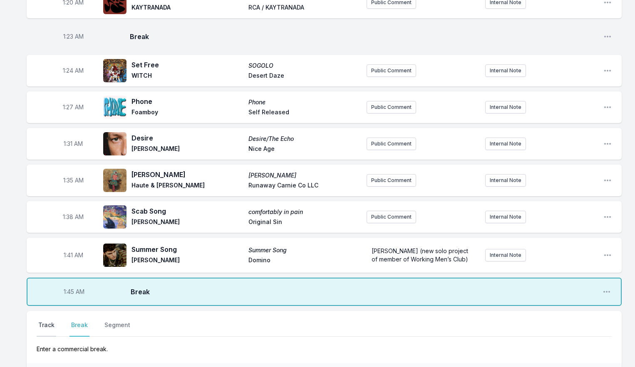
drag, startPoint x: 49, startPoint y: 307, endPoint x: 67, endPoint y: 305, distance: 17.9
click at [49, 321] on button "Track" at bounding box center [47, 329] width 20 height 16
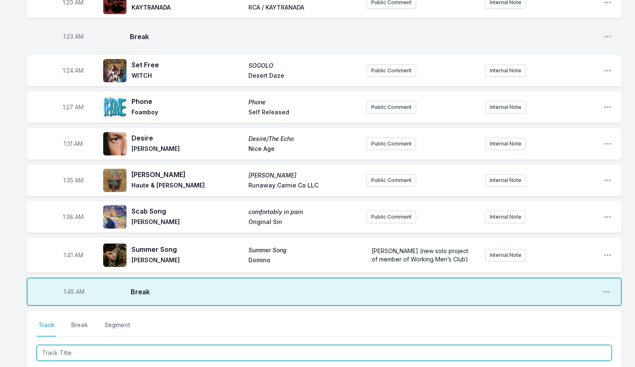
click at [83, 345] on input "Track Title" at bounding box center [324, 353] width 575 height 16
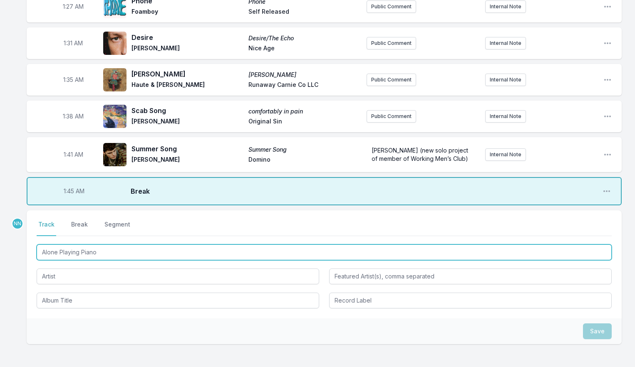
scroll to position [1072, 0]
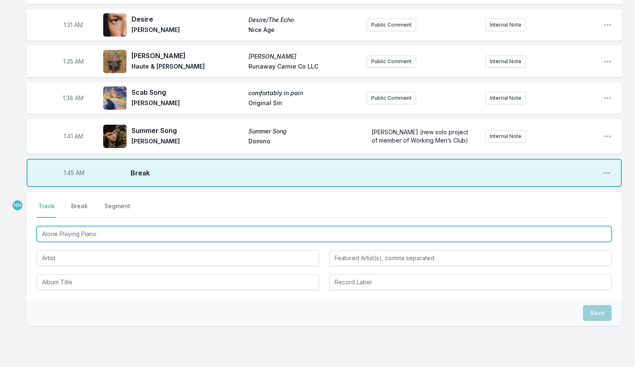
type input "Alone Playing Piano"
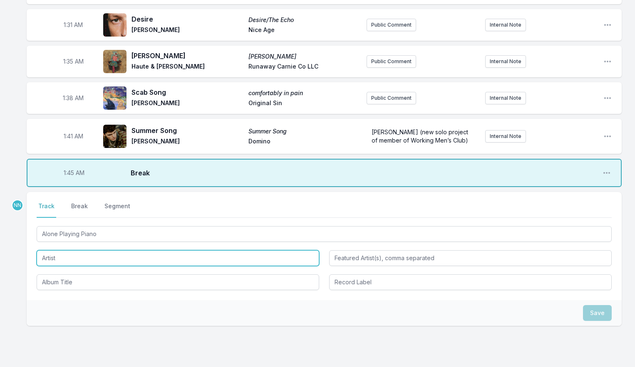
click at [85, 250] on input "Artist" at bounding box center [178, 258] width 282 height 16
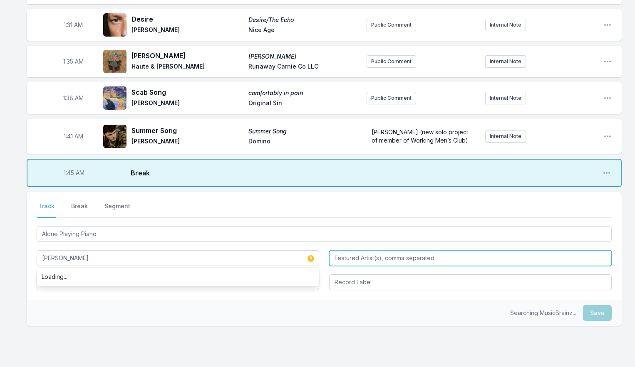
type input "[PERSON_NAME]"
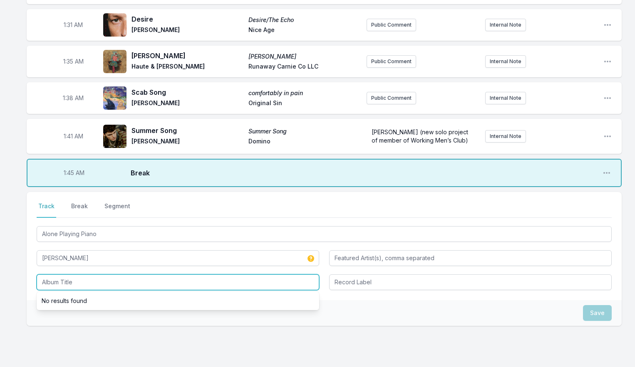
scroll to position [1073, 0]
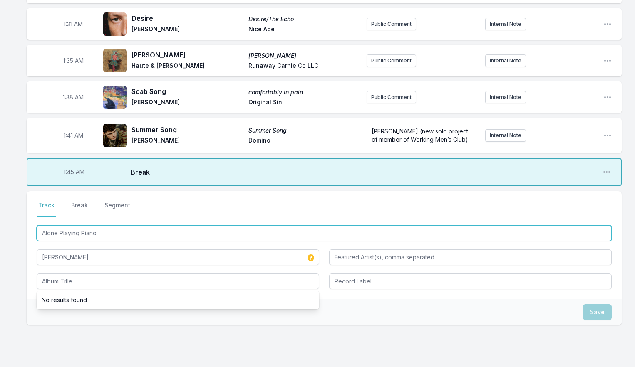
click at [73, 225] on input "Alone Playing Piano" at bounding box center [324, 233] width 575 height 16
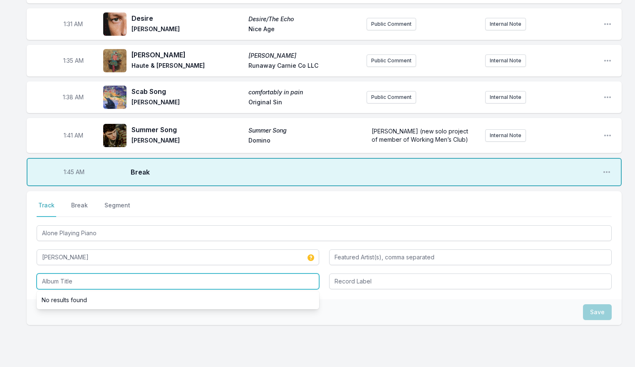
click at [74, 274] on input "Album Title" at bounding box center [178, 282] width 282 height 16
paste input "Alone Playing Piano"
type input "Alone Playing Piano"
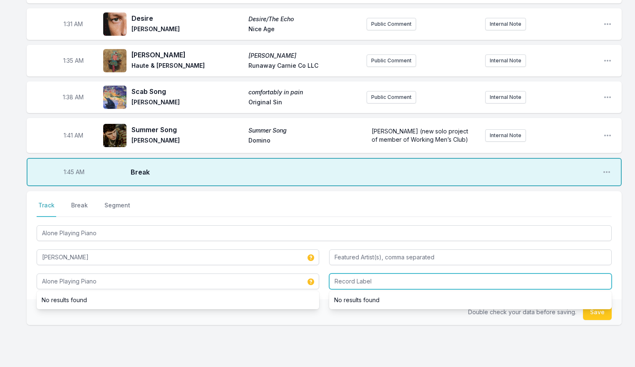
click at [361, 274] on input "Record Label" at bounding box center [470, 282] width 282 height 16
type input "Self Released"
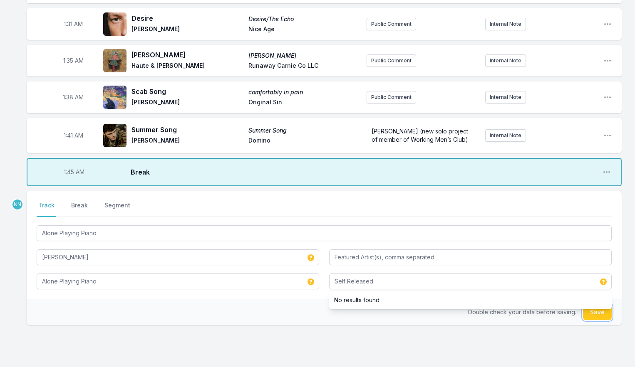
click at [590, 304] on button "Save" at bounding box center [597, 312] width 29 height 16
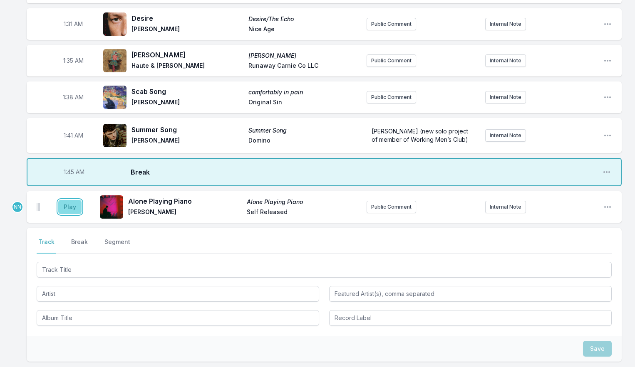
click at [76, 200] on button "Play" at bounding box center [69, 207] width 23 height 14
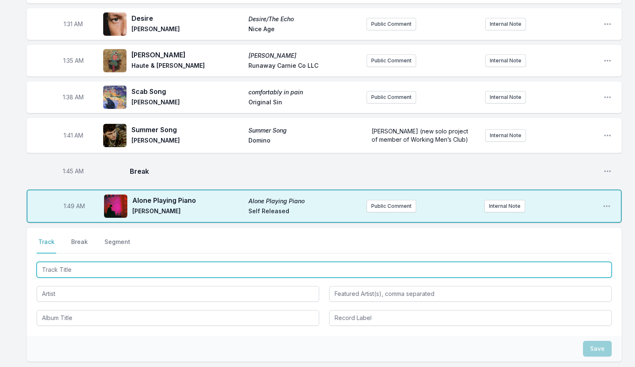
click at [72, 262] on input "Track Title" at bounding box center [324, 270] width 575 height 16
type input "Time Measured in Moonflowers"
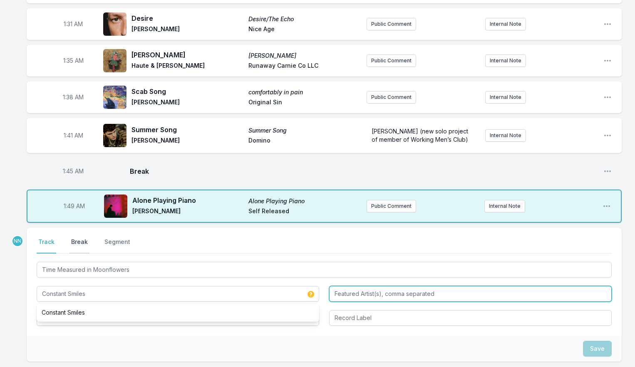
type input "Constant Smiles"
type input "[PERSON_NAME]"
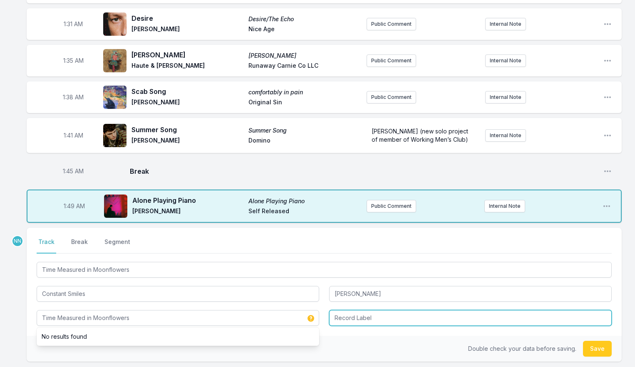
type input "Time Measured in Moonflowers"
type input "felte"
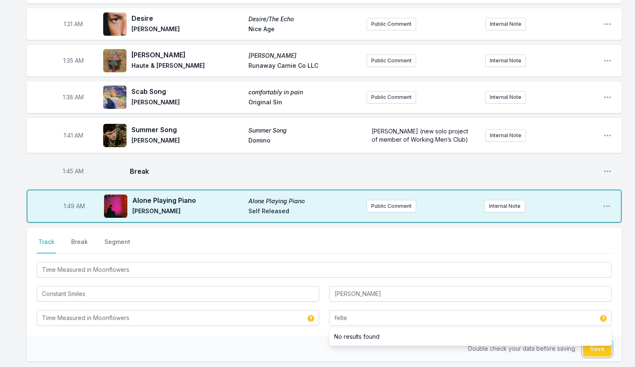
click at [595, 341] on button "Save" at bounding box center [597, 349] width 29 height 16
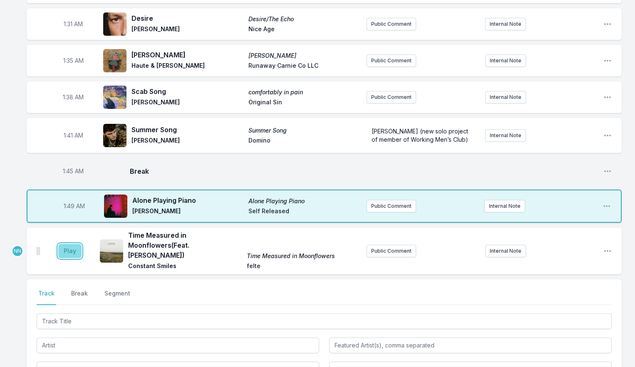
click at [73, 244] on button "Play" at bounding box center [69, 251] width 23 height 14
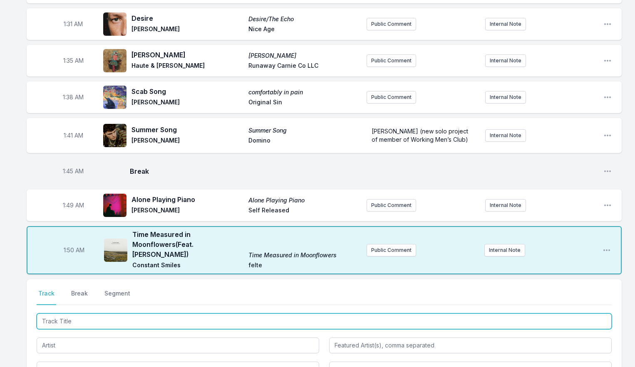
click at [72, 314] on input "Track Title" at bounding box center [324, 322] width 575 height 16
type input "Naked As We Came"
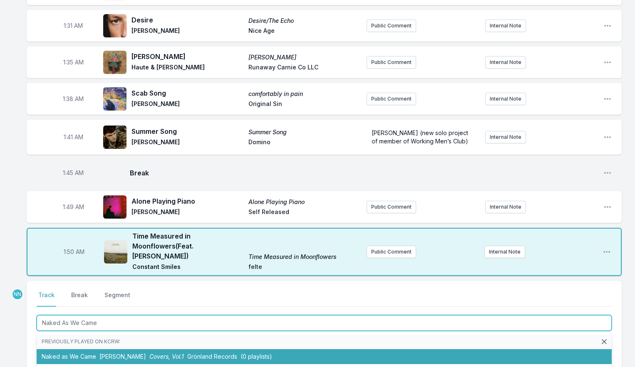
scroll to position [1072, 0]
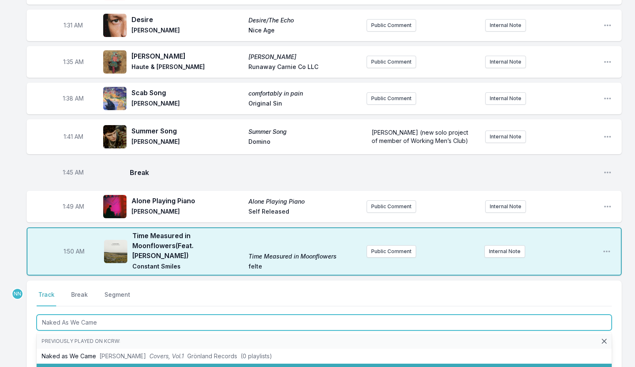
click at [107, 364] on li "Naked as We Came Iron & Wine Up Til Now - A Retrospective Sub Pop Records (2 pl…" at bounding box center [324, 371] width 575 height 15
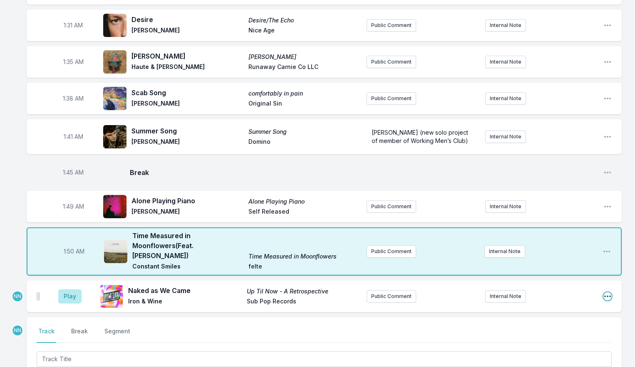
click at [610, 292] on icon "Open playlist item options" at bounding box center [607, 296] width 8 height 8
click at [571, 321] on button "Edit Track Details" at bounding box center [564, 328] width 93 height 15
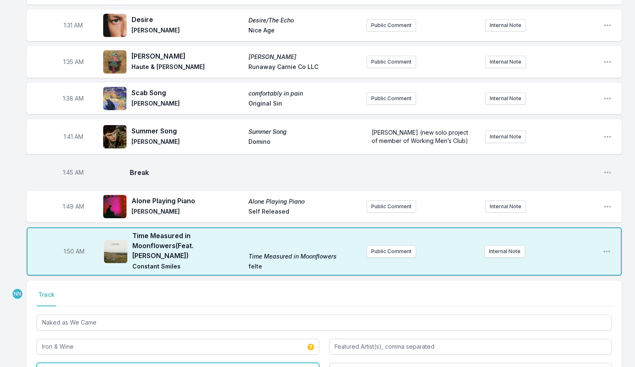
click at [163, 363] on input "Up Til Now - A Retrospective" at bounding box center [178, 371] width 282 height 16
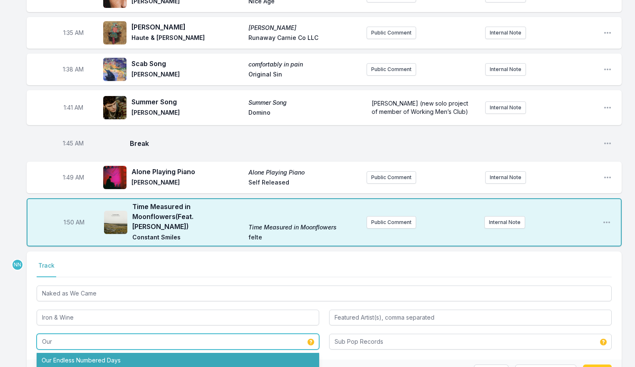
click at [163, 353] on li "Our Endless Numbered Days" at bounding box center [178, 360] width 282 height 15
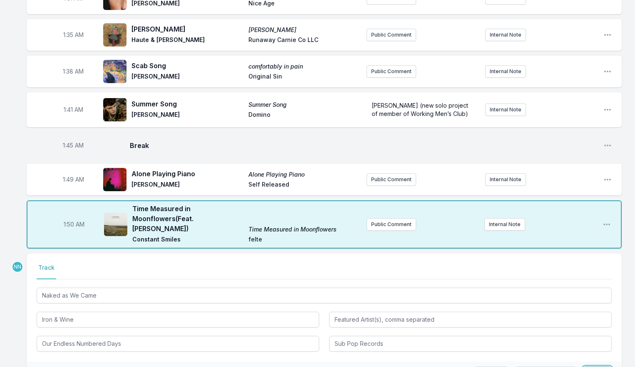
type input "Up Til Now - A Retrospective"
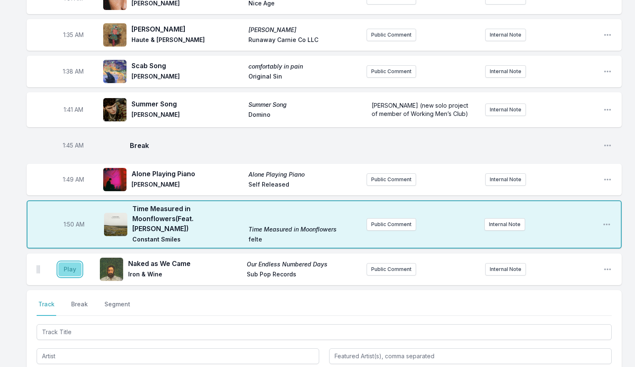
click at [69, 262] on button "Play" at bounding box center [69, 269] width 23 height 14
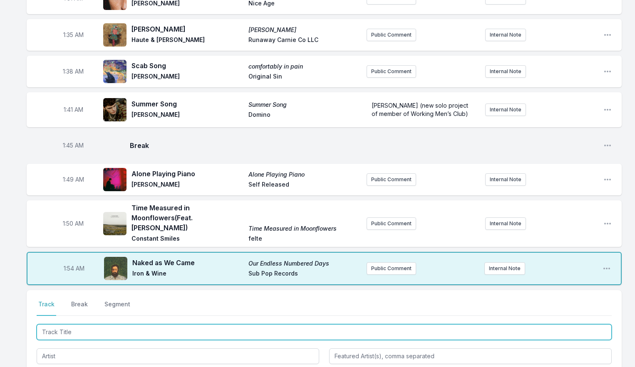
click at [64, 324] on input "Track Title" at bounding box center [324, 332] width 575 height 16
type input "Beg, Steal, Borrow (Piano Version)"
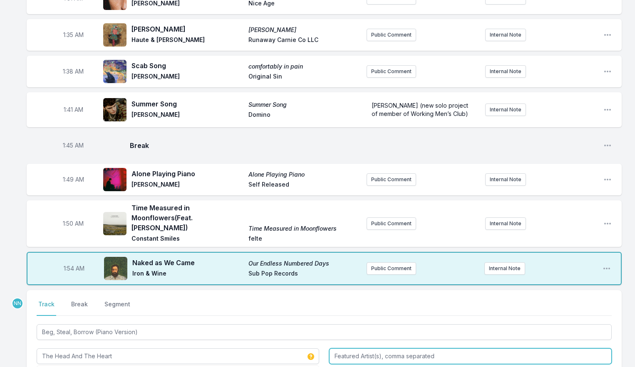
type input "The Head And The Heart"
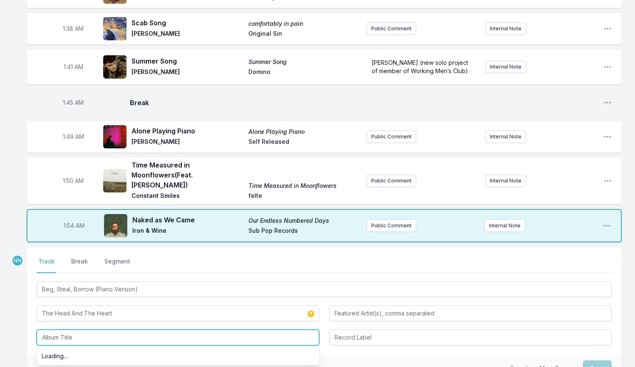
scroll to position [1142, 0]
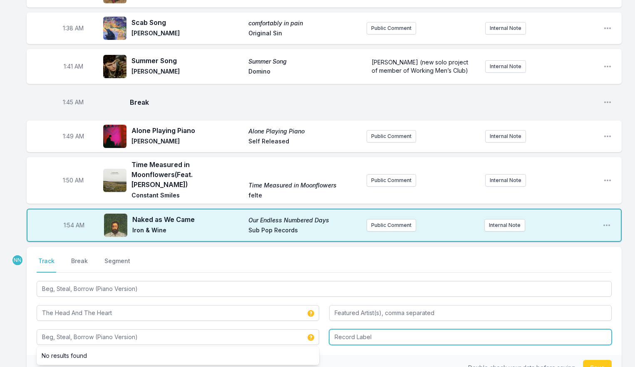
type input "Beg, Steal, Borrow (Piano Version)"
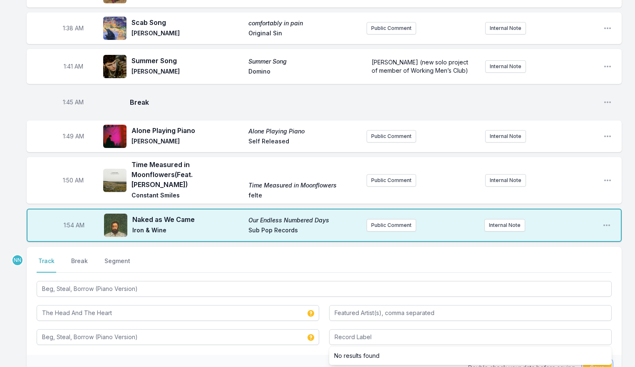
click at [589, 360] on button "Save" at bounding box center [597, 368] width 29 height 16
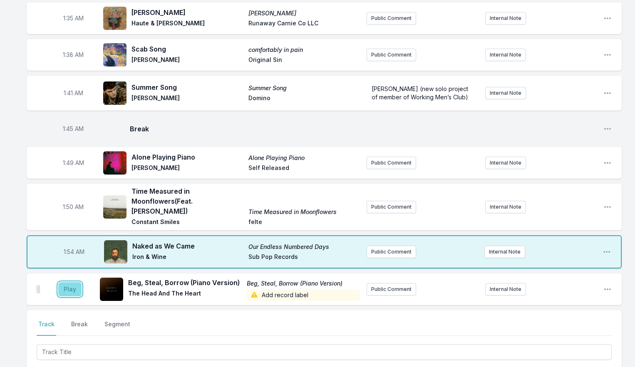
click at [72, 282] on button "Play" at bounding box center [69, 289] width 23 height 14
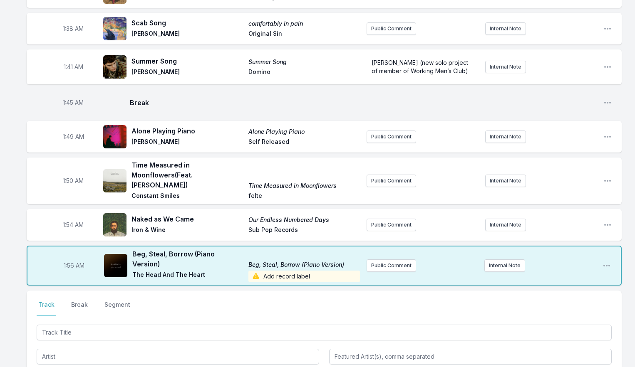
scroll to position [1174, 0]
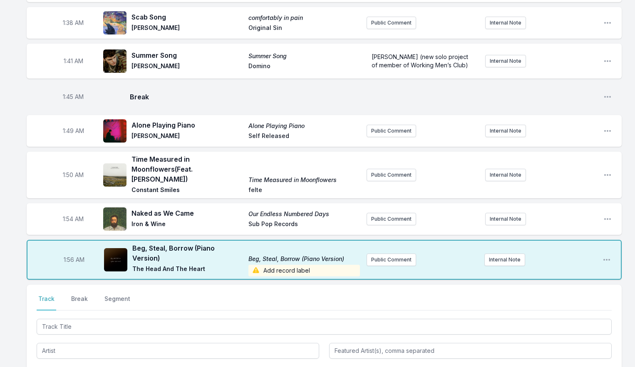
click at [288, 265] on span "Add record label" at bounding box center [303, 271] width 111 height 12
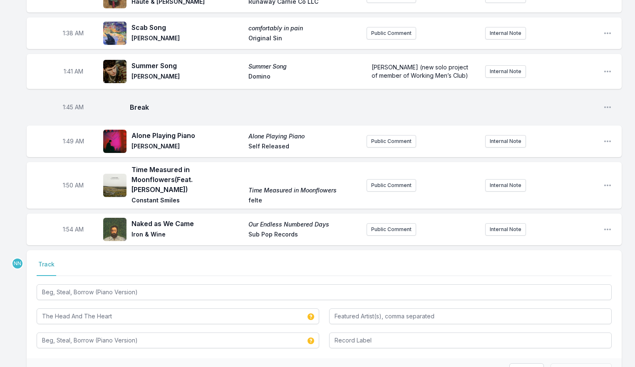
scroll to position [1188, 0]
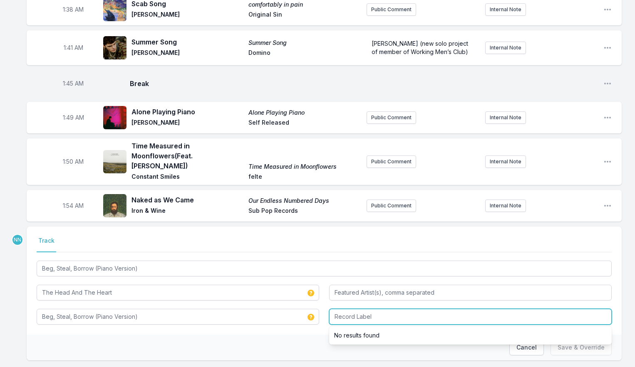
click at [339, 309] on input "Record Label" at bounding box center [470, 317] width 282 height 16
type input "Verve Forecast"
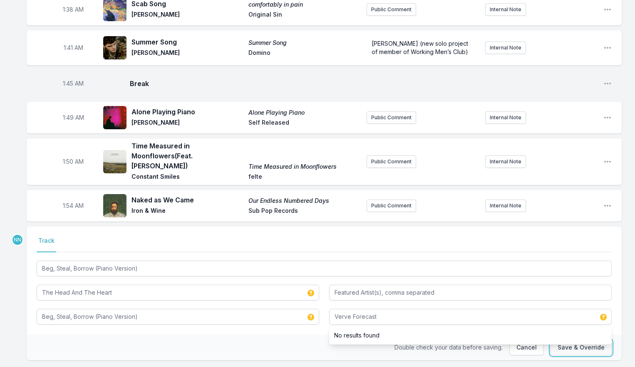
click at [579, 340] on button "Save & Override" at bounding box center [580, 348] width 61 height 16
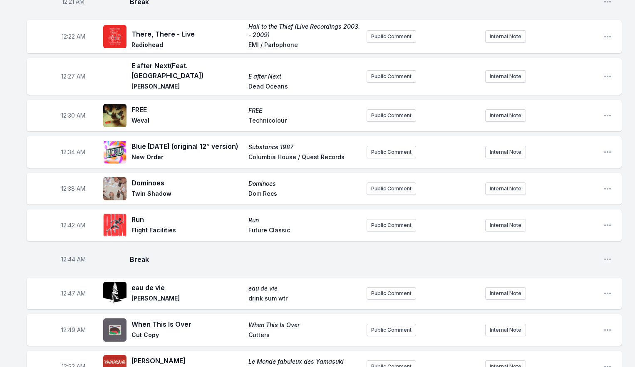
scroll to position [272, 0]
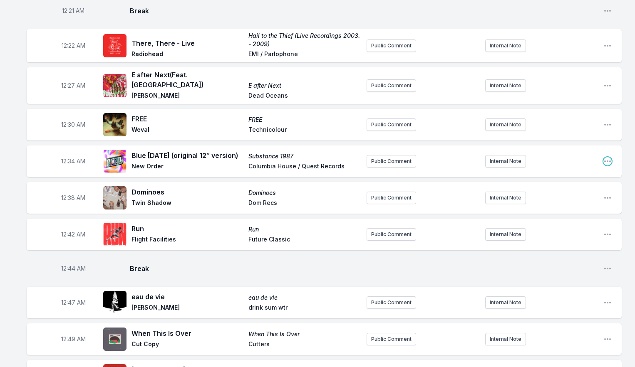
drag, startPoint x: 605, startPoint y: 156, endPoint x: 594, endPoint y: 159, distance: 11.2
click at [605, 161] on icon "Open playlist item options" at bounding box center [607, 162] width 7 height 2
click at [560, 188] on button "Edit Track Details" at bounding box center [564, 193] width 93 height 15
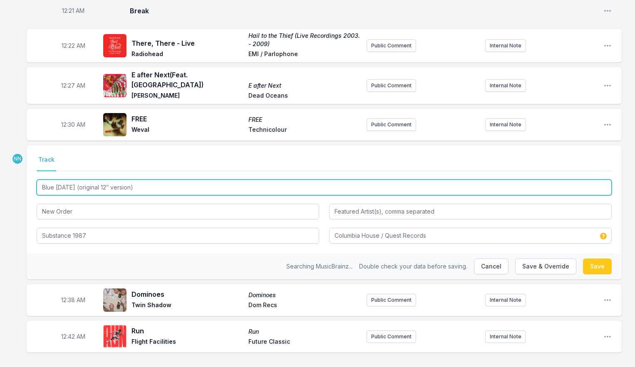
type input "Columbia House, Quest Records"
drag, startPoint x: 79, startPoint y: 182, endPoint x: 181, endPoint y: 183, distance: 101.1
click at [181, 183] on input "Blue [DATE] (original 12″ version)" at bounding box center [324, 188] width 575 height 16
type input "Blue [DATE] - 2016 Remaster"
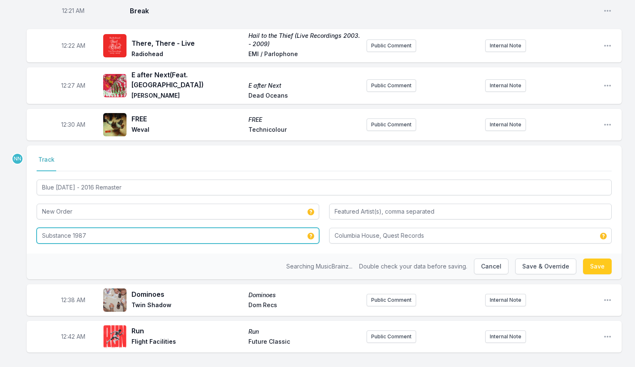
click at [131, 231] on input "Substance 1987" at bounding box center [178, 236] width 282 height 16
type input "Singles (2016 Remaster)"
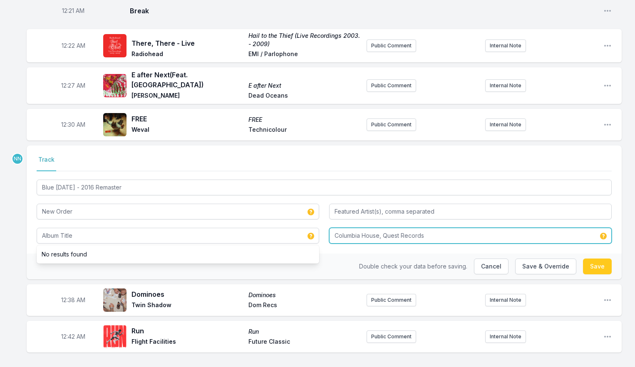
type input "Singles (2016 Remaster)"
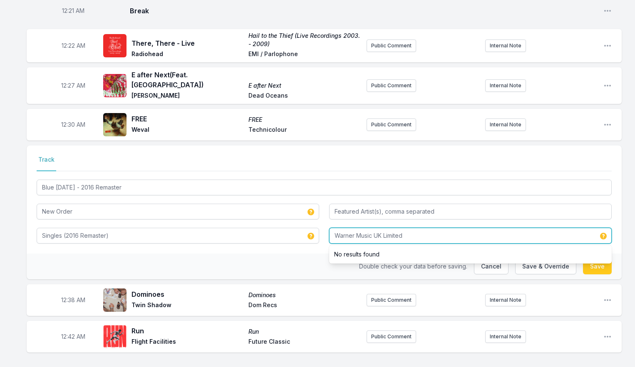
type input "Warner Music UK Limited"
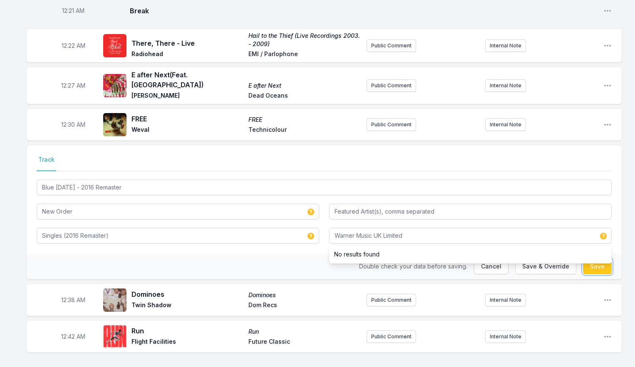
click at [601, 265] on button "Save" at bounding box center [597, 267] width 29 height 16
type input "Blue [DATE] (original 12″ version)"
type input "Substance 1987"
type input "Columbia House / Quest Records"
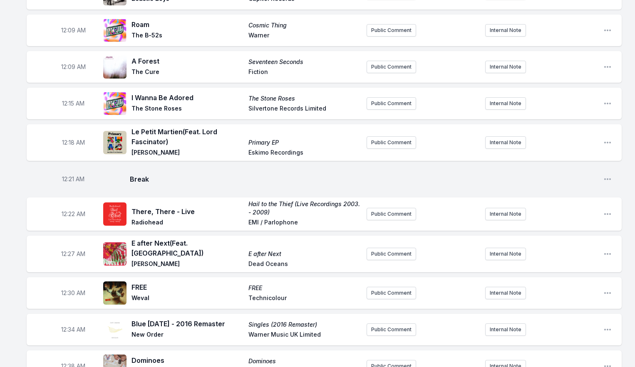
scroll to position [98, 0]
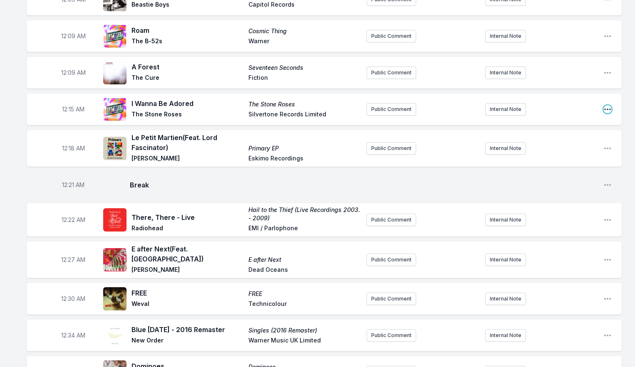
click at [608, 111] on icon "Open playlist item options" at bounding box center [607, 109] width 8 height 8
click at [589, 135] on button "Edit Track Details" at bounding box center [564, 141] width 93 height 15
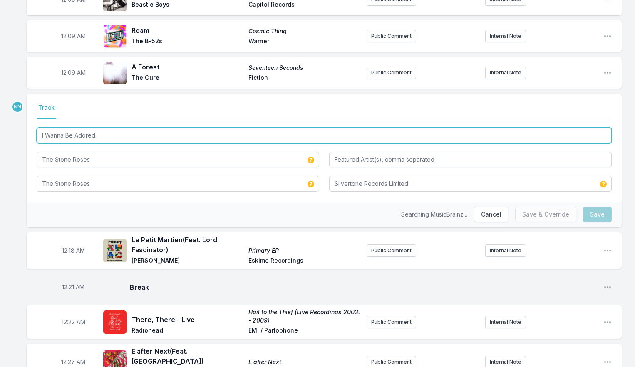
click at [137, 140] on input "I Wanna Be Adored" at bounding box center [324, 136] width 575 height 16
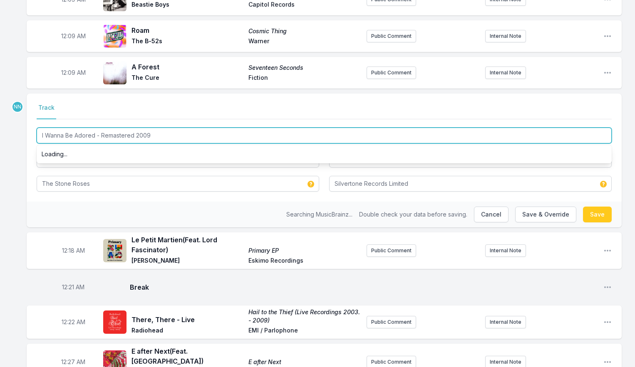
type input "I Wanna Be Adored - Remastered 2009"
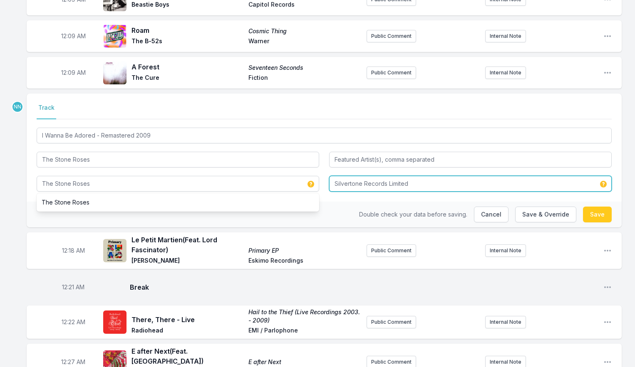
type input "The Stone Roses"
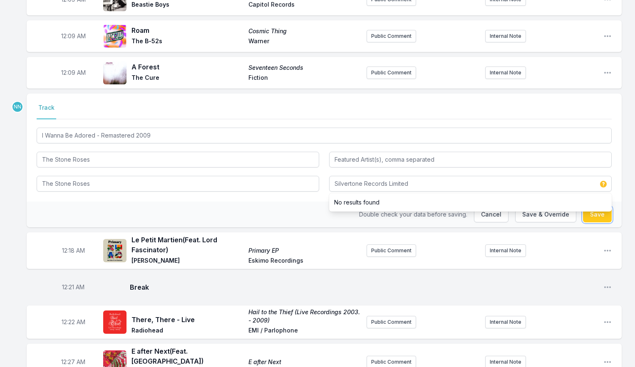
click at [597, 220] on button "Save" at bounding box center [597, 215] width 29 height 16
type input "I Wanna Be Adored"
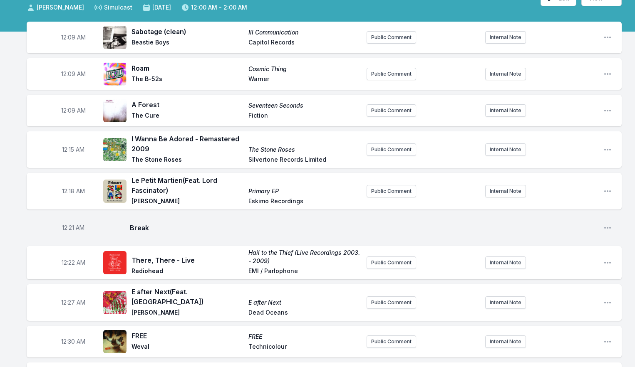
scroll to position [58, 0]
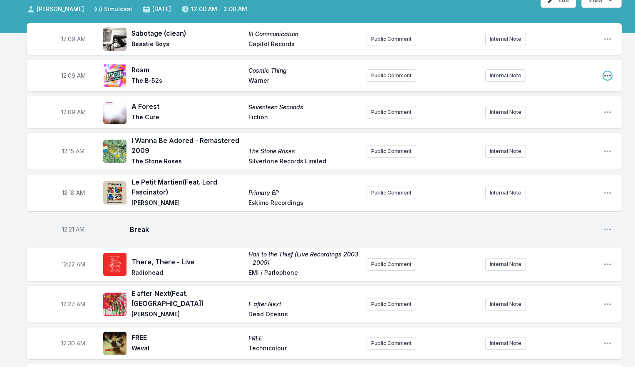
click at [605, 76] on icon "Open playlist item options" at bounding box center [607, 76] width 7 height 2
click at [546, 108] on button "Edit Track Details" at bounding box center [564, 107] width 93 height 15
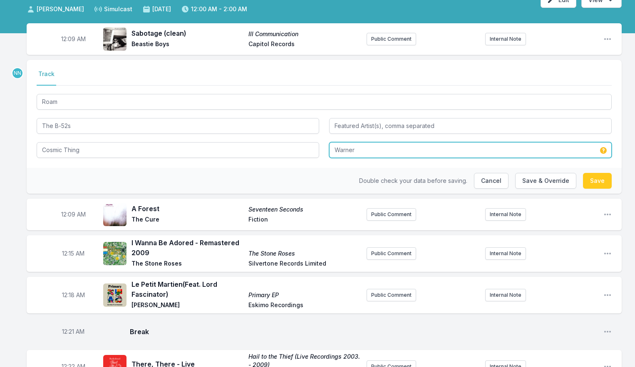
click at [381, 144] on input "Warner" at bounding box center [470, 150] width 282 height 16
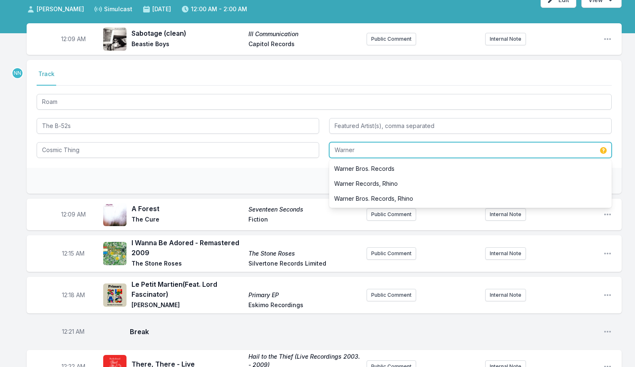
click at [381, 144] on input "Warner" at bounding box center [470, 150] width 282 height 16
click at [383, 145] on input "Warner" at bounding box center [470, 150] width 282 height 16
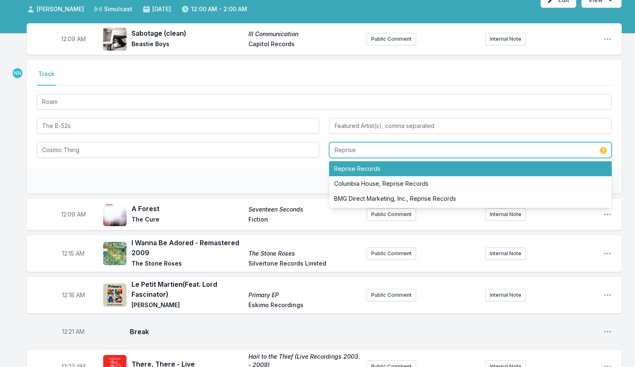
click at [339, 170] on li "Reprise Records" at bounding box center [470, 168] width 282 height 15
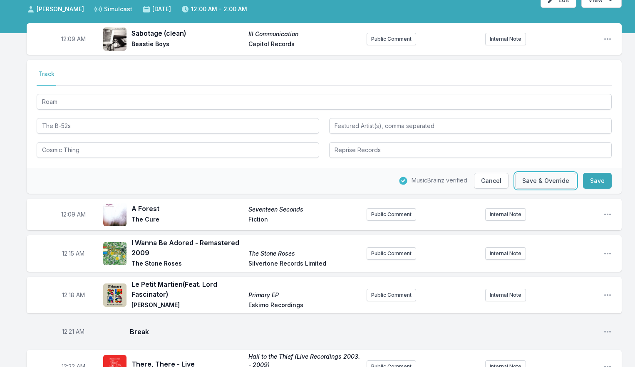
click at [557, 183] on button "Save & Override" at bounding box center [545, 181] width 61 height 16
type input "Warner"
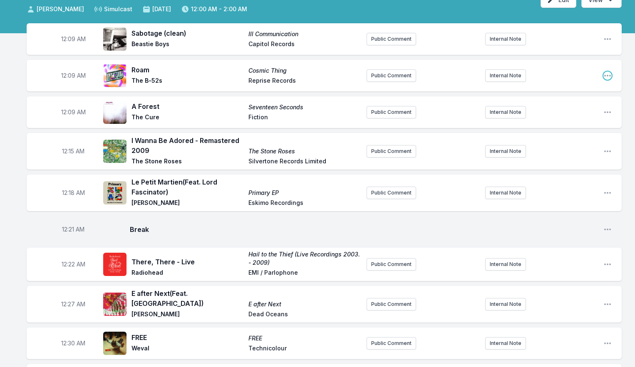
drag, startPoint x: 607, startPoint y: 77, endPoint x: 602, endPoint y: 80, distance: 5.2
click at [607, 77] on icon "Open playlist item options" at bounding box center [607, 76] width 8 height 8
click at [569, 103] on button "Edit Track Details" at bounding box center [564, 107] width 93 height 15
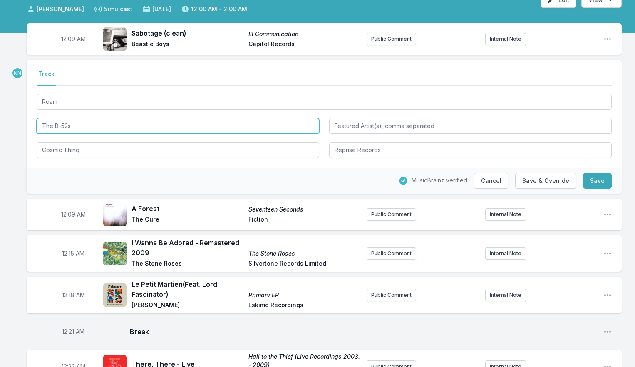
click at [42, 125] on input "The B‐52s" at bounding box center [178, 126] width 282 height 16
type input "The B‐52s"
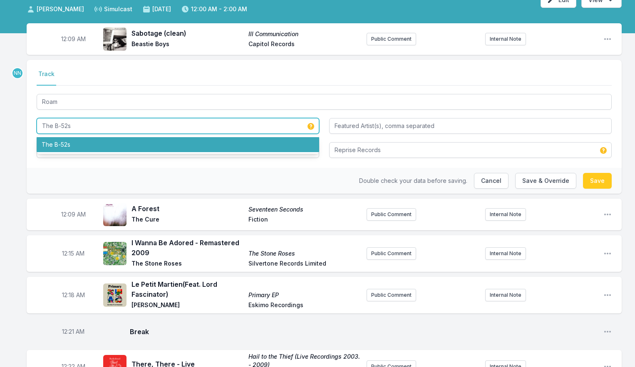
click at [78, 143] on li "The B‐52s" at bounding box center [178, 144] width 282 height 15
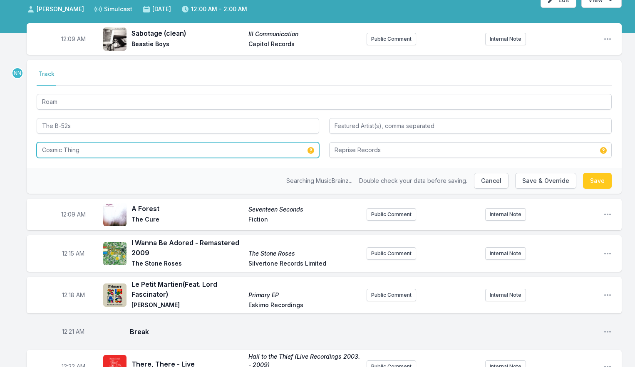
click at [77, 151] on input "Cosmic Thing" at bounding box center [178, 150] width 282 height 16
click at [97, 152] on input "Cosmic Thing" at bounding box center [178, 150] width 282 height 16
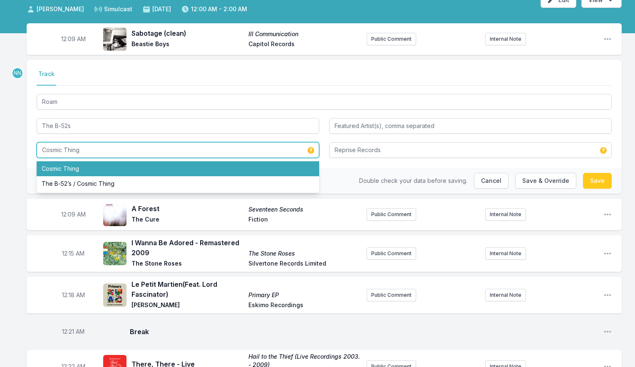
click at [194, 163] on li "Cosmic Thing" at bounding box center [178, 168] width 282 height 15
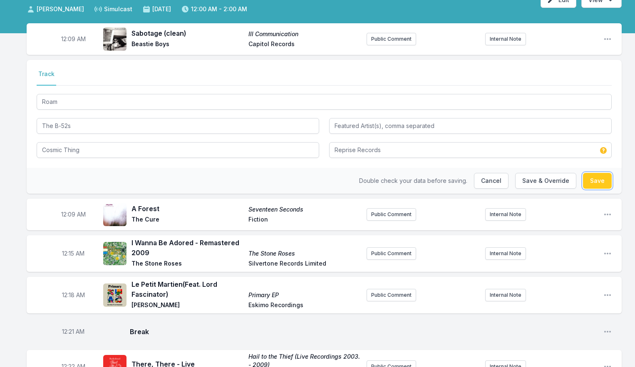
click at [589, 181] on button "Save" at bounding box center [597, 181] width 29 height 16
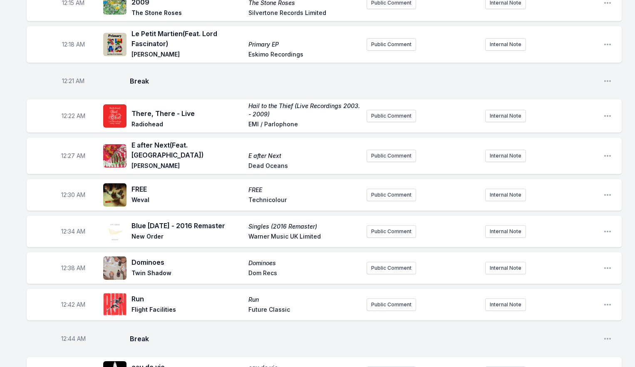
scroll to position [240, 0]
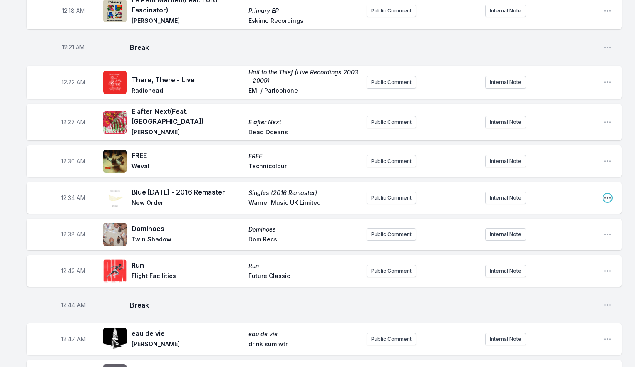
click at [607, 197] on icon "Open playlist item options" at bounding box center [607, 198] width 7 height 2
click at [561, 222] on button "Edit Track Details" at bounding box center [564, 229] width 93 height 15
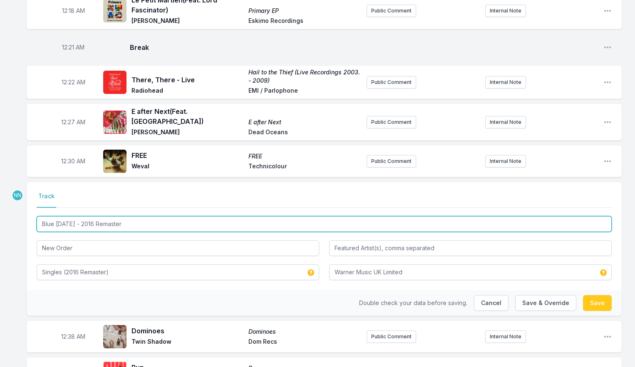
drag, startPoint x: 77, startPoint y: 220, endPoint x: 165, endPoint y: 223, distance: 87.8
click at [164, 223] on input "Blue [DATE] - 2016 Remaster" at bounding box center [324, 224] width 575 height 16
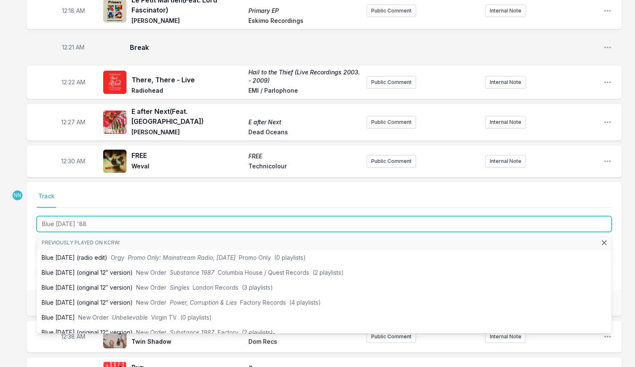
type input "Blue [DATE] '88"
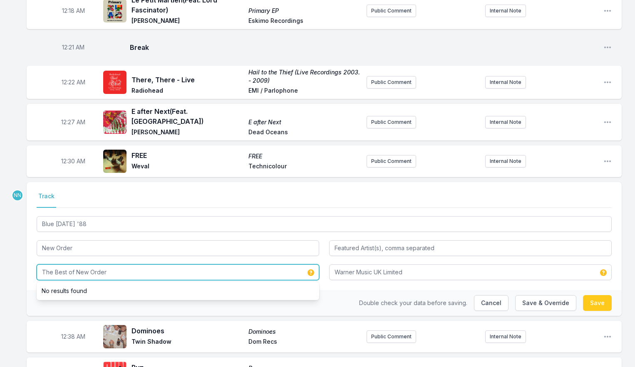
type input "The Best of New Order"
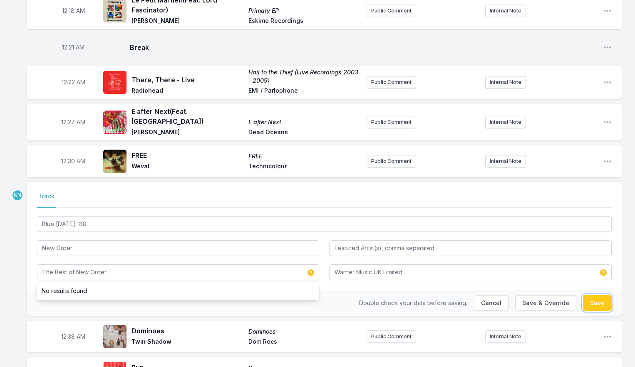
click at [588, 297] on button "Save" at bounding box center [597, 303] width 29 height 16
type input "Blue [DATE] - 2016 Remaster"
type input "Singles (2016 Remaster)"
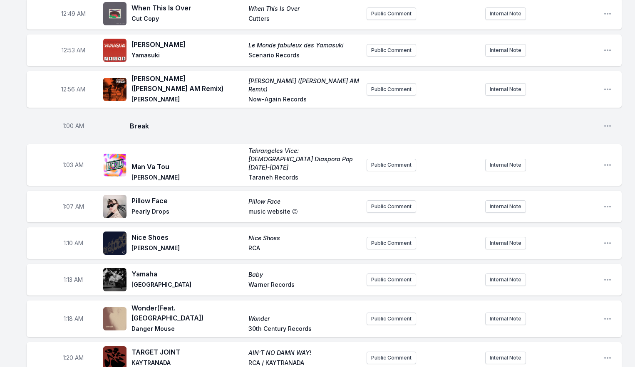
scroll to position [598, 0]
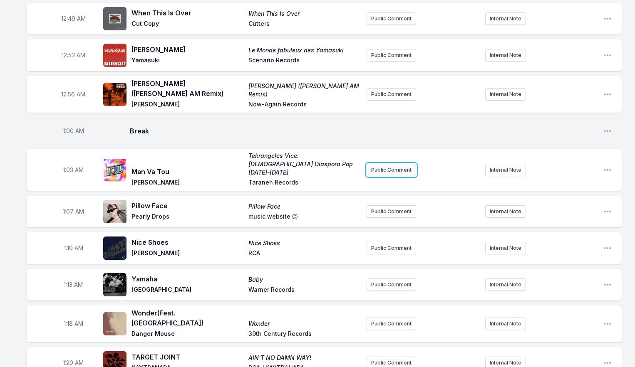
click at [377, 164] on button "Public Comment" at bounding box center [390, 170] width 49 height 12
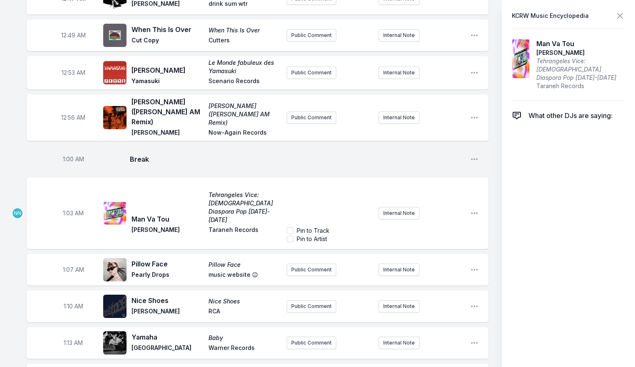
scroll to position [612, 0]
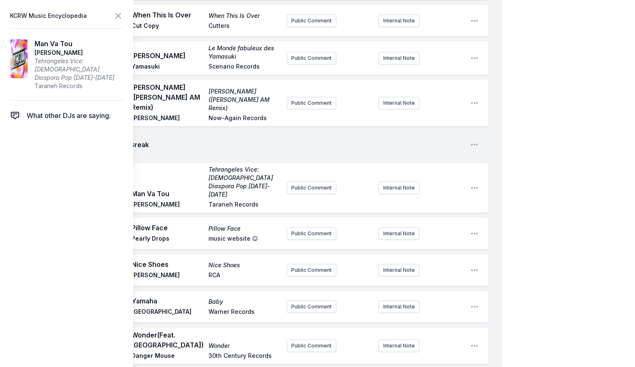
click at [240, 184] on ul "12:09 AM Sabotage (clean) Ill Communication Beastie Boys Capitol Records Public…" at bounding box center [258, 170] width 462 height 1403
click at [238, 200] on span "Taraneh Records" at bounding box center [244, 205] width 72 height 10
click at [469, 163] on div "1:03 AM Man Va Tou Tehrangeles Vice: Iranian Diaspora Pop [DATE]-[DATE] [PERSON…" at bounding box center [258, 188] width 462 height 50
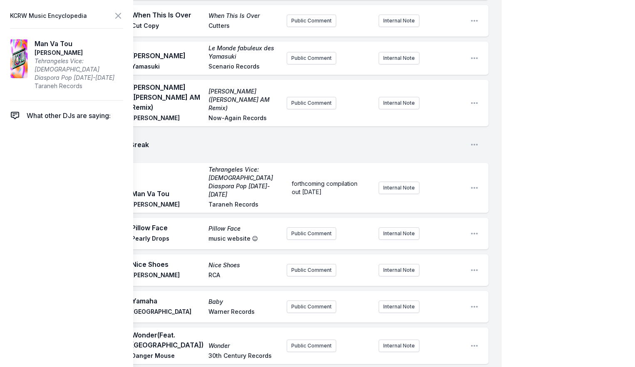
scroll to position [613, 0]
click at [472, 183] on icon "Open playlist item options" at bounding box center [474, 187] width 8 height 8
click at [455, 212] on button "Edit Track Details" at bounding box center [431, 219] width 93 height 15
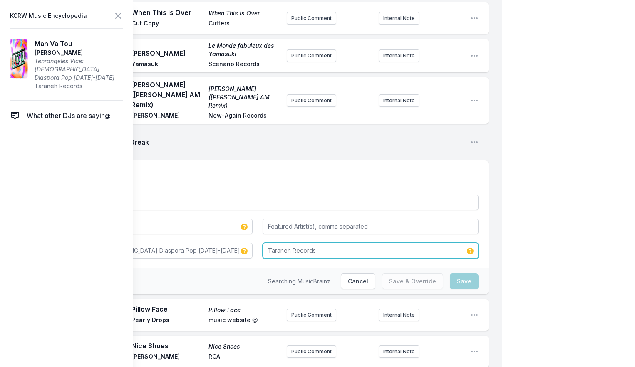
click at [270, 243] on input "Taraneh Records" at bounding box center [370, 251] width 216 height 16
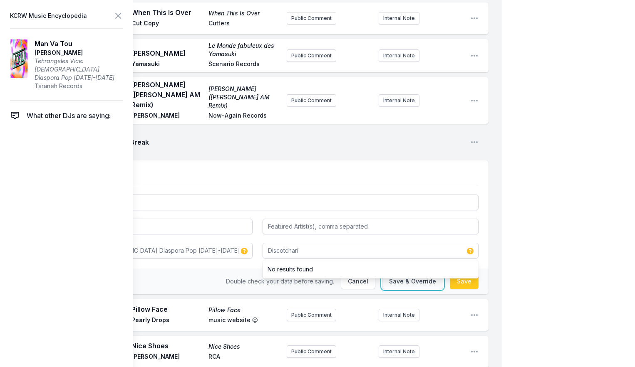
click at [430, 274] on button "Save & Override" at bounding box center [412, 282] width 61 height 16
type input "Taraneh Records"
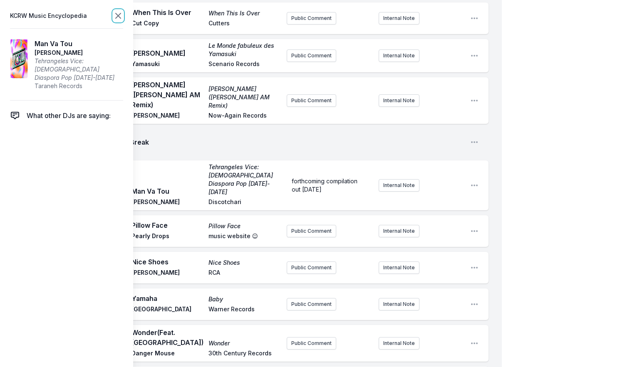
click at [120, 19] on icon at bounding box center [118, 16] width 10 height 10
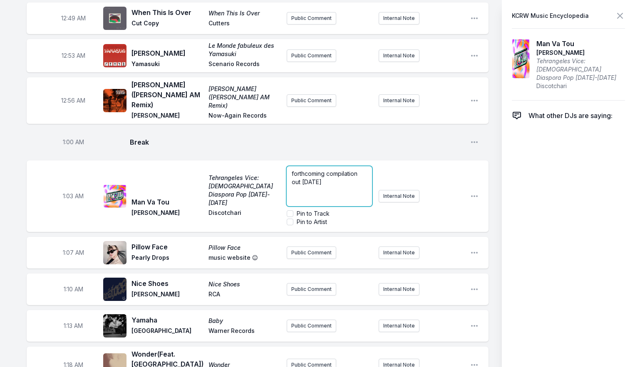
click at [366, 170] on p "forthcoming compilation out [DATE]" at bounding box center [329, 178] width 75 height 17
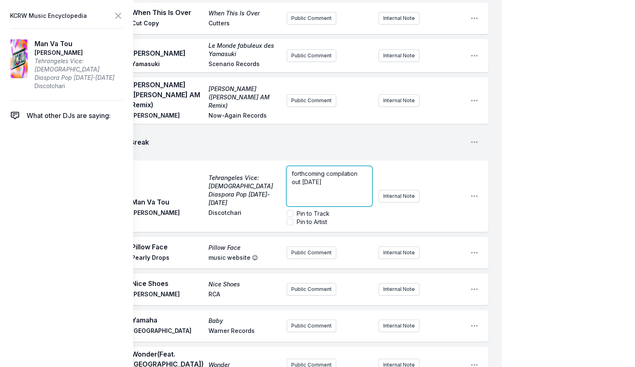
click at [354, 170] on p "forthcoming compilation out [DATE]" at bounding box center [329, 178] width 75 height 17
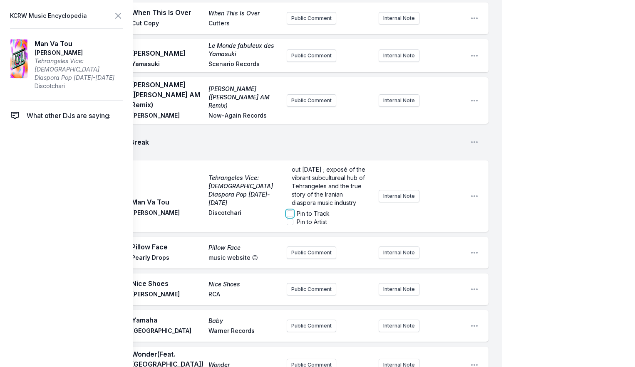
click at [290, 210] on input "Pin to Track" at bounding box center [290, 213] width 7 height 7
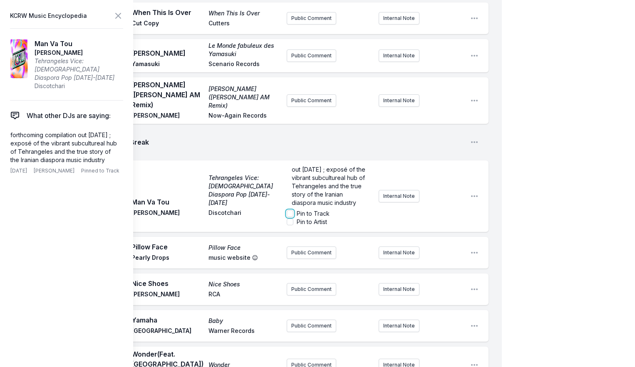
checkbox input "true"
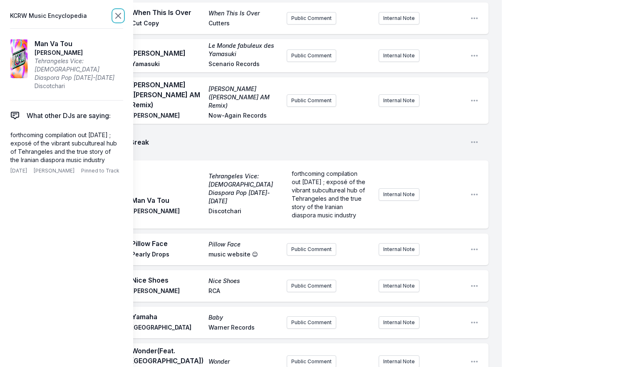
scroll to position [0, 0]
click at [119, 14] on icon at bounding box center [118, 16] width 10 height 10
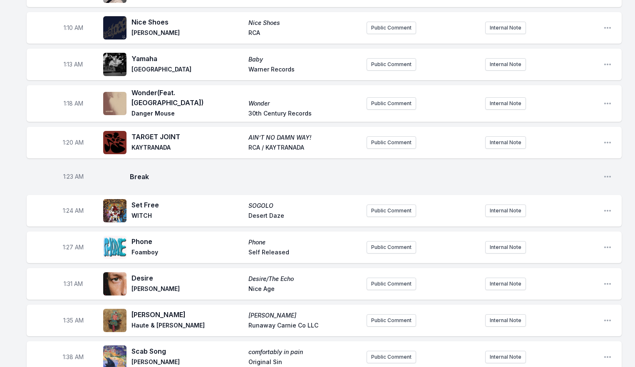
scroll to position [871, 0]
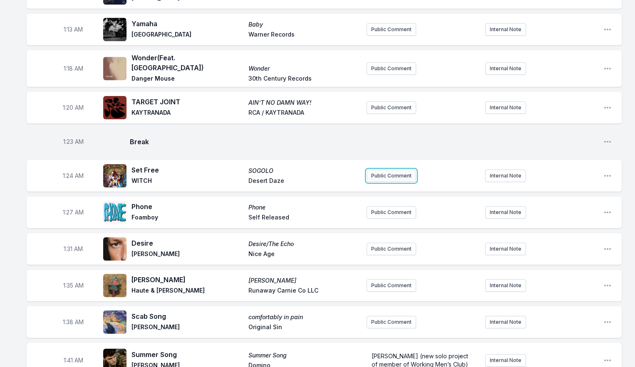
click at [377, 170] on button "Public Comment" at bounding box center [390, 176] width 49 height 12
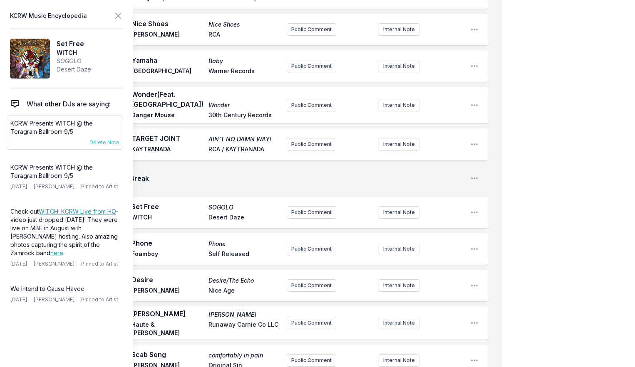
click at [54, 132] on p "KCRW Presents WITCH @ the Teragram Ballroom 9/5" at bounding box center [64, 127] width 109 height 17
copy div "KCRW Presents WITCH @ the Teragram Ballroom 9/5 [DATE] [PERSON_NAME] Pinned to …"
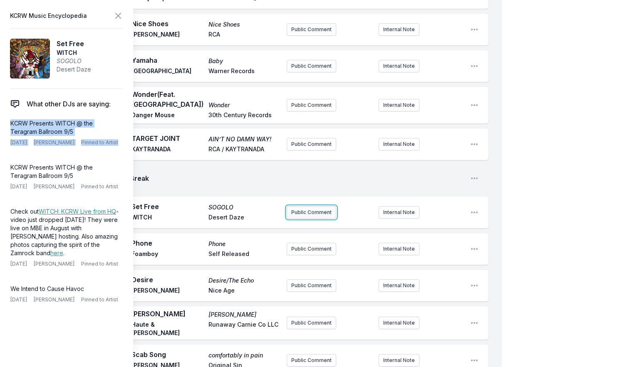
click at [300, 206] on button "Public Comment" at bounding box center [311, 212] width 49 height 12
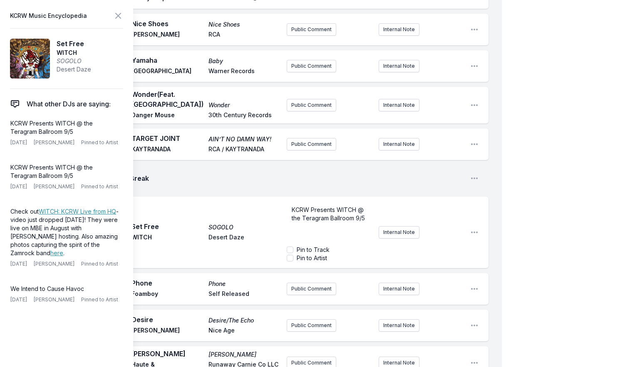
click at [293, 206] on span "KCRW Presents WITCH @ the Teragram Ballroom 9/5" at bounding box center [329, 213] width 74 height 15
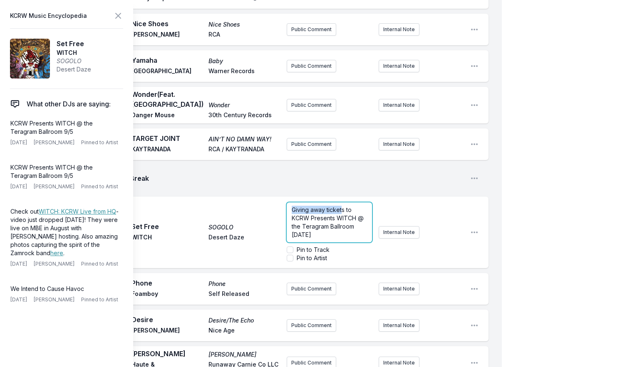
drag, startPoint x: 342, startPoint y: 193, endPoint x: 287, endPoint y: 191, distance: 55.4
click at [270, 197] on div "1:24 AM Set Free SOGOLO WITCH Desert Daze Giving away tickets to KCRW Presents …" at bounding box center [258, 233] width 462 height 72
drag, startPoint x: 344, startPoint y: 193, endPoint x: 264, endPoint y: 189, distance: 79.5
click at [265, 197] on div "1:24 AM Set Free SOGOLO WITCH Desert Daze Giving away tickets to KCRW Presents …" at bounding box center [258, 233] width 462 height 72
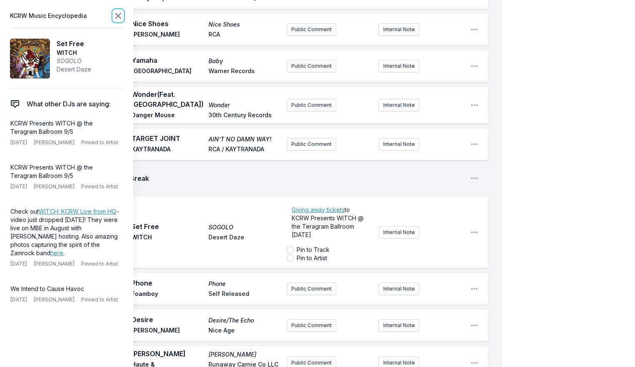
click at [120, 20] on icon at bounding box center [118, 16] width 10 height 10
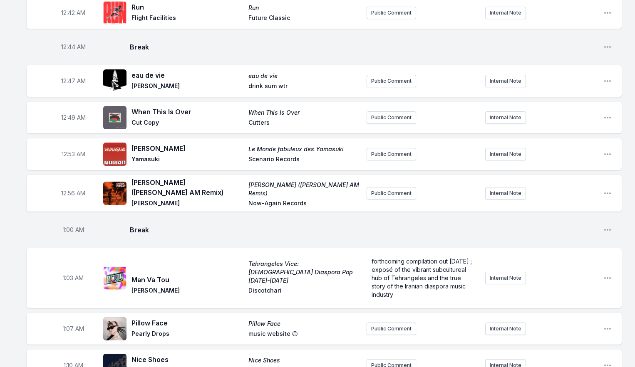
scroll to position [496, 0]
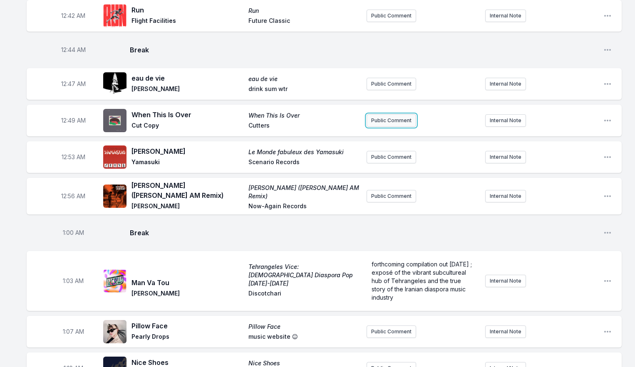
click at [379, 116] on button "Public Comment" at bounding box center [390, 120] width 49 height 12
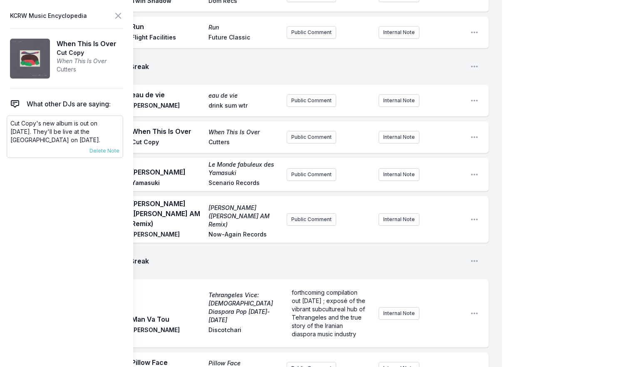
drag, startPoint x: 54, startPoint y: 134, endPoint x: 99, endPoint y: 139, distance: 45.2
click at [99, 139] on p "Cut Copy's new album is out on [DATE]. They'll be live at the [GEOGRAPHIC_DATA]…" at bounding box center [64, 131] width 109 height 25
copy p "They'll be live at the [GEOGRAPHIC_DATA] on [DATE]."
click at [298, 135] on button "Public Comment" at bounding box center [311, 137] width 49 height 12
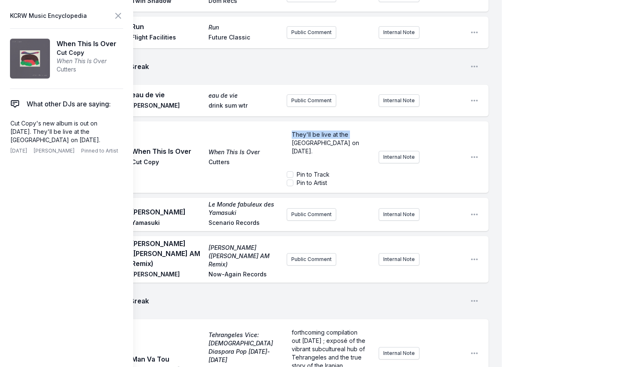
drag, startPoint x: 351, startPoint y: 133, endPoint x: 256, endPoint y: 132, distance: 95.3
click at [256, 132] on div "12:49 AM When This Is Over When This Is Over Cut Copy Cutters They'll be live a…" at bounding box center [258, 157] width 462 height 72
click at [289, 181] on input "Pin to Artist" at bounding box center [290, 183] width 7 height 7
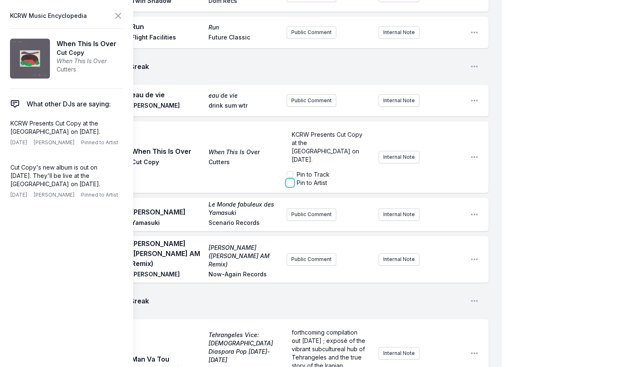
checkbox input "true"
click at [116, 15] on icon at bounding box center [118, 16] width 10 height 10
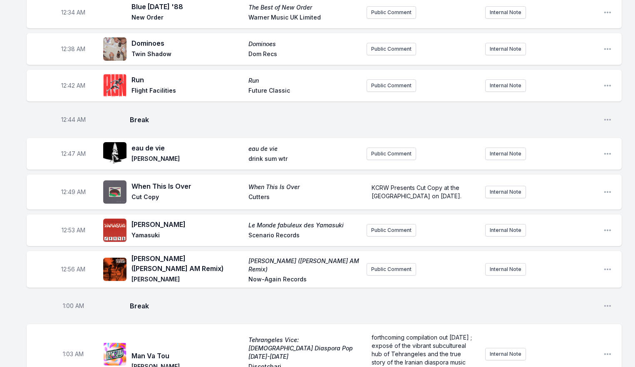
scroll to position [404, 0]
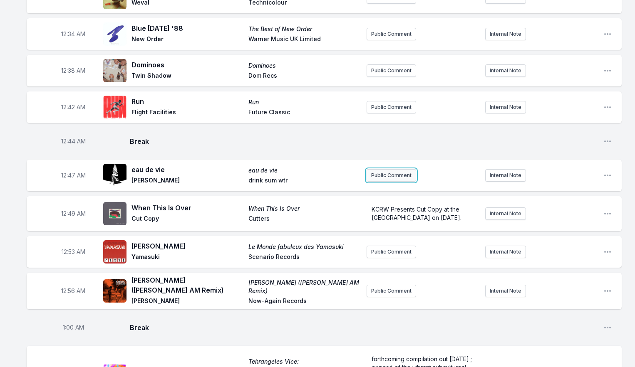
click at [379, 171] on button "Public Comment" at bounding box center [390, 175] width 49 height 12
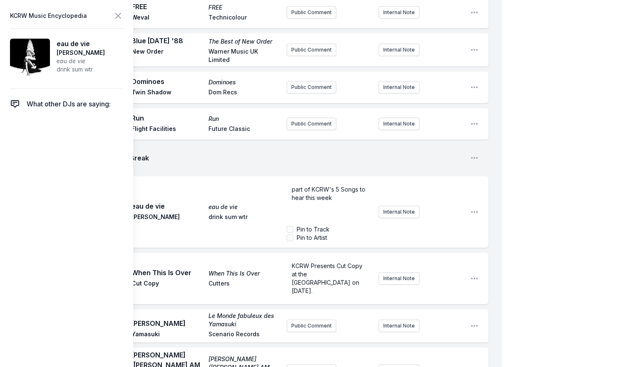
scroll to position [405, 0]
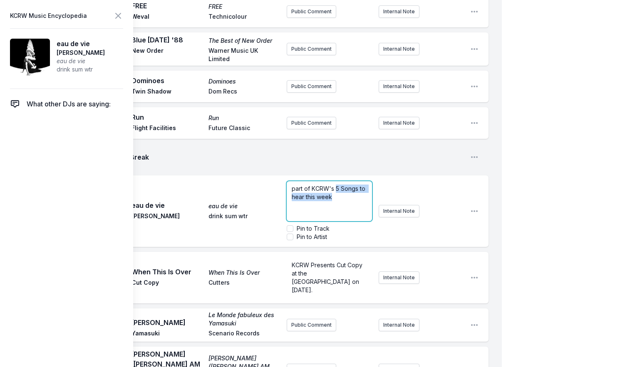
drag, startPoint x: 335, startPoint y: 185, endPoint x: 349, endPoint y: 201, distance: 21.2
click at [349, 201] on div "part of KCRW's 5 Songs to hear this week" at bounding box center [329, 201] width 85 height 40
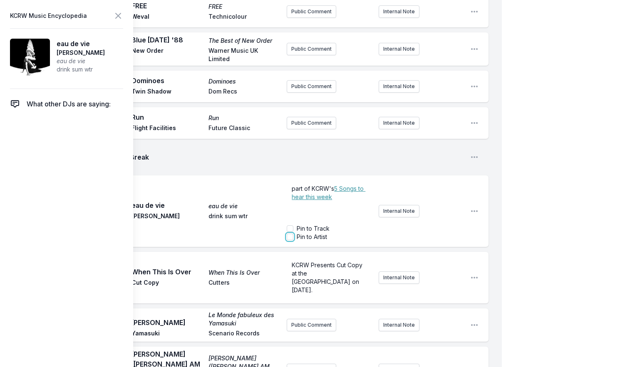
click at [291, 234] on input "Pin to Artist" at bounding box center [290, 237] width 7 height 7
checkbox input "true"
click at [119, 16] on icon at bounding box center [118, 15] width 5 height 5
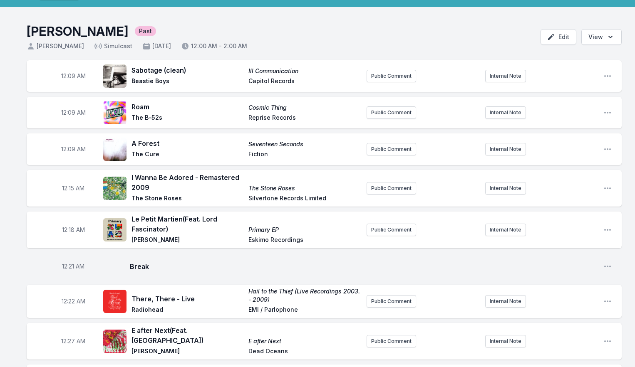
scroll to position [20, 0]
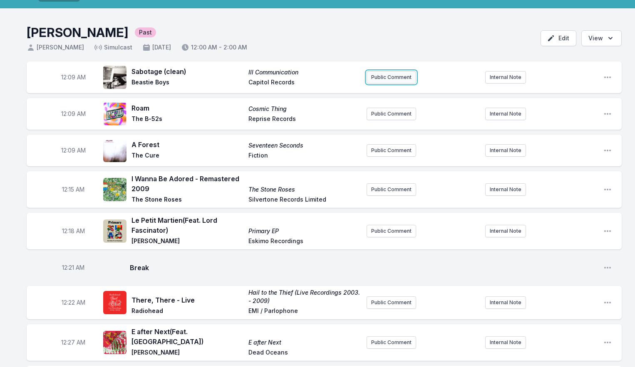
click at [384, 82] on button "Public Comment" at bounding box center [390, 77] width 49 height 12
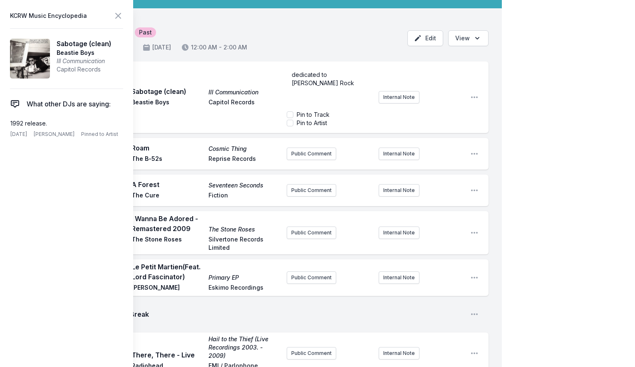
click at [344, 78] on p "dedicated to [PERSON_NAME] Rock" at bounding box center [329, 79] width 75 height 17
click at [117, 16] on icon at bounding box center [118, 15] width 5 height 5
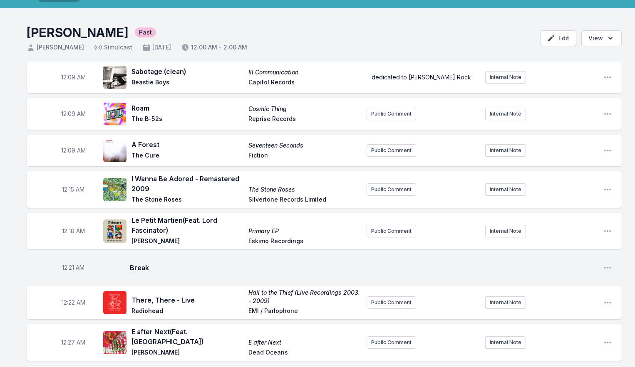
click at [72, 78] on span "12:09 AM" at bounding box center [73, 77] width 25 height 8
click at [69, 79] on input "00:09" at bounding box center [73, 77] width 47 height 16
type input "00:02"
click at [74, 117] on span "12:09 AM" at bounding box center [73, 114] width 25 height 8
click at [69, 115] on input "00:09" at bounding box center [73, 114] width 47 height 16
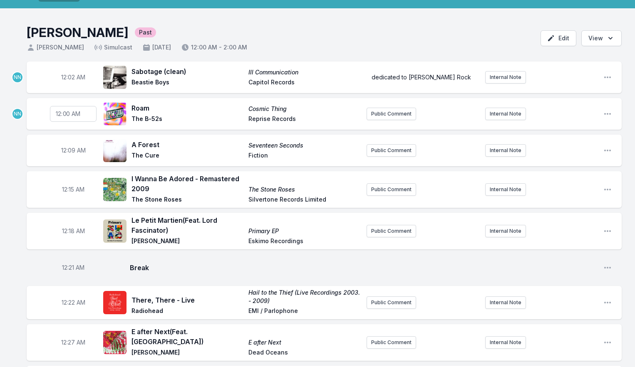
type input "00:05"
click at [70, 148] on span "12:09 AM" at bounding box center [73, 150] width 25 height 8
click at [71, 150] on input "00:09" at bounding box center [73, 151] width 47 height 16
click at [70, 152] on input "00:09" at bounding box center [73, 151] width 47 height 16
click at [72, 191] on span "12:15 AM" at bounding box center [73, 190] width 22 height 8
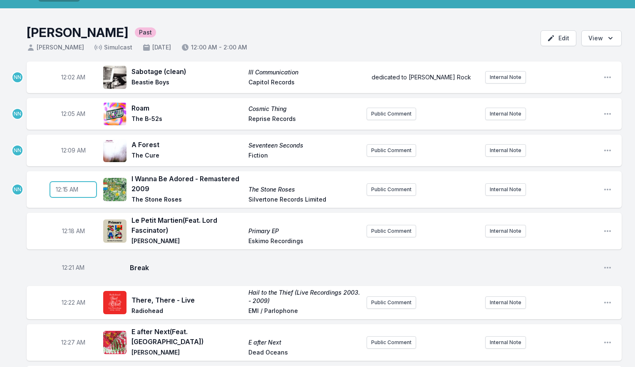
click at [68, 191] on input "00:15" at bounding box center [73, 190] width 47 height 16
type input "00:14"
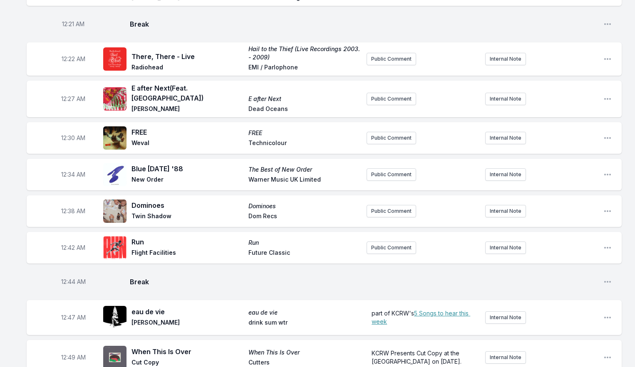
scroll to position [0, 0]
